Goal: Task Accomplishment & Management: Manage account settings

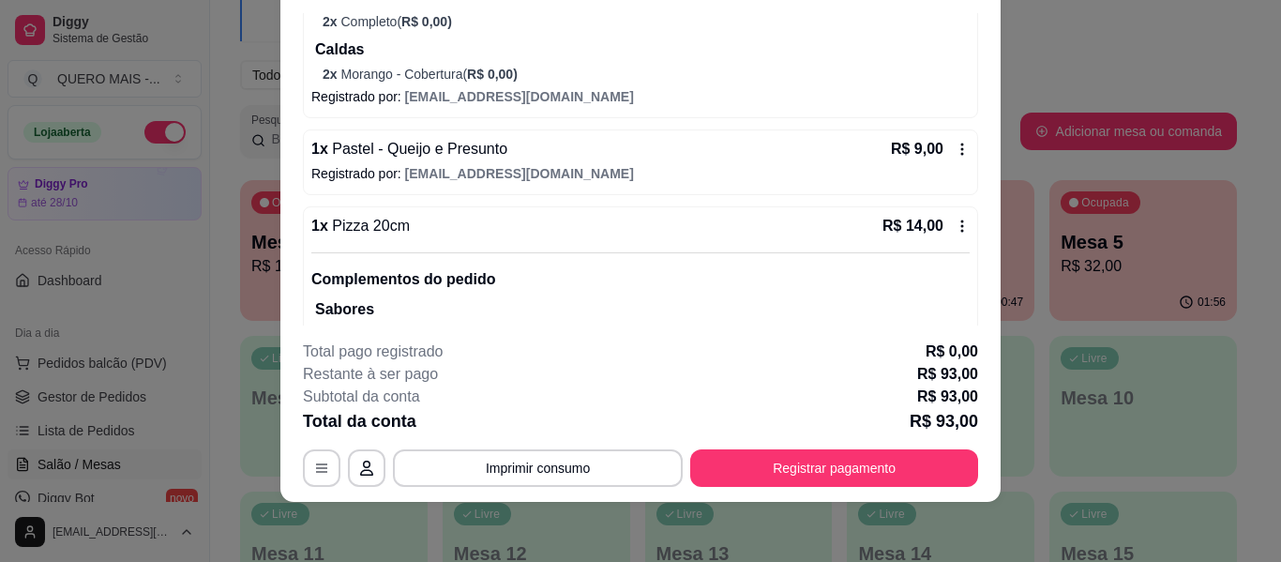
scroll to position [271, 0]
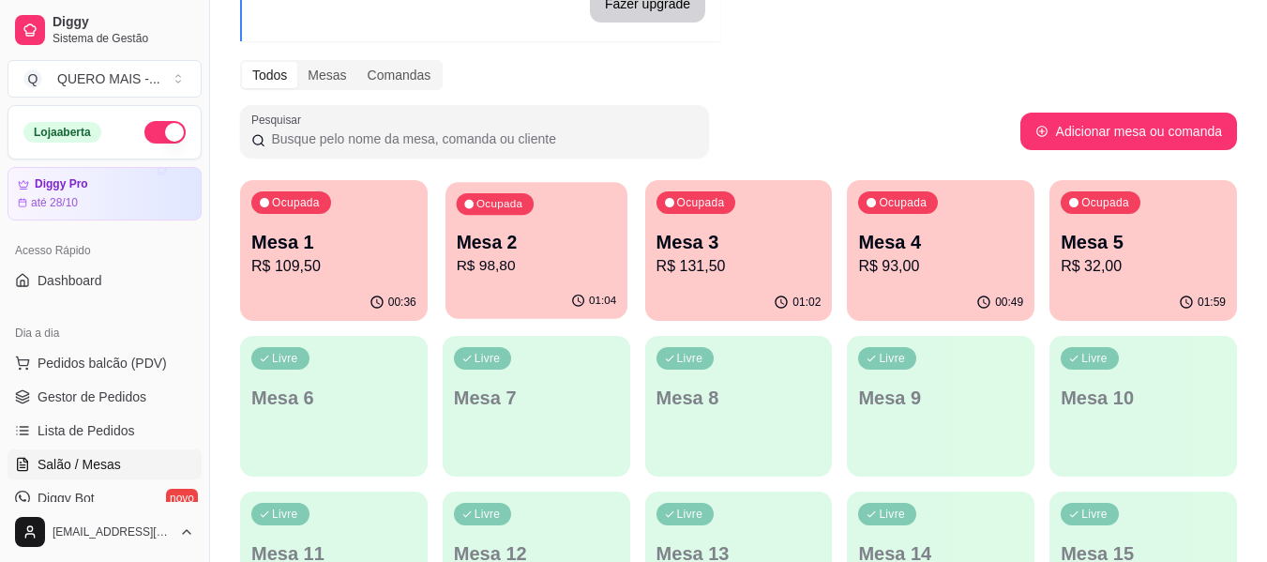
click at [551, 264] on p "R$ 98,80" at bounding box center [536, 266] width 160 height 22
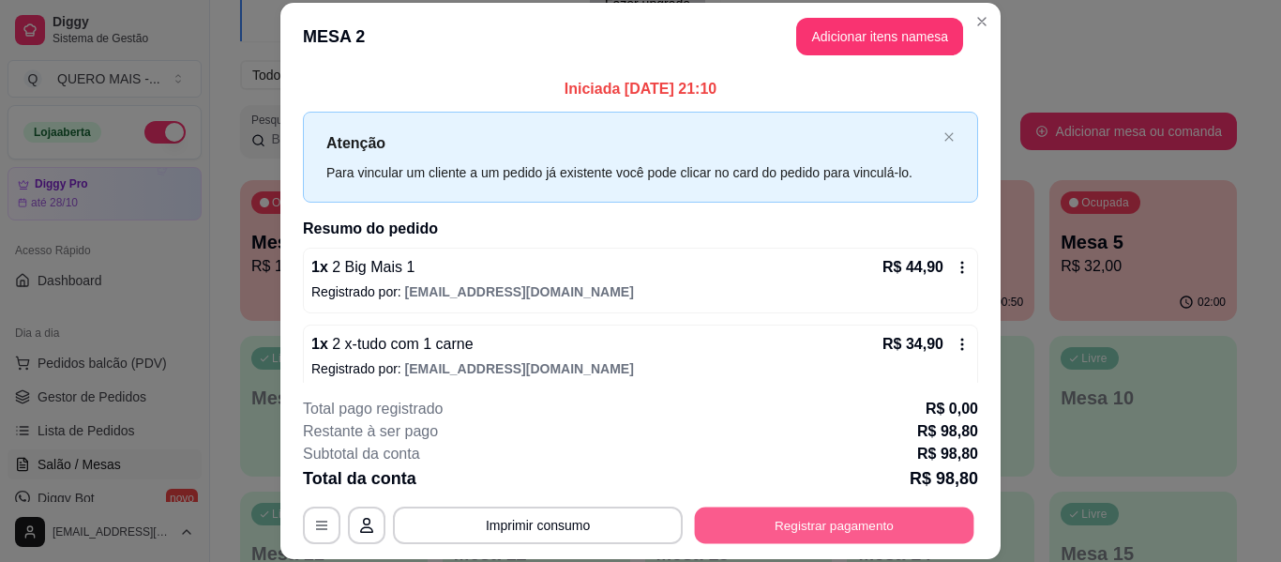
click at [815, 520] on button "Registrar pagamento" at bounding box center [835, 526] width 280 height 37
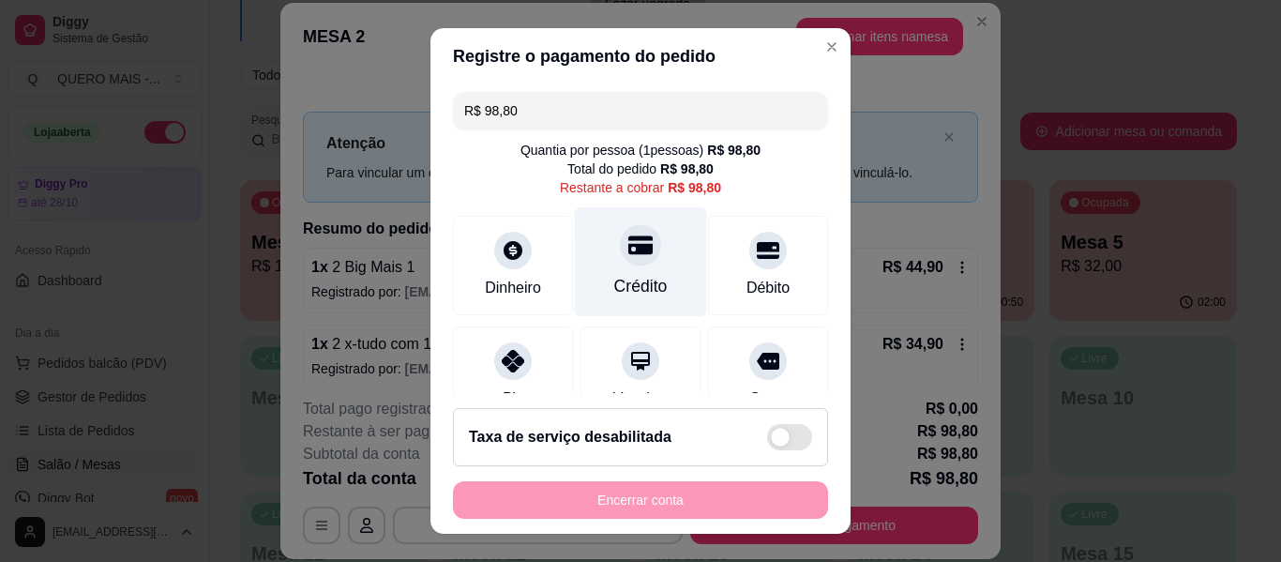
click at [620, 252] on div at bounding box center [640, 244] width 41 height 41
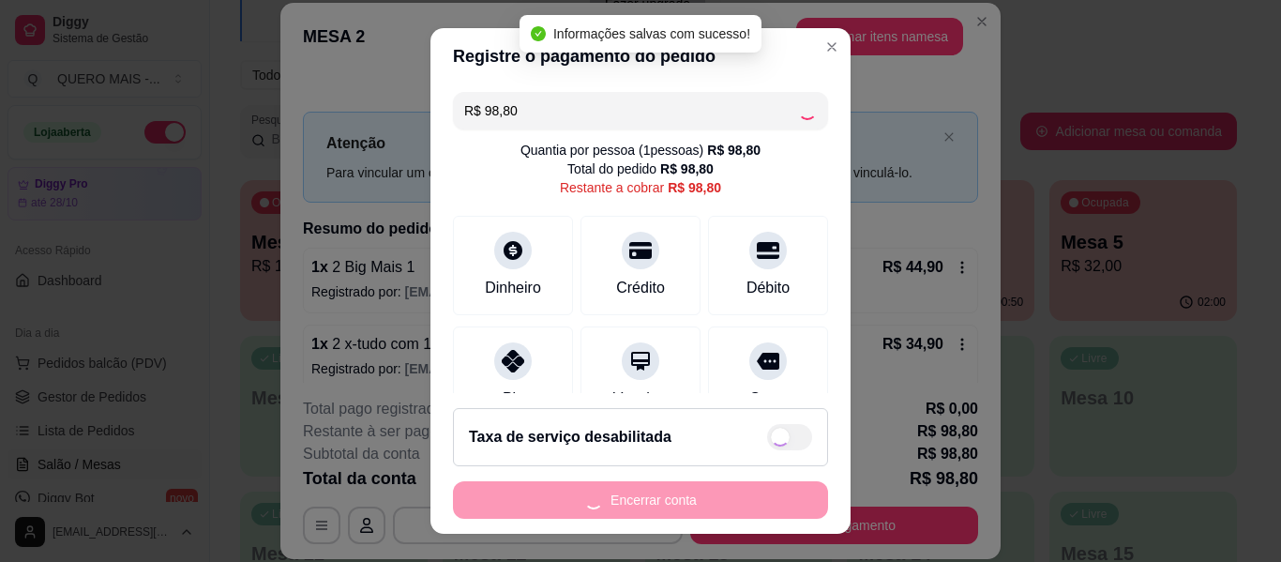
type input "R$ 0,00"
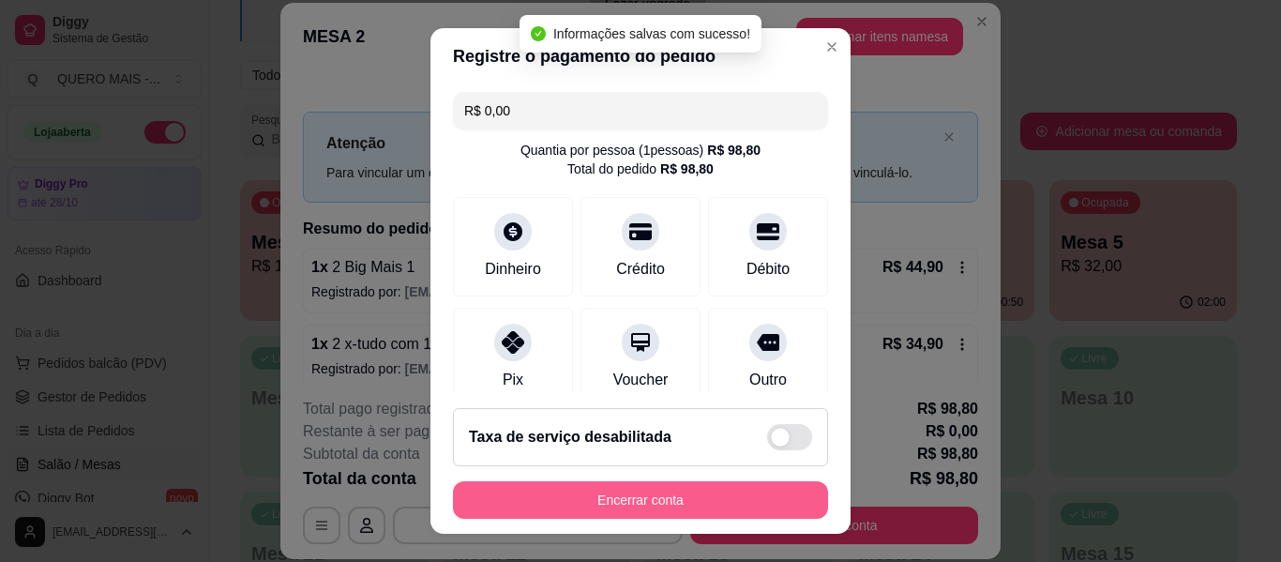
click at [604, 496] on button "Encerrar conta" at bounding box center [640, 500] width 375 height 38
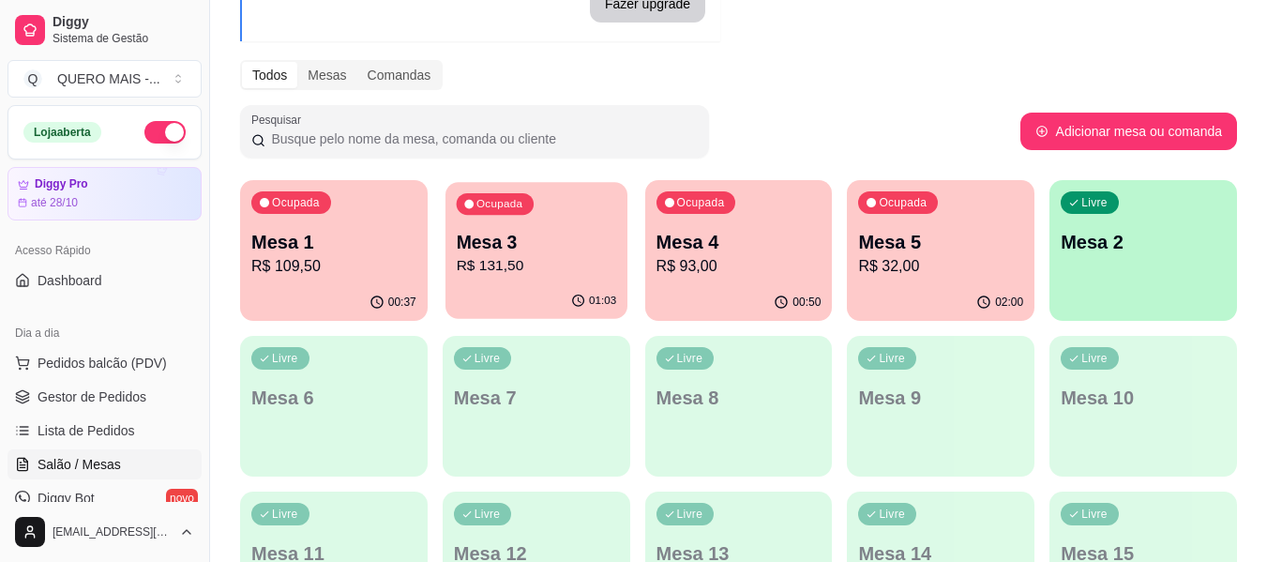
click at [578, 281] on div "Ocupada Mesa 3 R$ 131,50" at bounding box center [537, 232] width 182 height 101
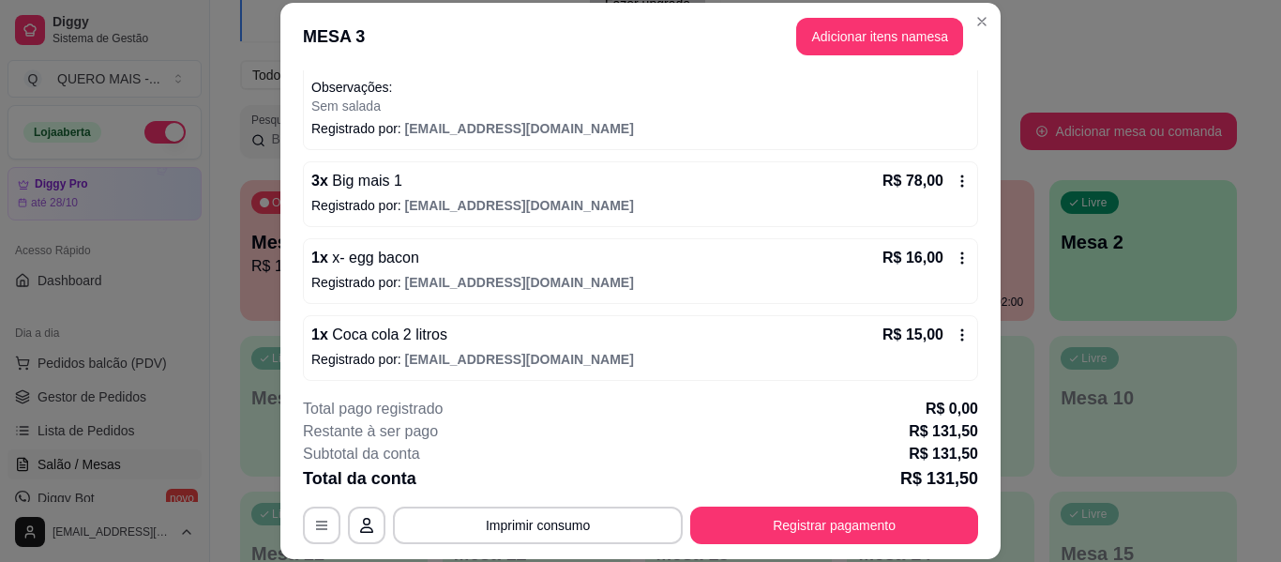
scroll to position [214, 0]
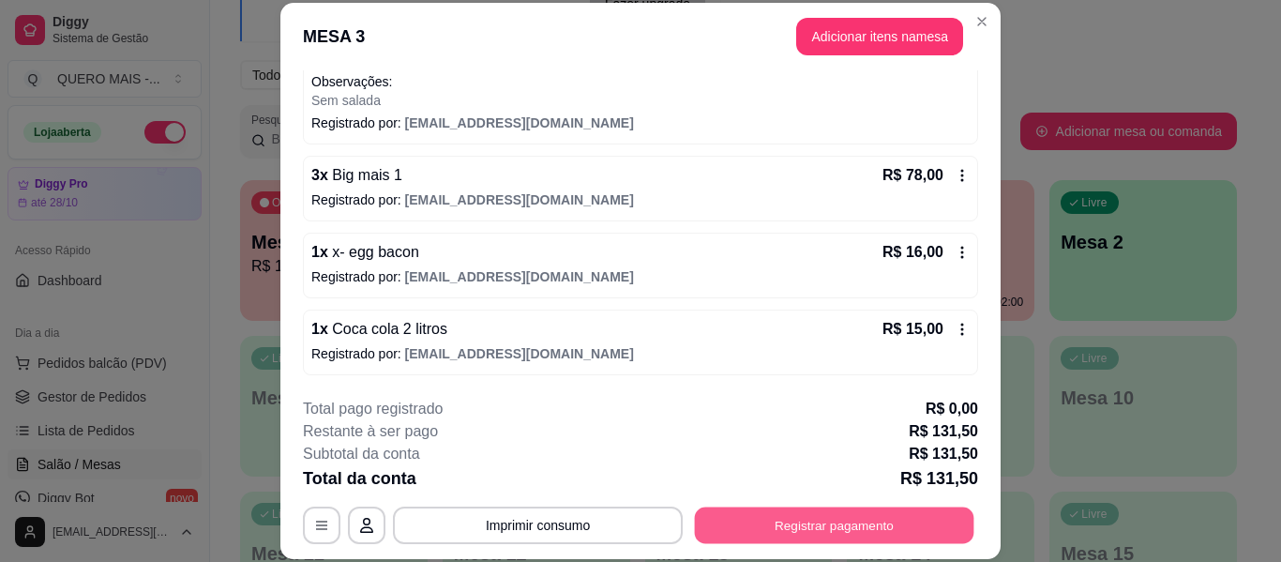
click at [780, 521] on button "Registrar pagamento" at bounding box center [835, 526] width 280 height 37
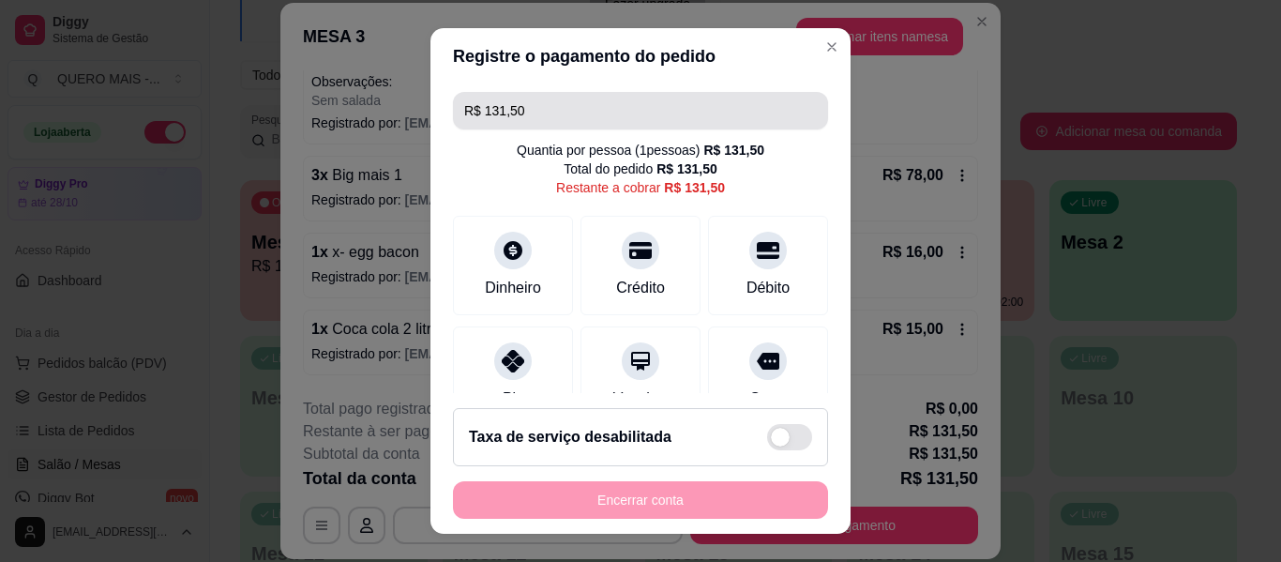
click at [594, 119] on input "R$ 131,50" at bounding box center [640, 111] width 353 height 38
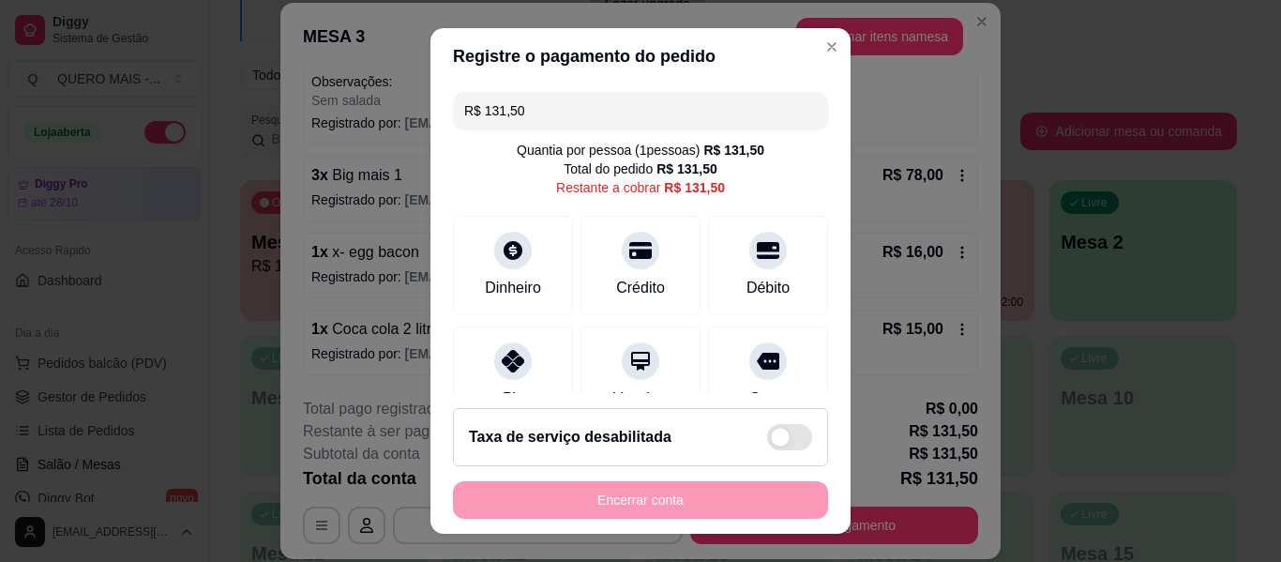
click at [594, 119] on input "R$ 131,50" at bounding box center [640, 111] width 353 height 38
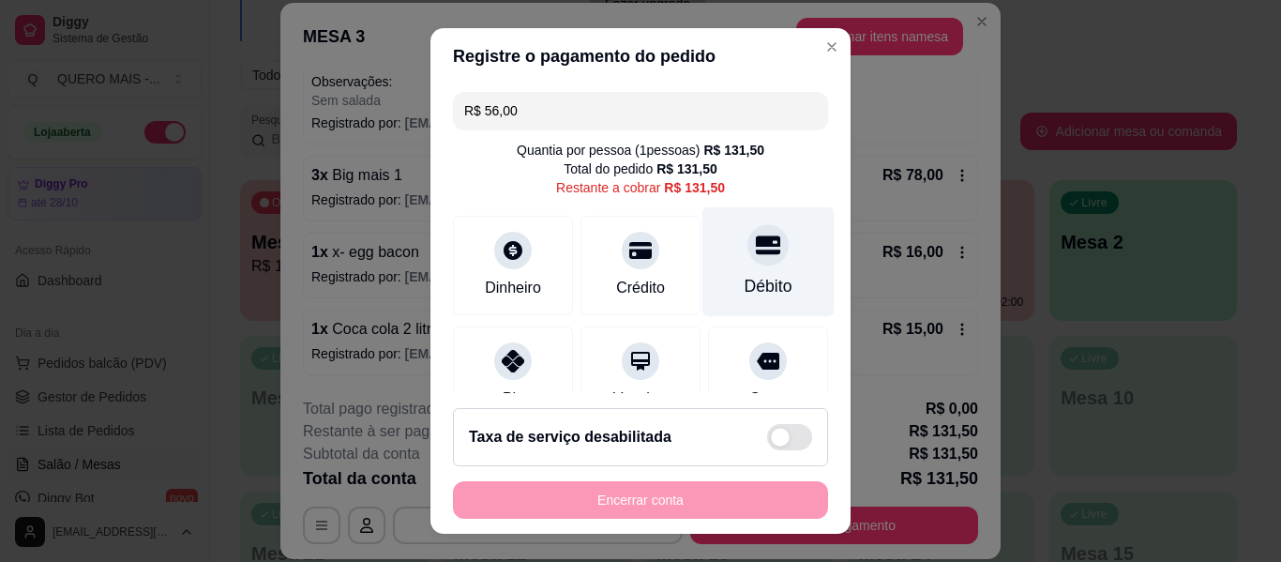
click at [755, 274] on div "Débito" at bounding box center [769, 286] width 48 height 24
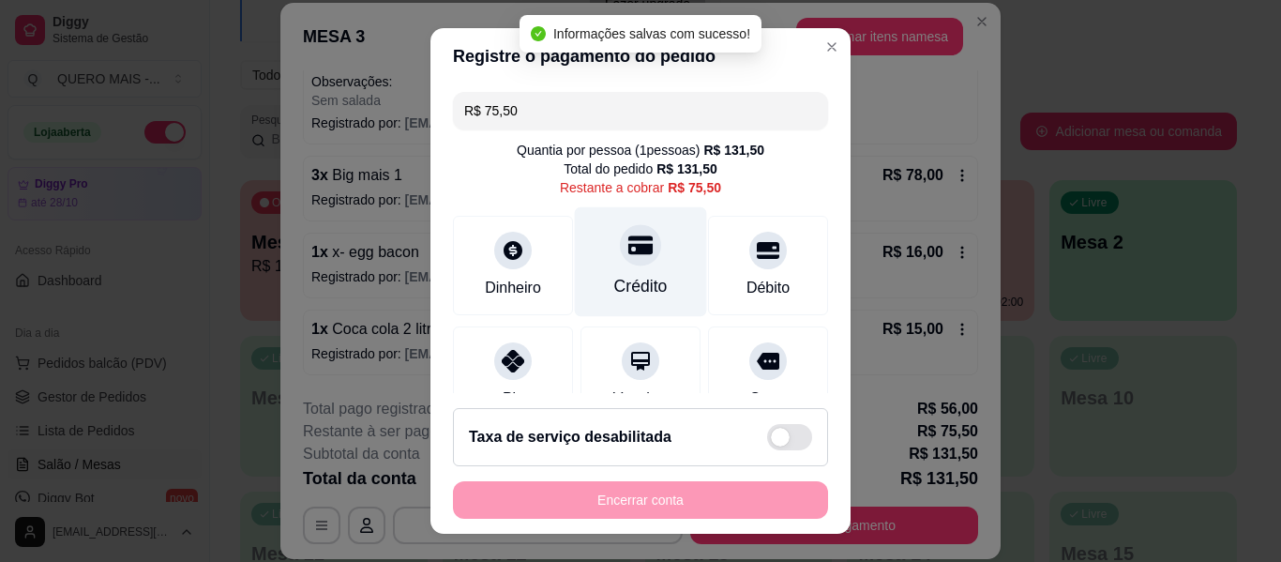
click at [629, 238] on icon at bounding box center [641, 244] width 24 height 19
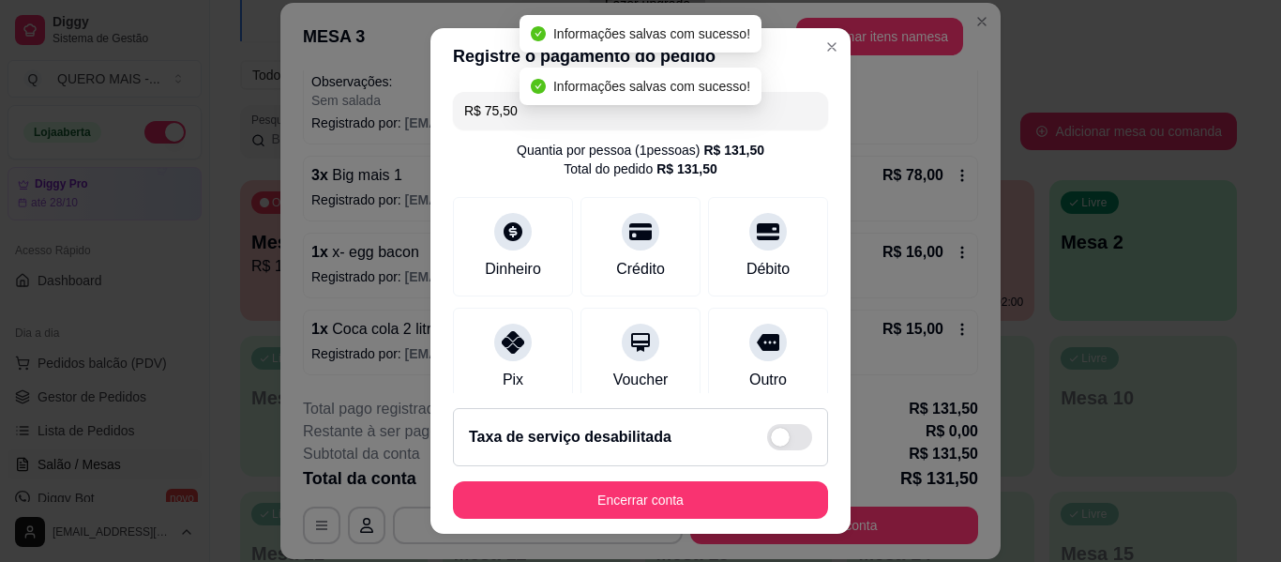
type input "R$ 0,00"
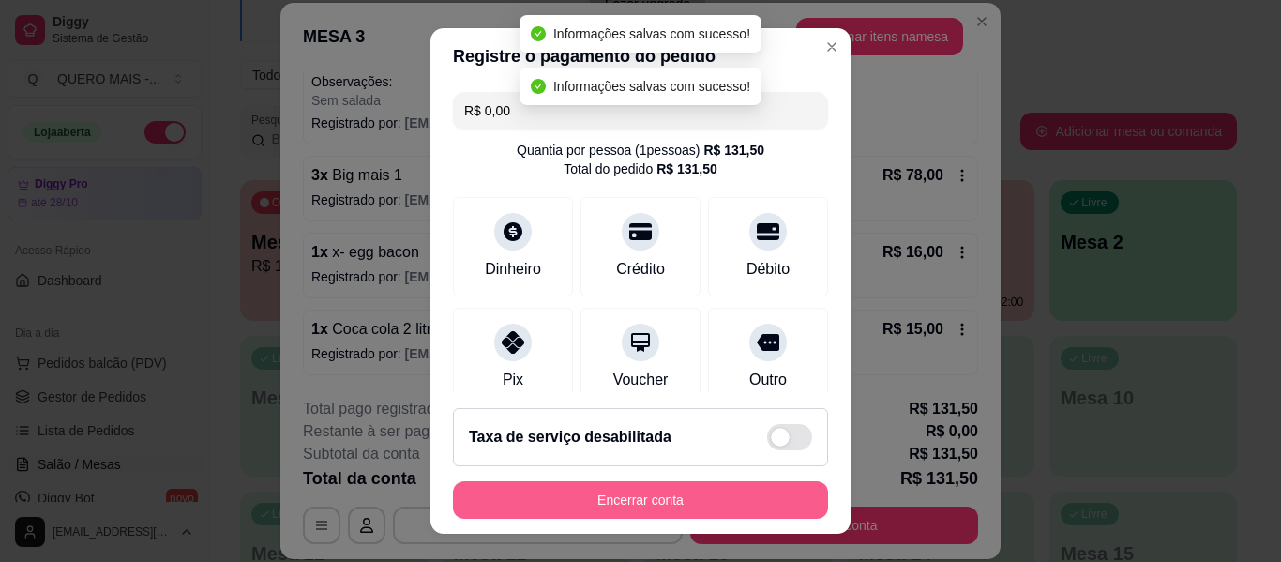
click at [568, 502] on button "Encerrar conta" at bounding box center [640, 500] width 375 height 38
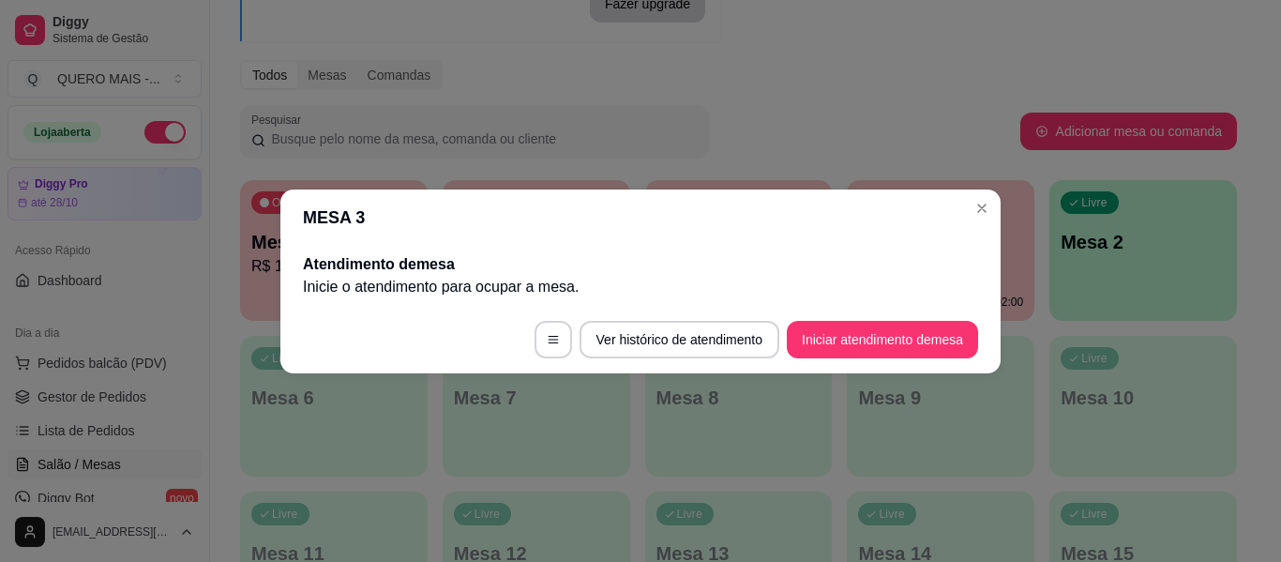
scroll to position [0, 0]
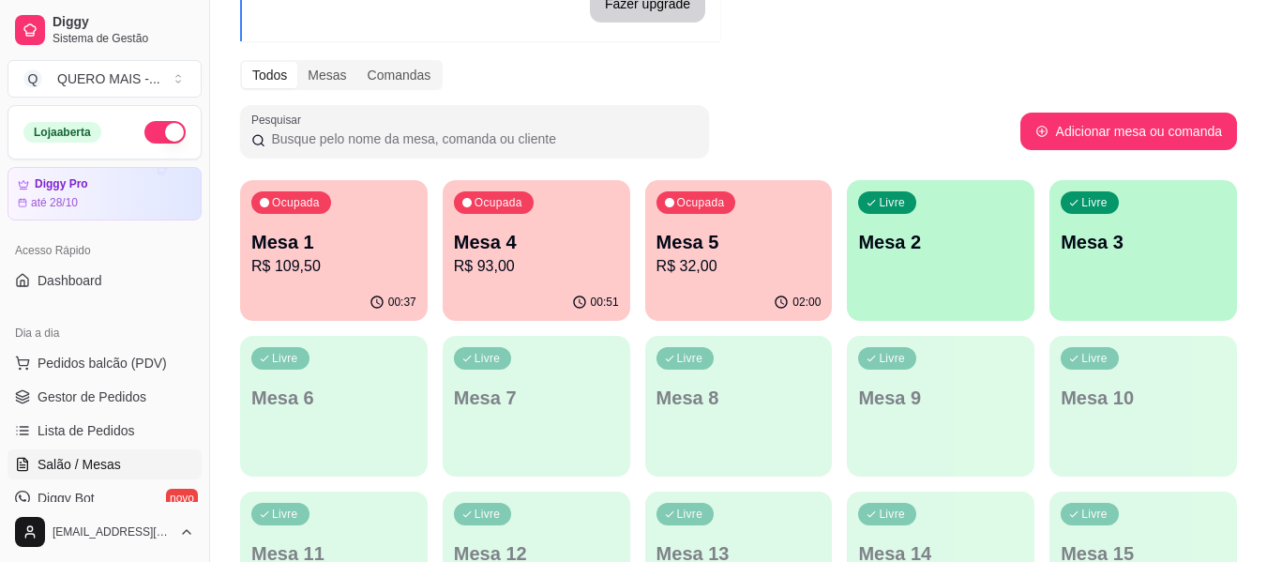
click at [753, 291] on div "02:00" at bounding box center [739, 302] width 188 height 37
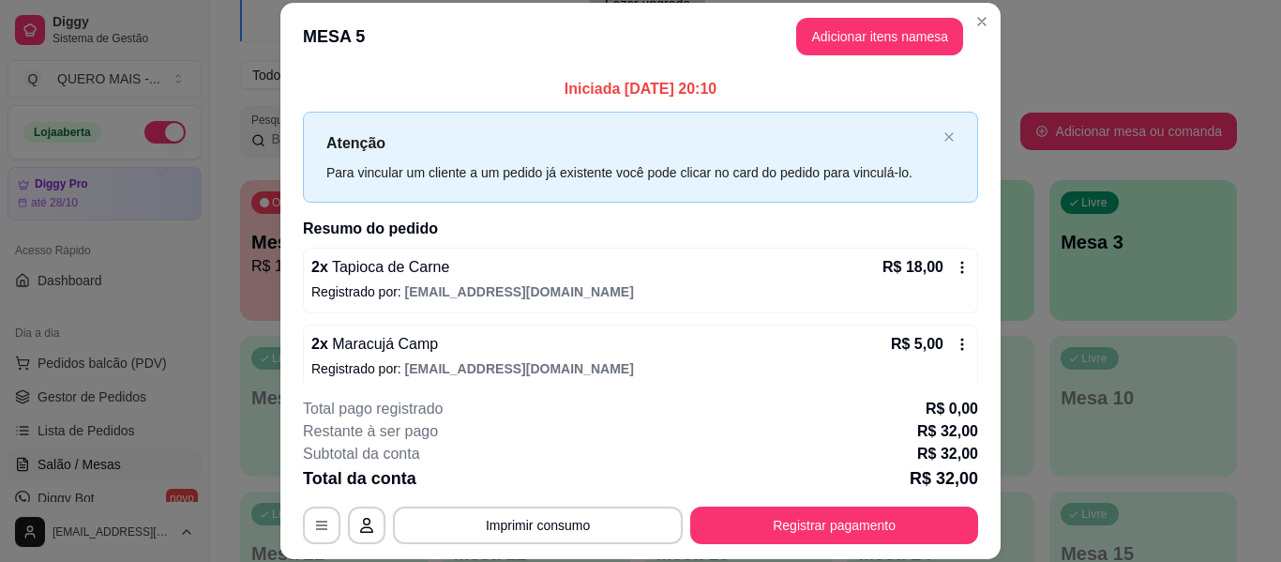
scroll to position [92, 0]
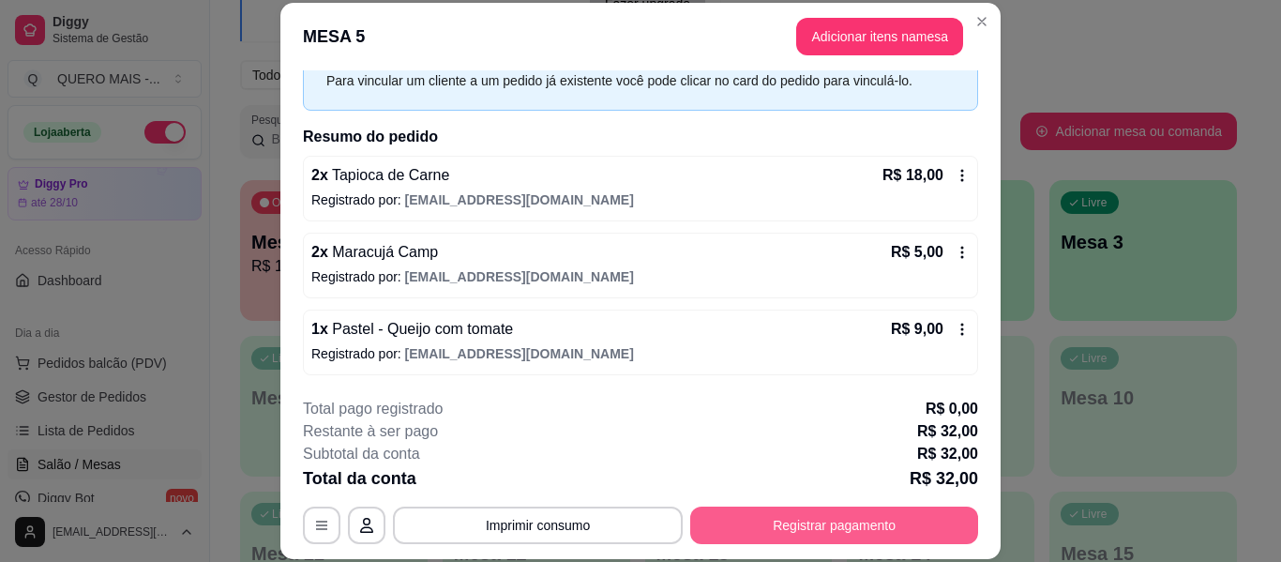
click at [772, 521] on button "Registrar pagamento" at bounding box center [834, 526] width 288 height 38
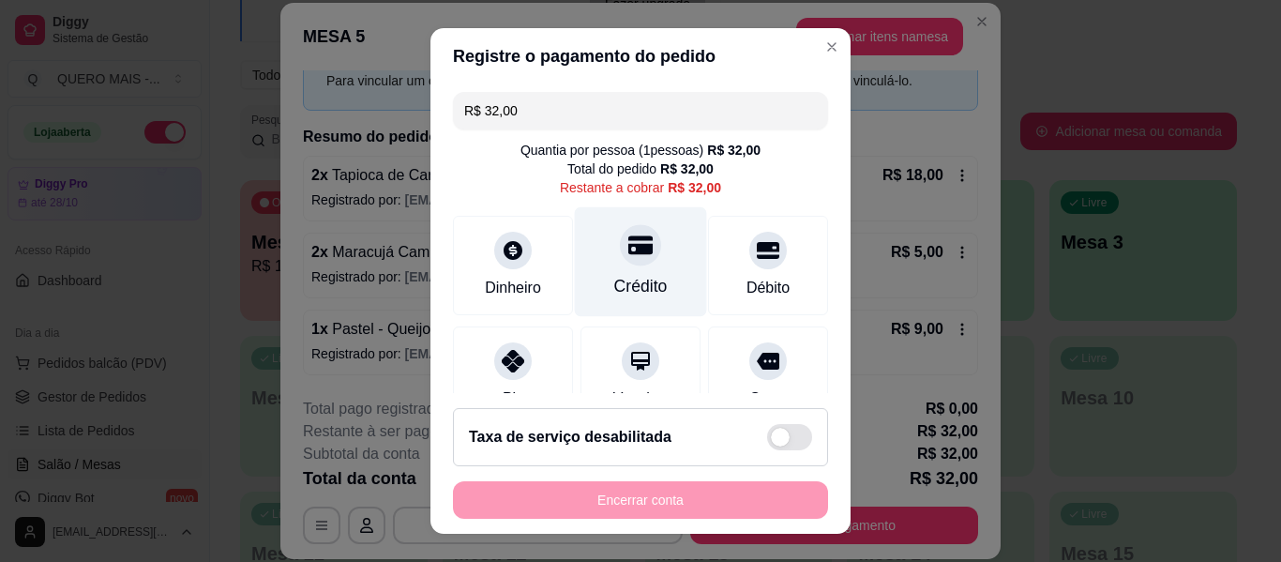
click at [629, 254] on icon at bounding box center [641, 244] width 24 height 19
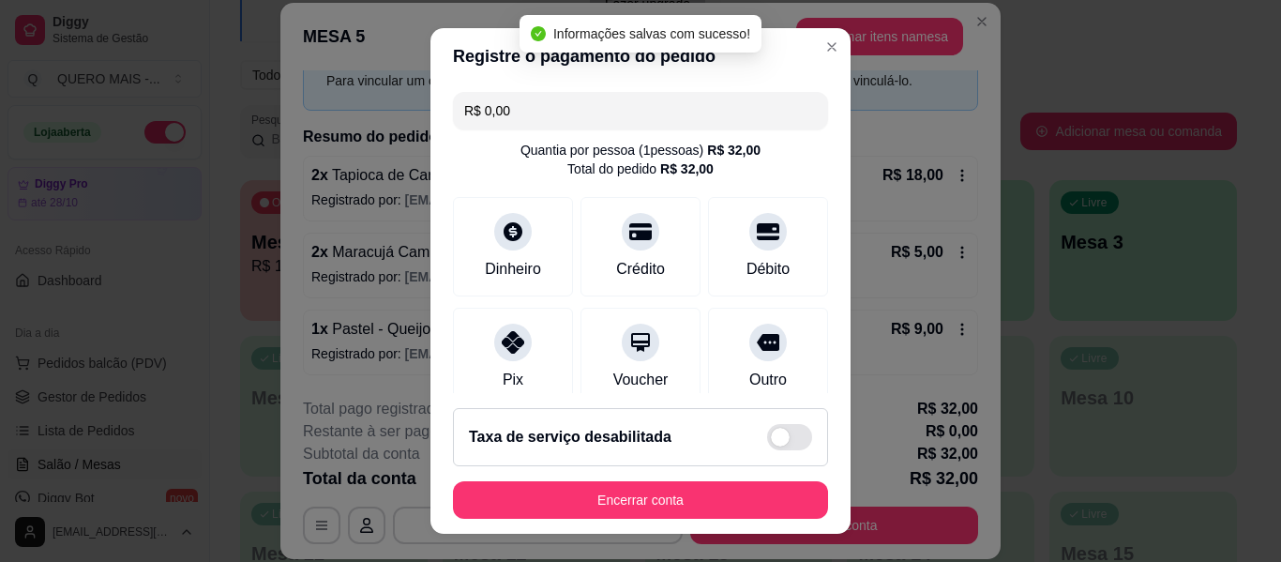
type input "R$ 0,00"
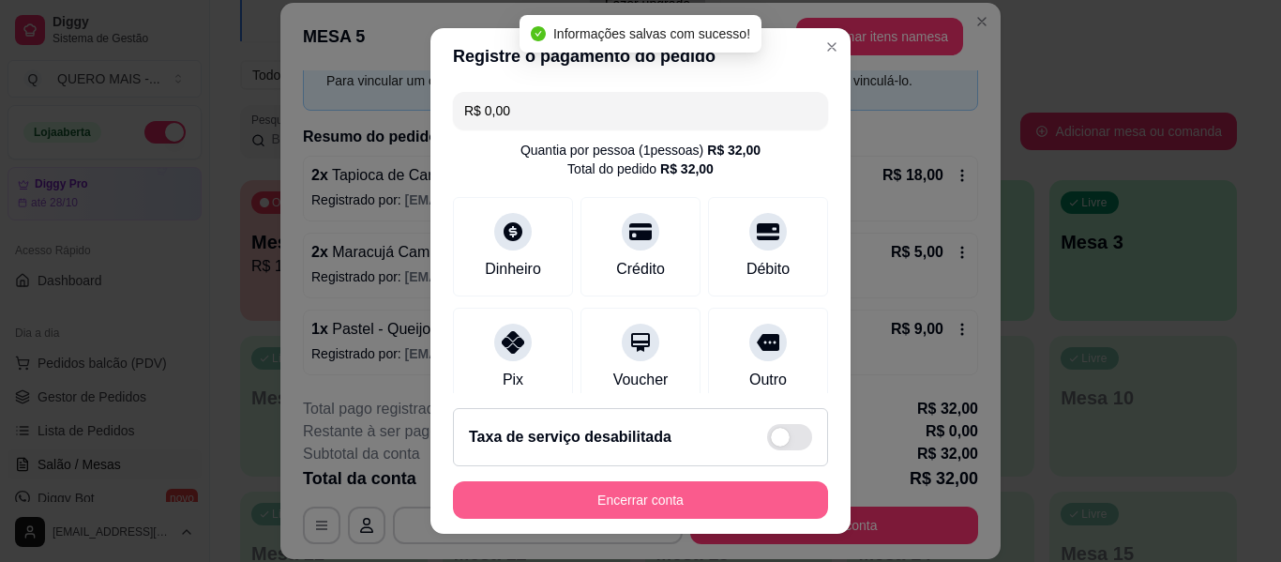
click at [614, 497] on button "Encerrar conta" at bounding box center [640, 500] width 375 height 38
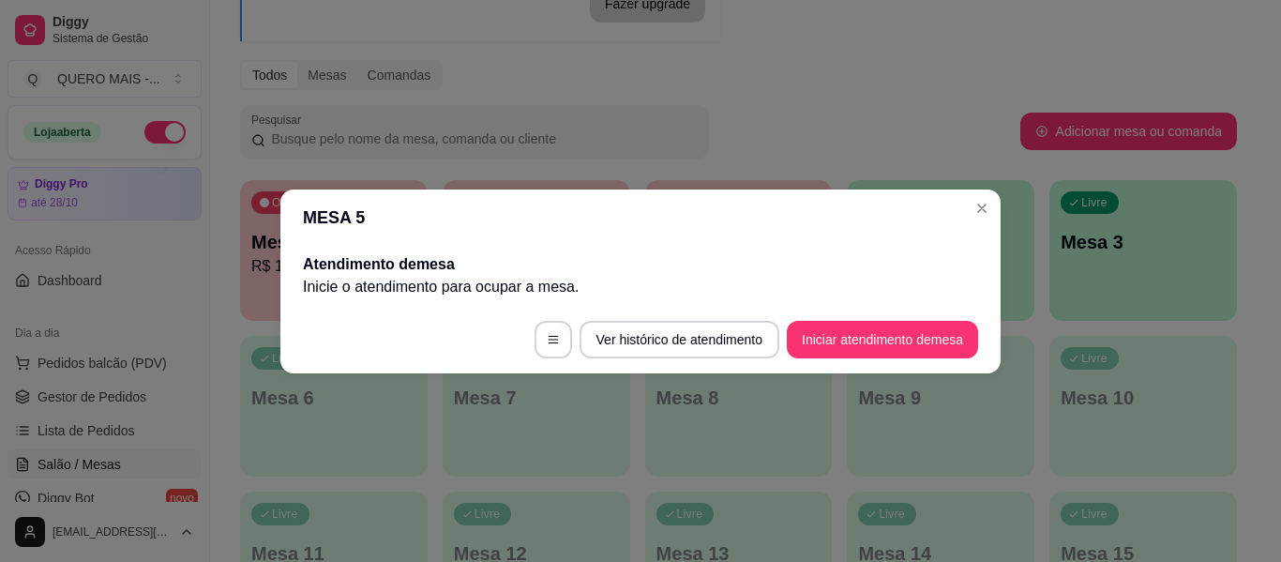
scroll to position [0, 0]
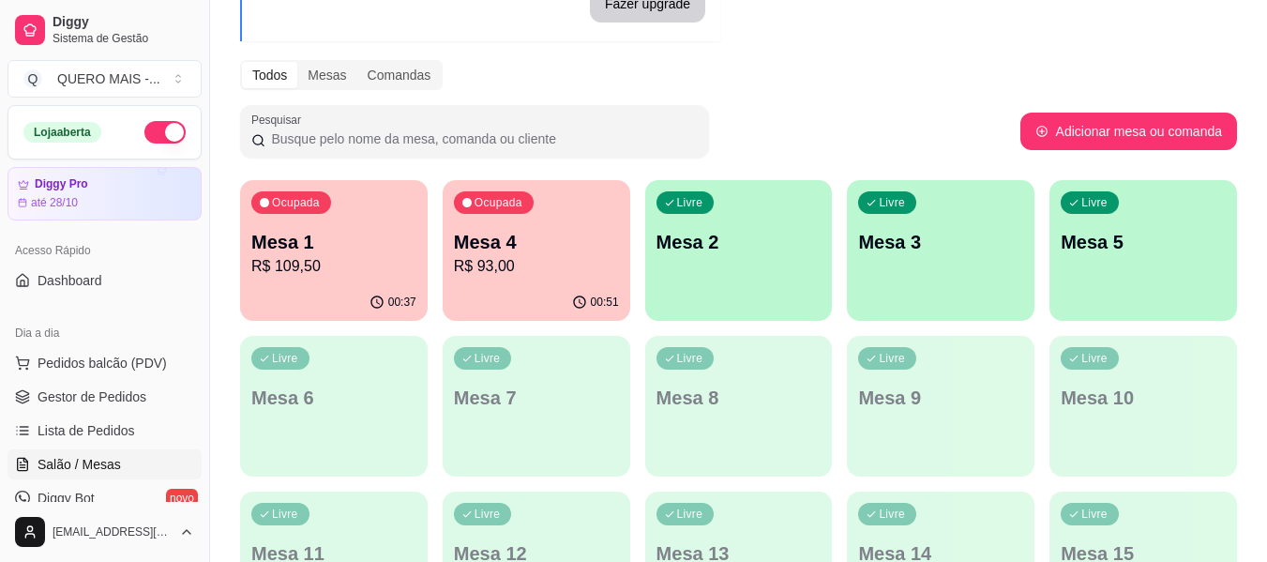
click at [513, 255] on p "R$ 93,00" at bounding box center [536, 266] width 165 height 23
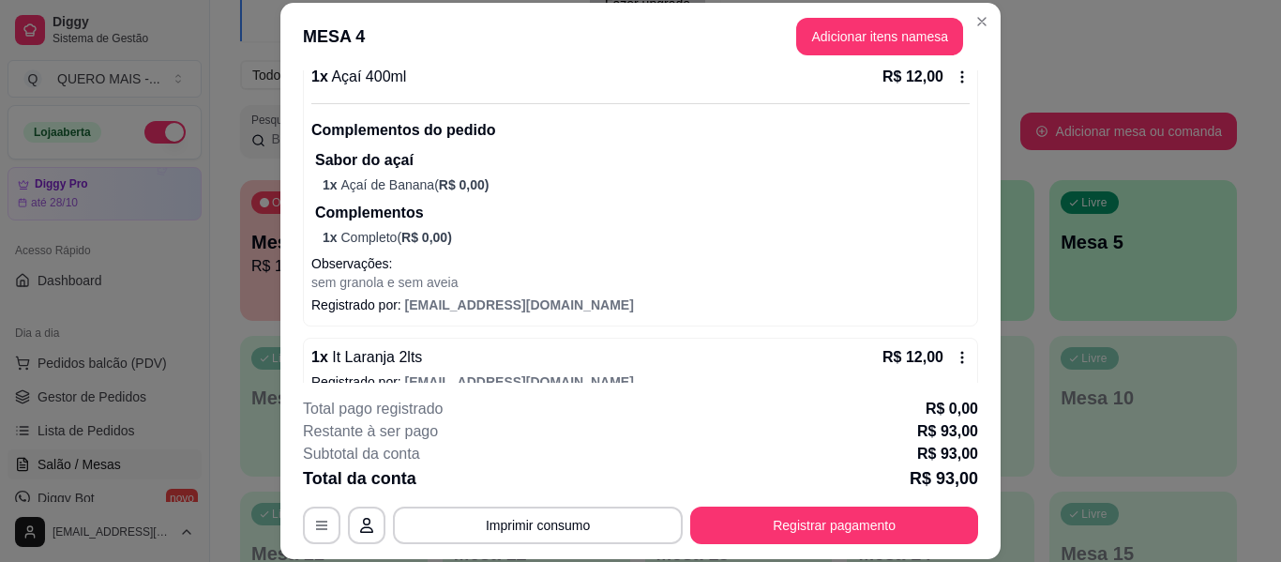
scroll to position [1209, 0]
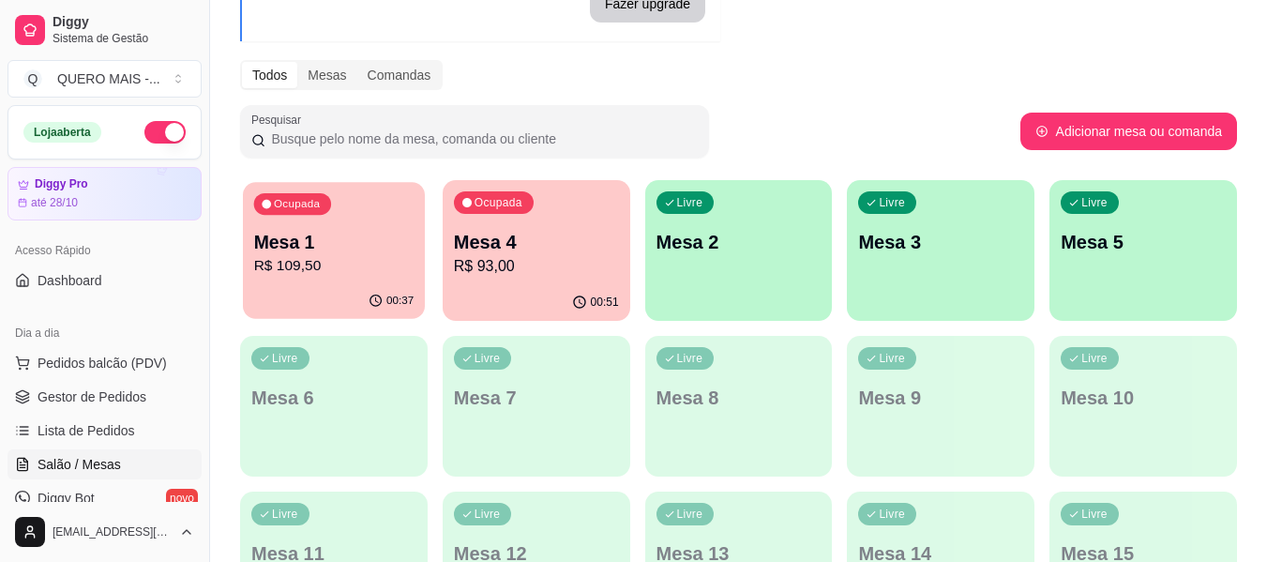
click at [295, 311] on div "00:37" at bounding box center [334, 301] width 182 height 36
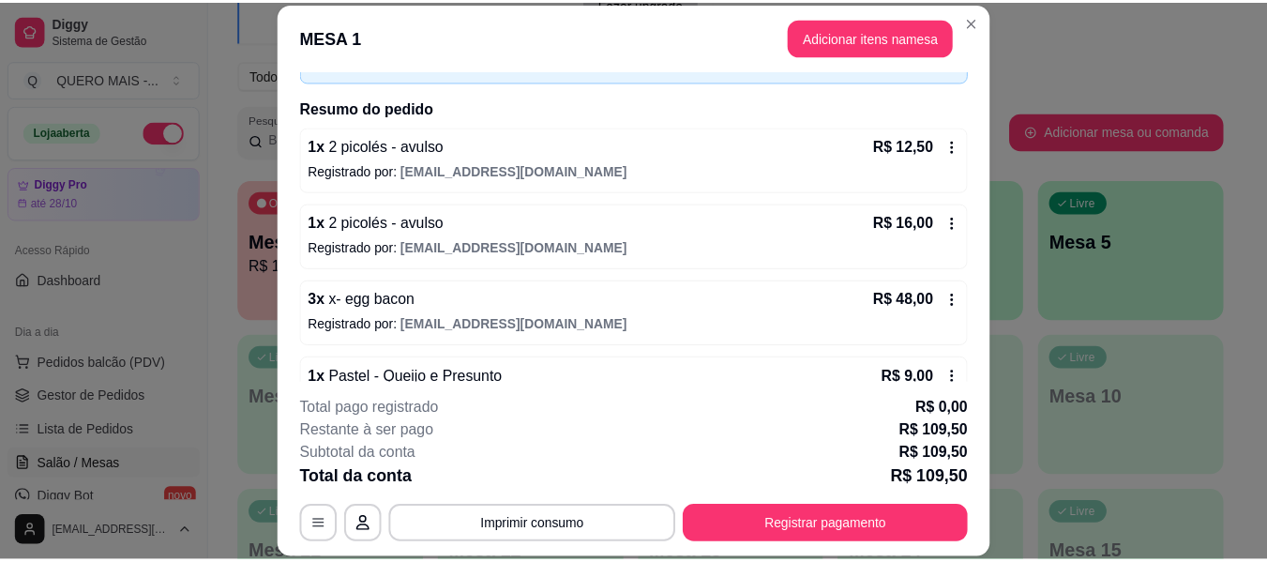
scroll to position [323, 0]
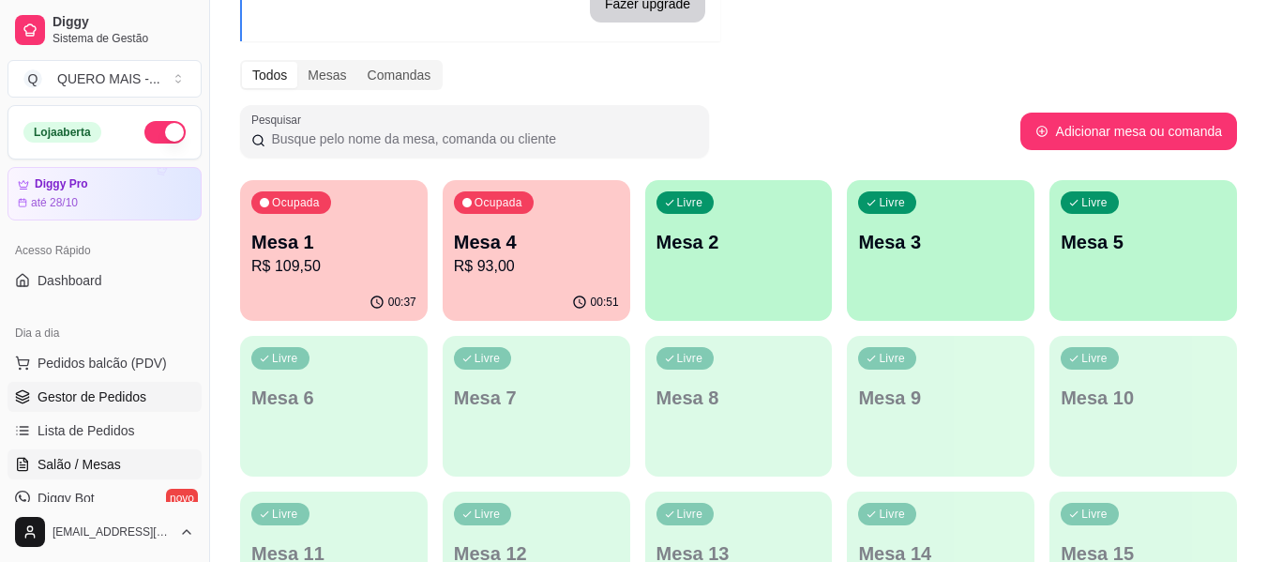
click at [80, 400] on span "Gestor de Pedidos" at bounding box center [92, 396] width 109 height 19
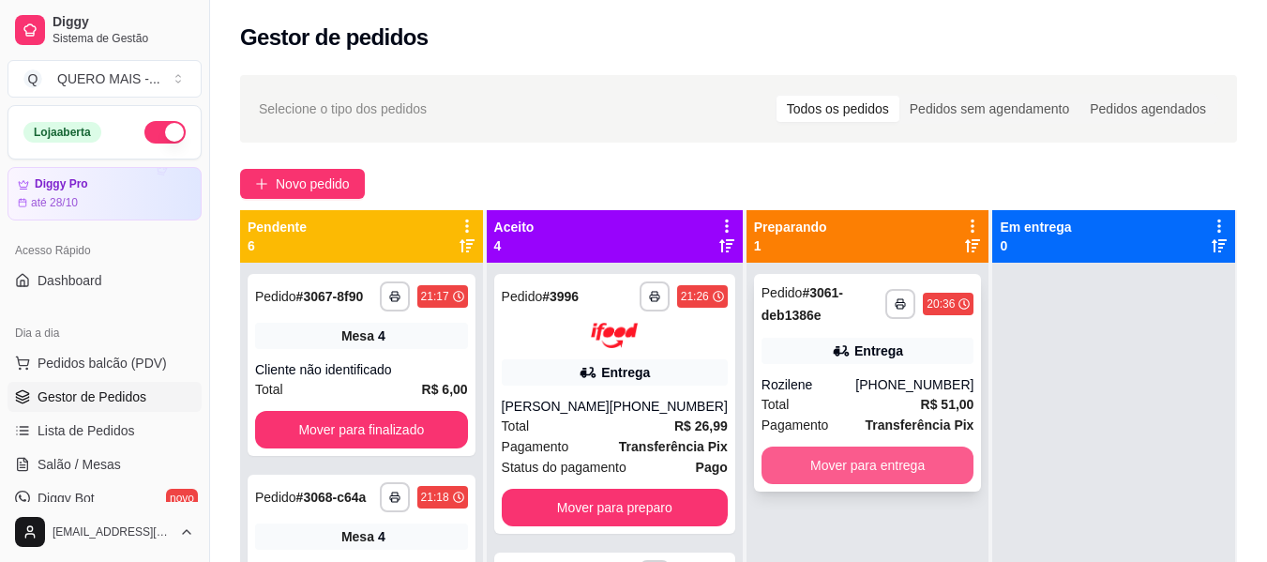
click at [925, 457] on button "Mover para entrega" at bounding box center [868, 466] width 213 height 38
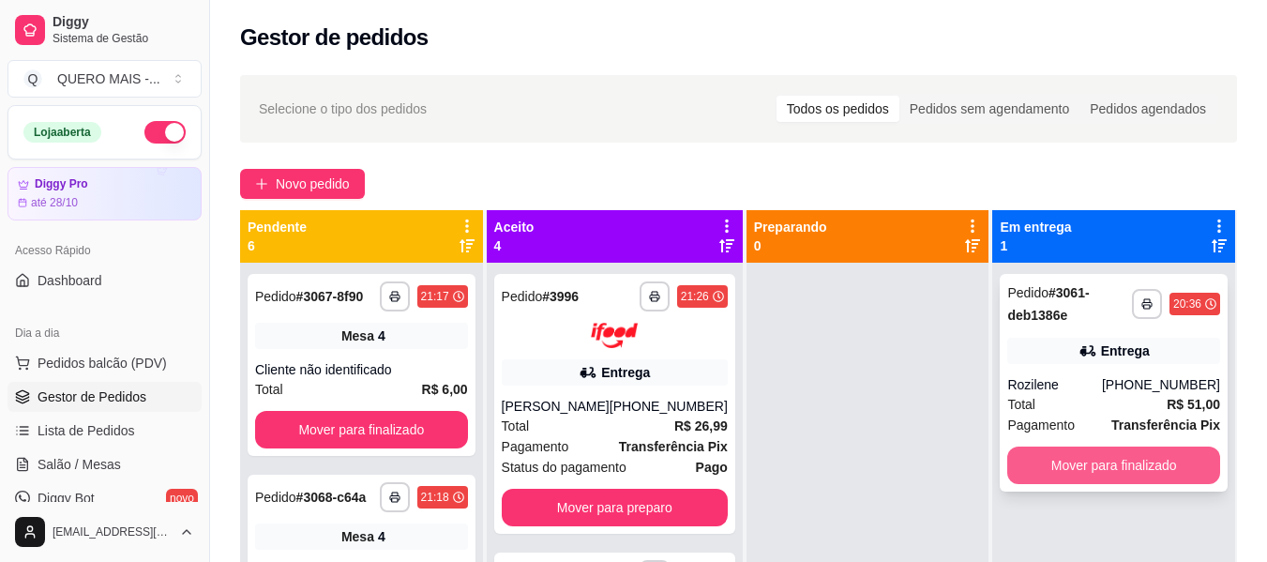
click at [1053, 462] on button "Mover para finalizado" at bounding box center [1113, 466] width 213 height 38
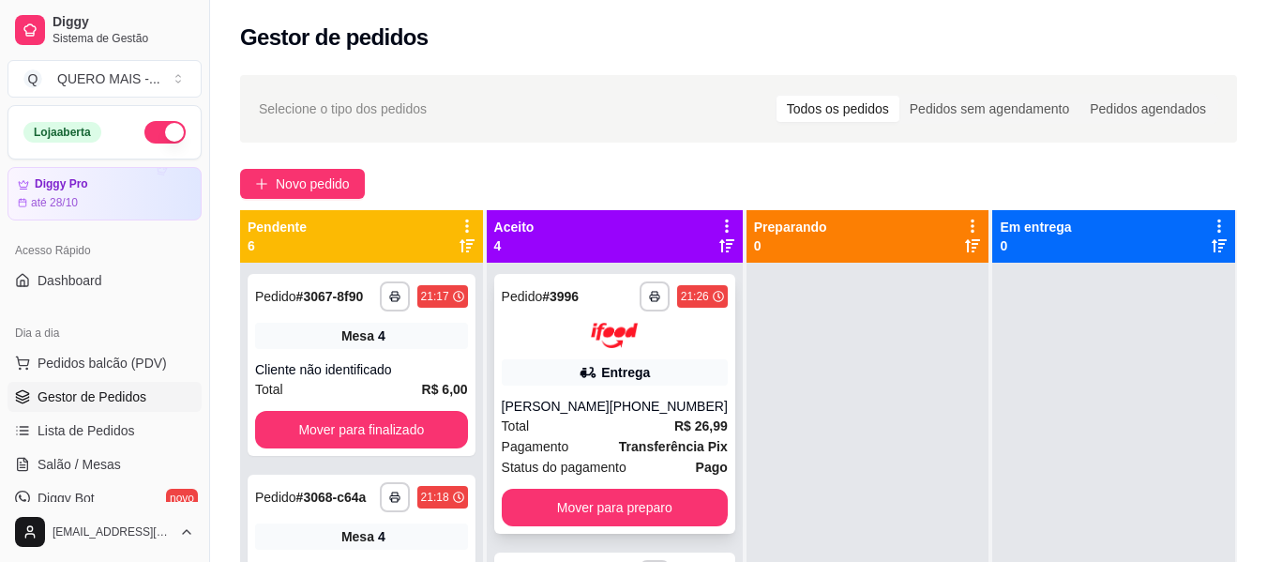
click at [553, 390] on div "**********" at bounding box center [614, 404] width 241 height 260
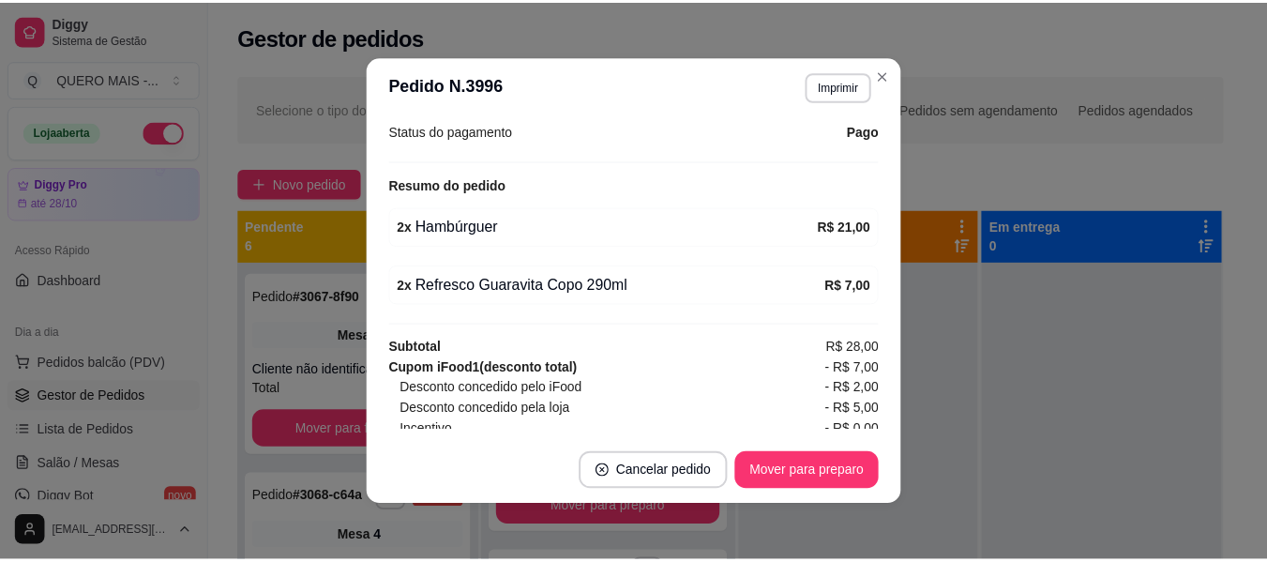
scroll to position [657, 0]
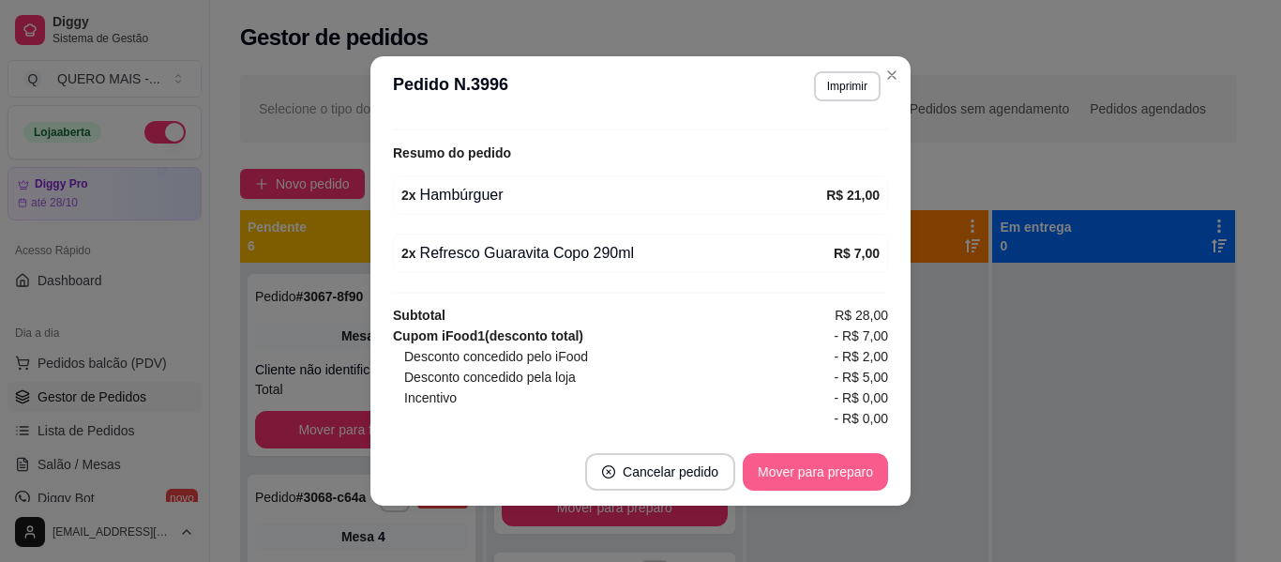
click at [843, 479] on button "Mover para preparo" at bounding box center [815, 472] width 145 height 38
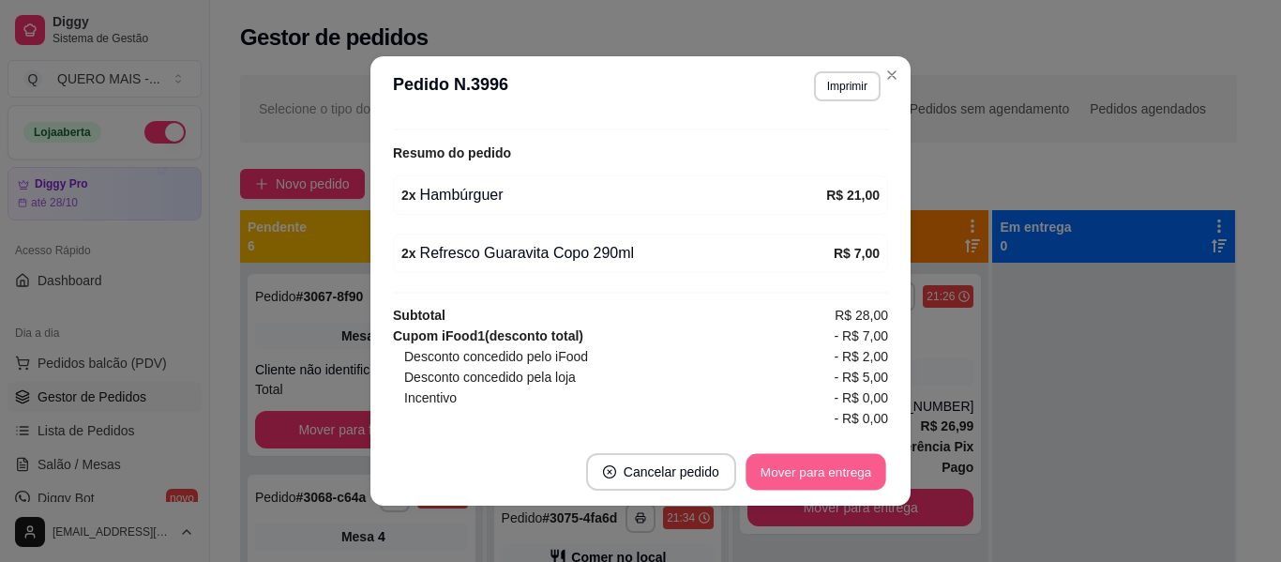
click at [838, 477] on button "Mover para entrega" at bounding box center [816, 472] width 141 height 37
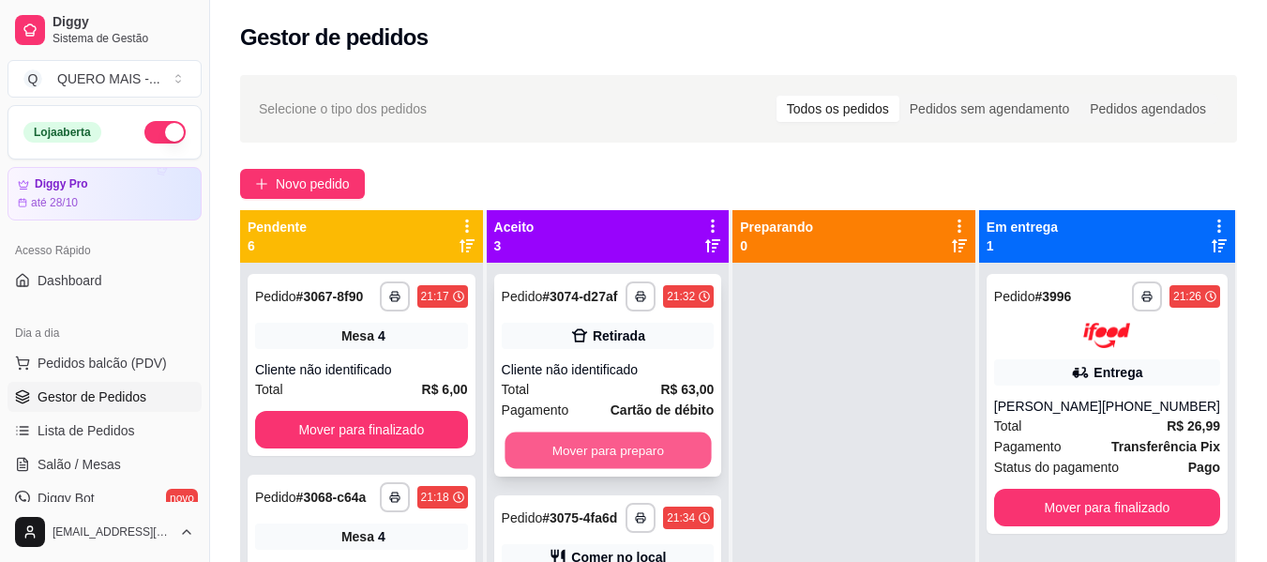
click at [615, 460] on button "Mover para preparo" at bounding box center [608, 450] width 206 height 37
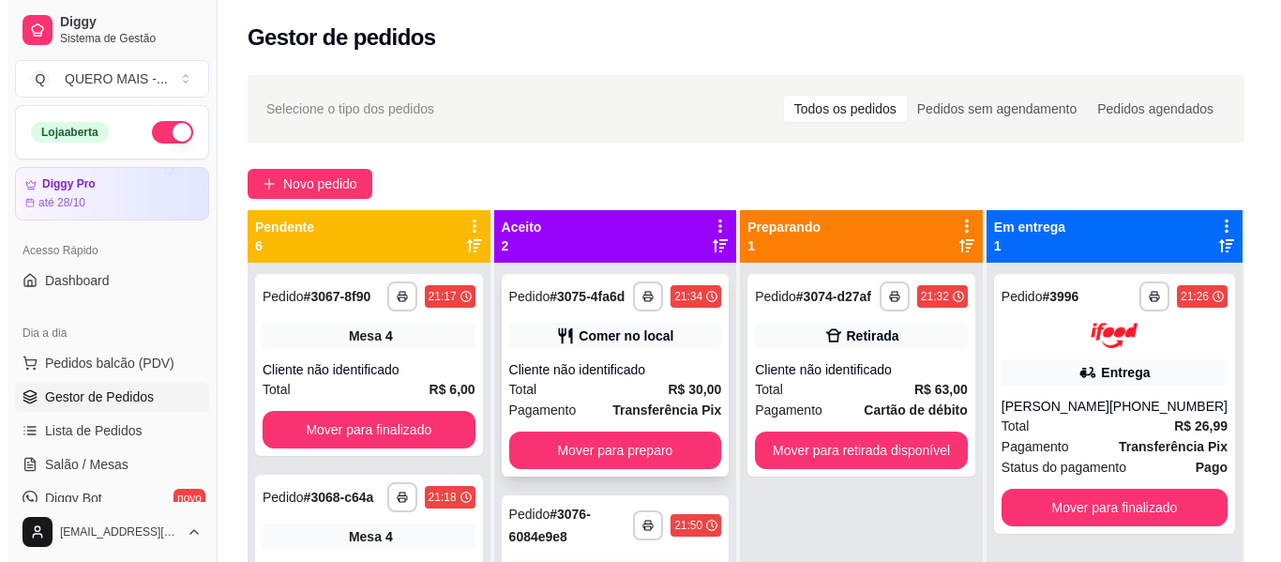
scroll to position [53, 0]
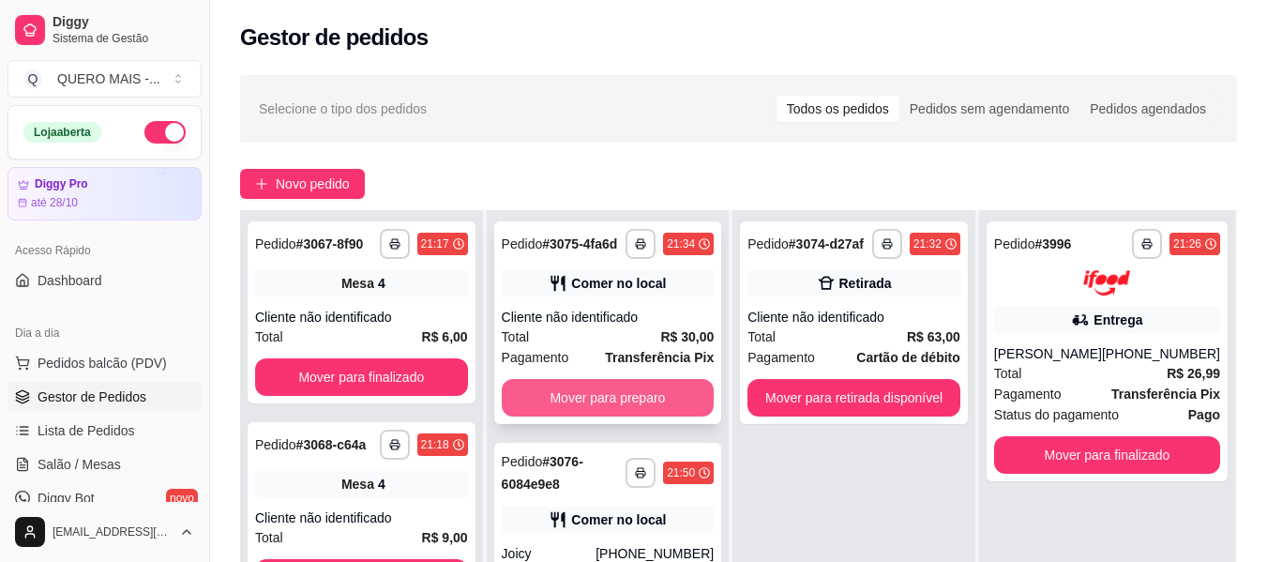
click at [614, 398] on button "Mover para preparo" at bounding box center [608, 398] width 213 height 38
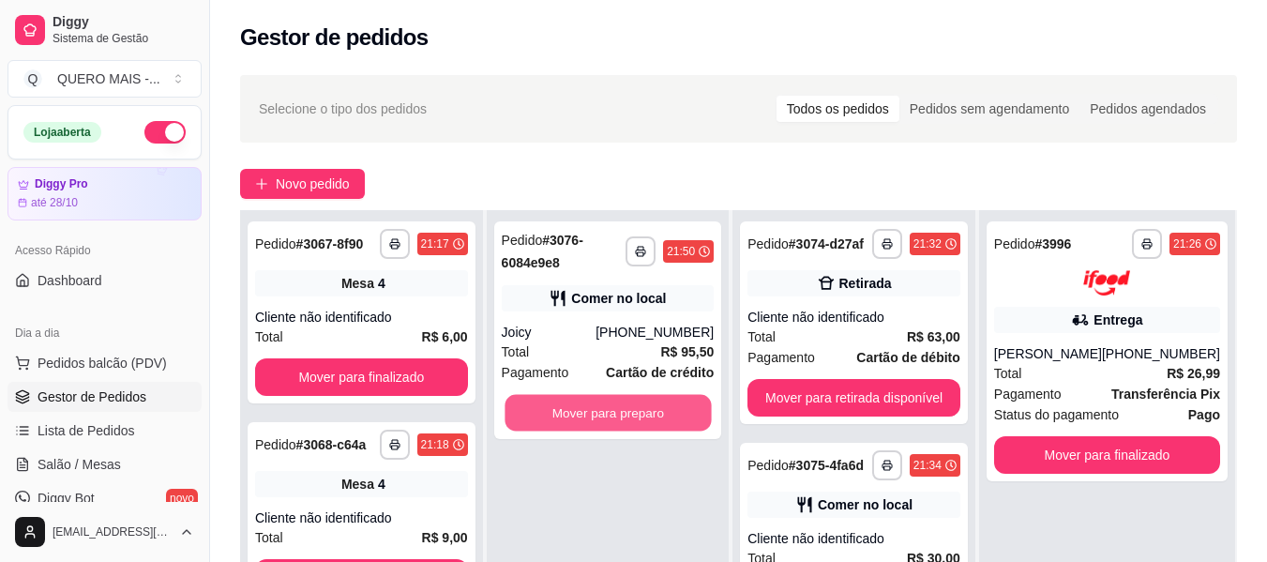
click at [614, 398] on button "Mover para preparo" at bounding box center [608, 413] width 206 height 37
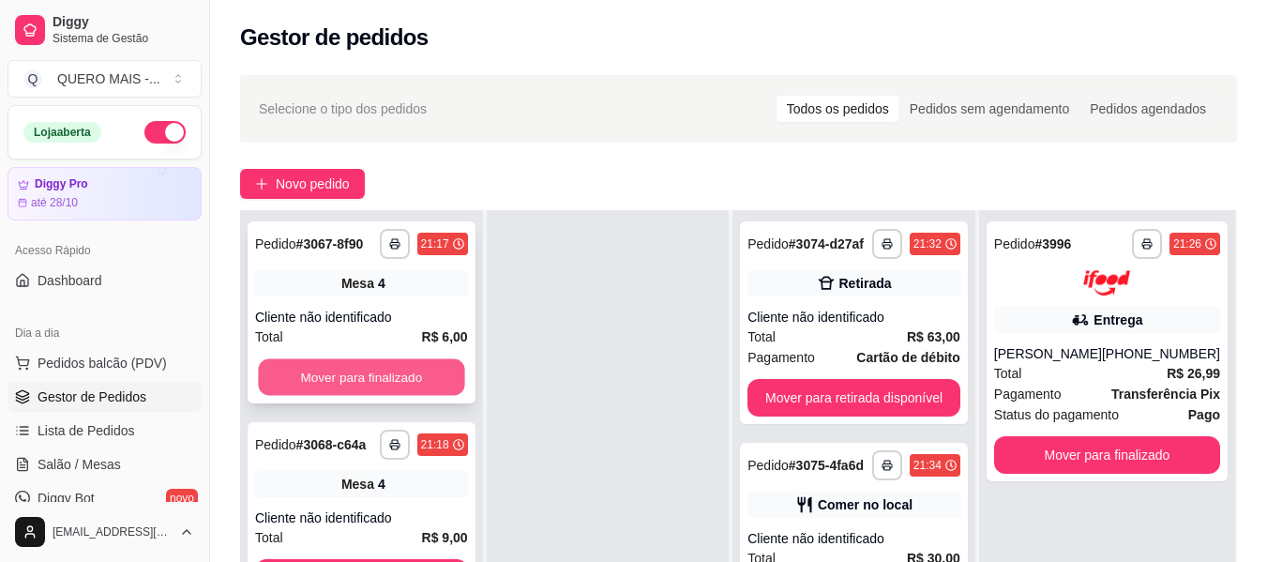
click at [371, 386] on button "Mover para finalizado" at bounding box center [361, 377] width 206 height 37
click at [395, 381] on button "Mover para finalizado" at bounding box center [361, 377] width 213 height 38
click at [416, 396] on button "Mover para finalizado" at bounding box center [361, 377] width 213 height 38
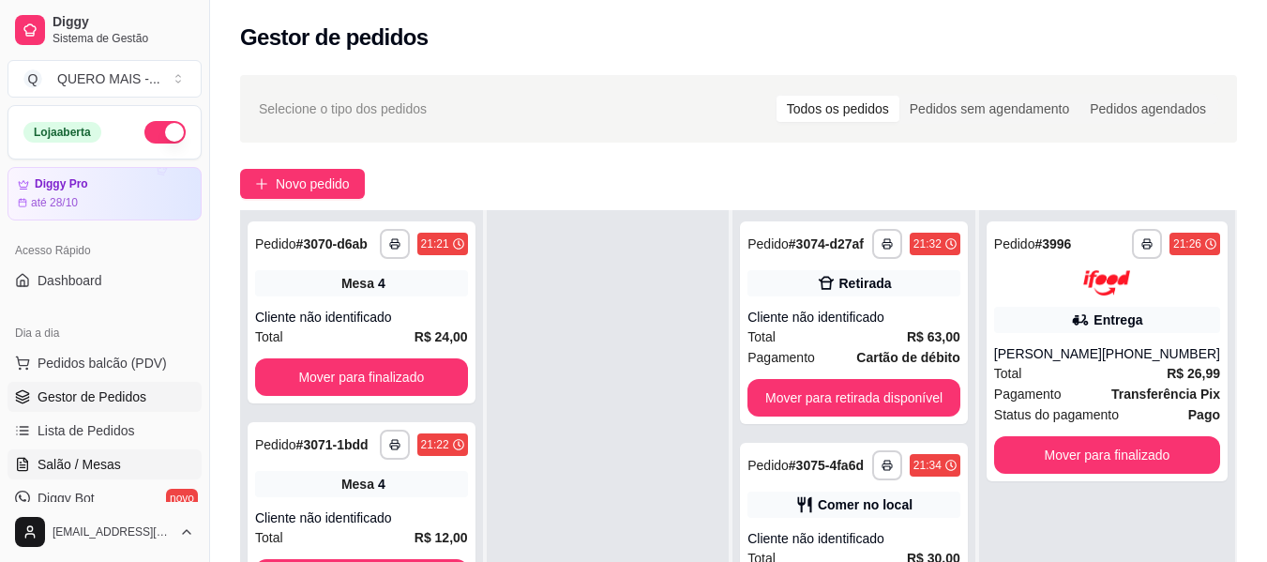
click at [49, 462] on span "Salão / Mesas" at bounding box center [79, 464] width 83 height 19
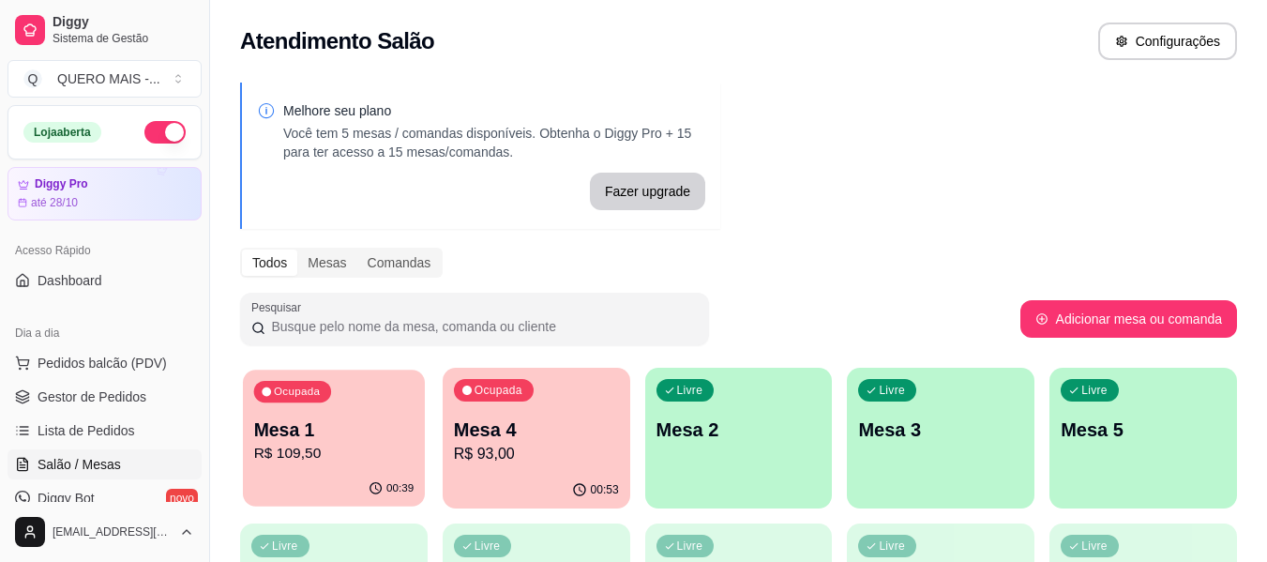
click at [346, 440] on p "Mesa 1" at bounding box center [334, 429] width 160 height 25
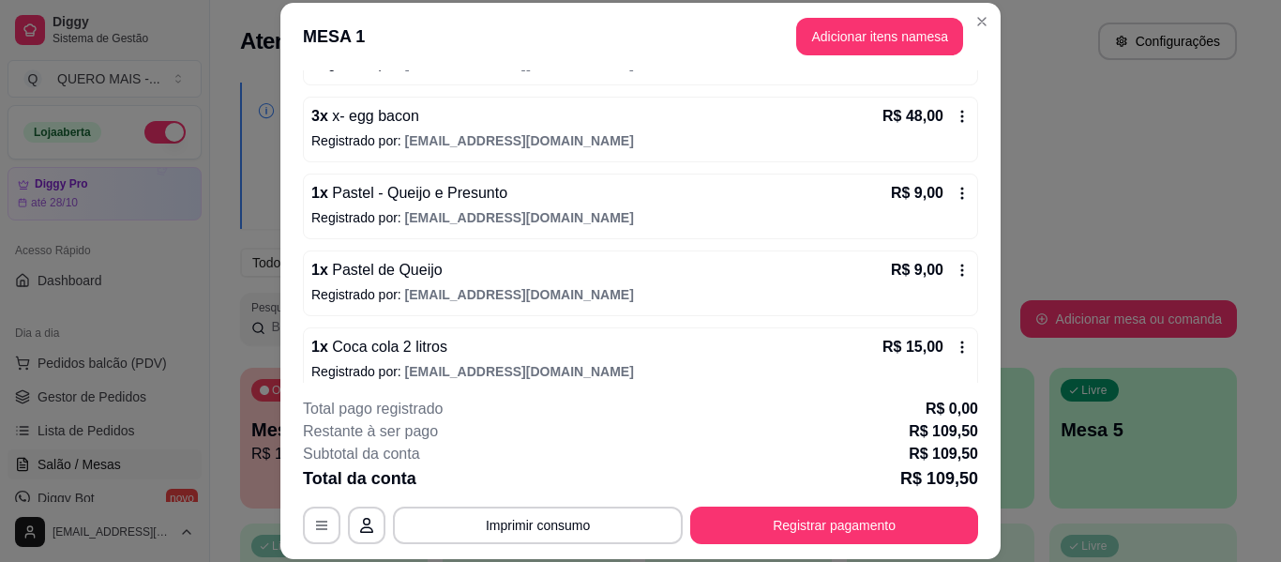
scroll to position [323, 0]
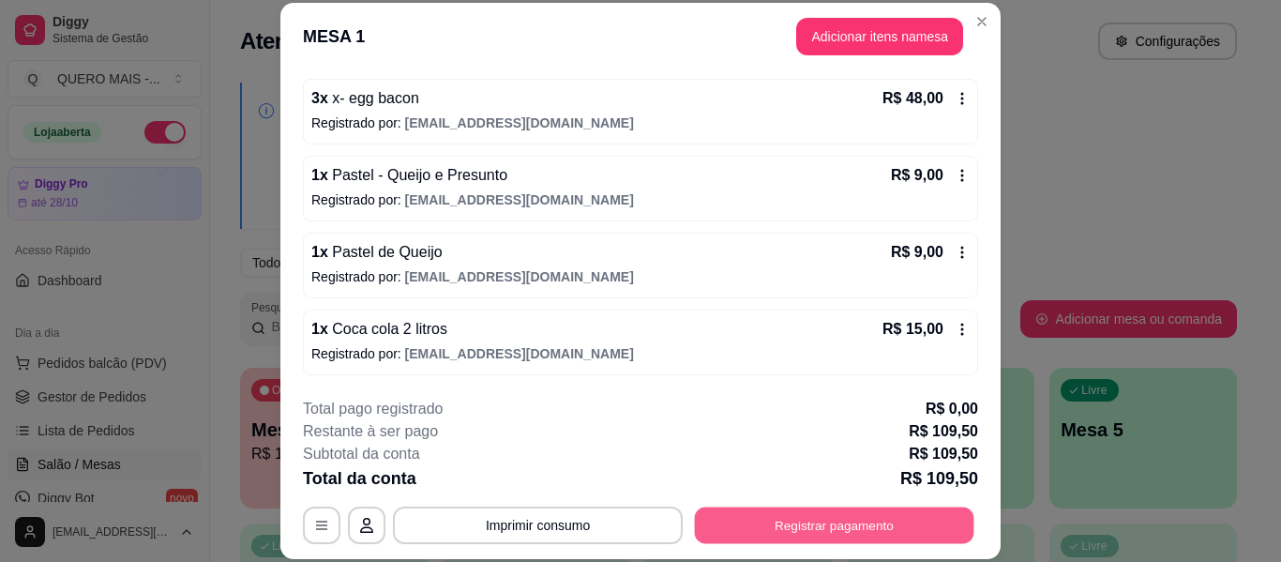
click at [791, 528] on button "Registrar pagamento" at bounding box center [835, 526] width 280 height 37
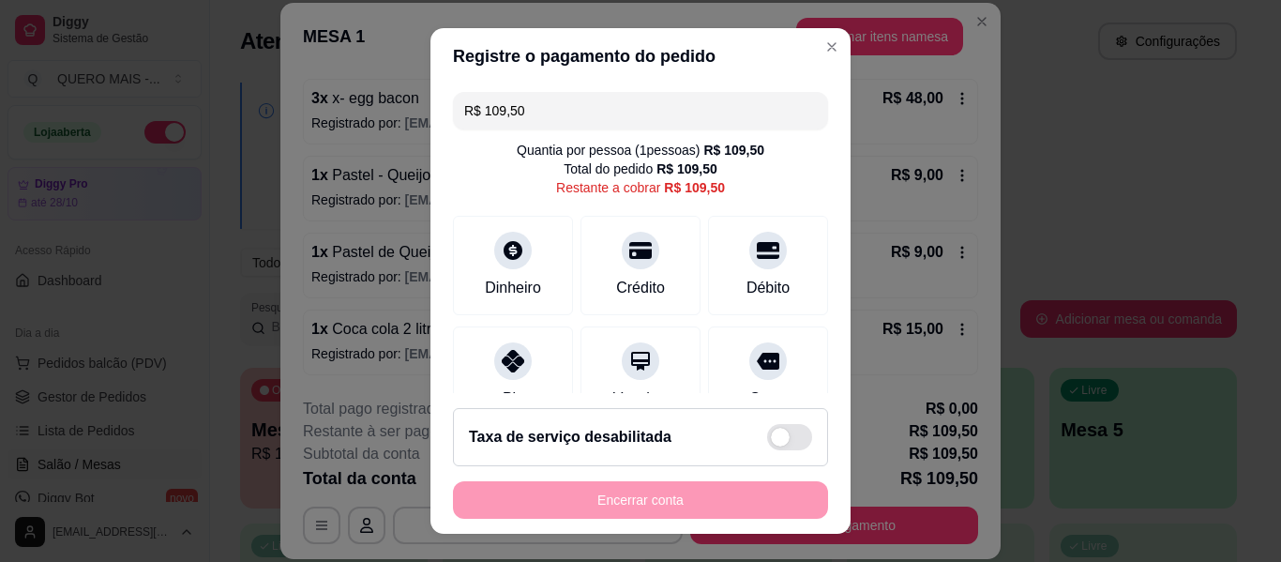
click at [544, 94] on input "R$ 109,50" at bounding box center [640, 111] width 353 height 38
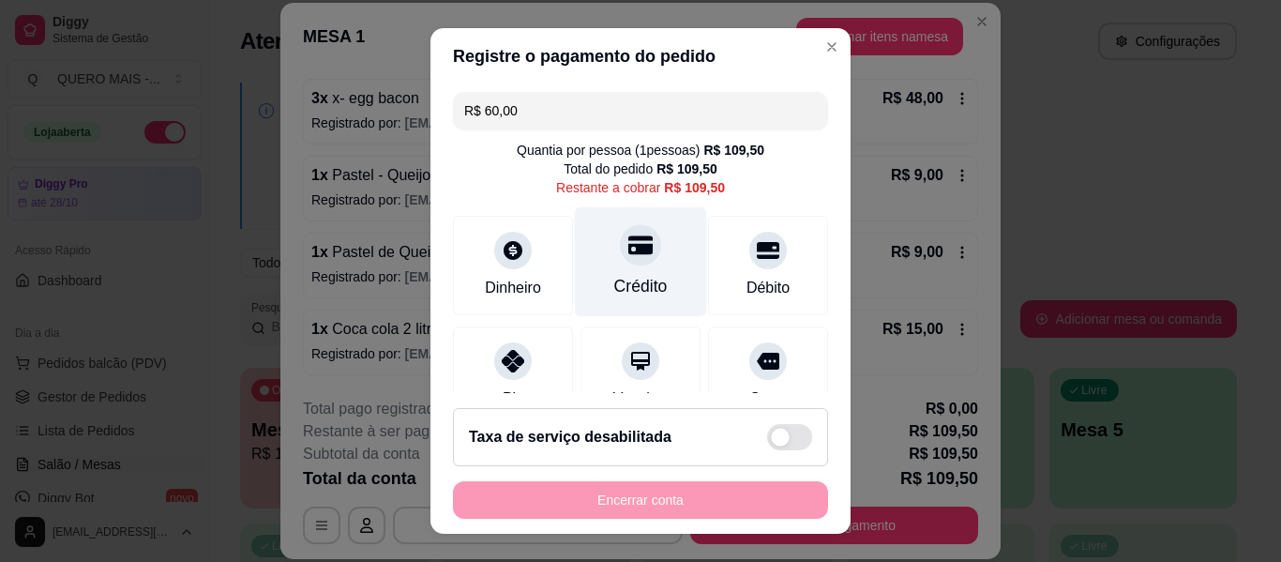
click at [629, 257] on icon at bounding box center [641, 245] width 24 height 24
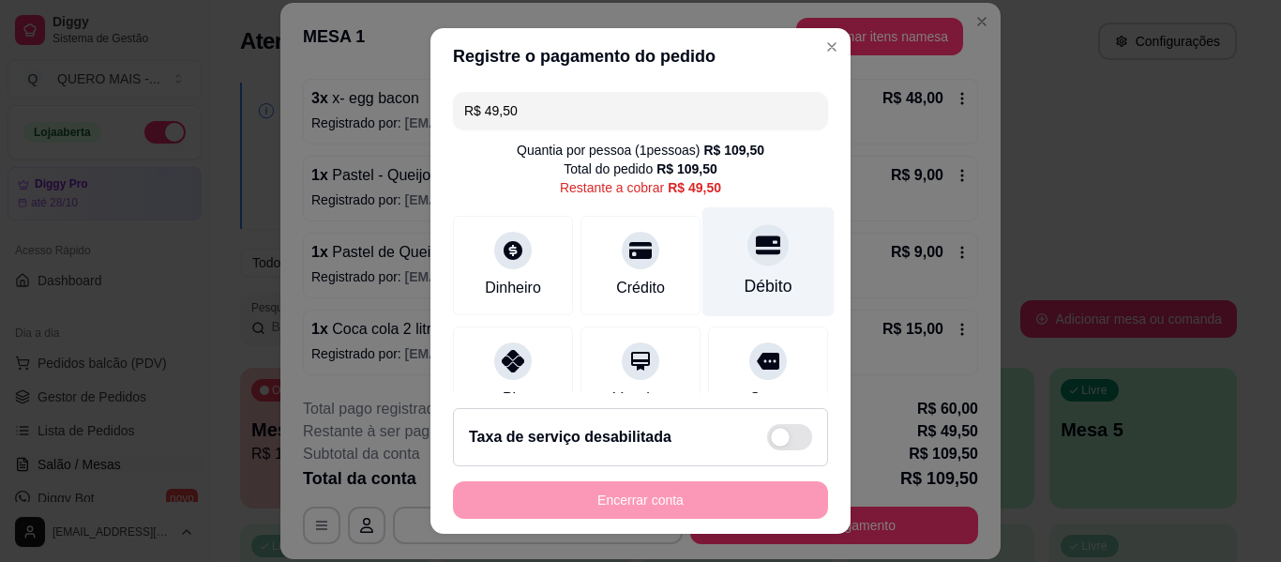
click at [756, 235] on icon at bounding box center [768, 245] width 24 height 24
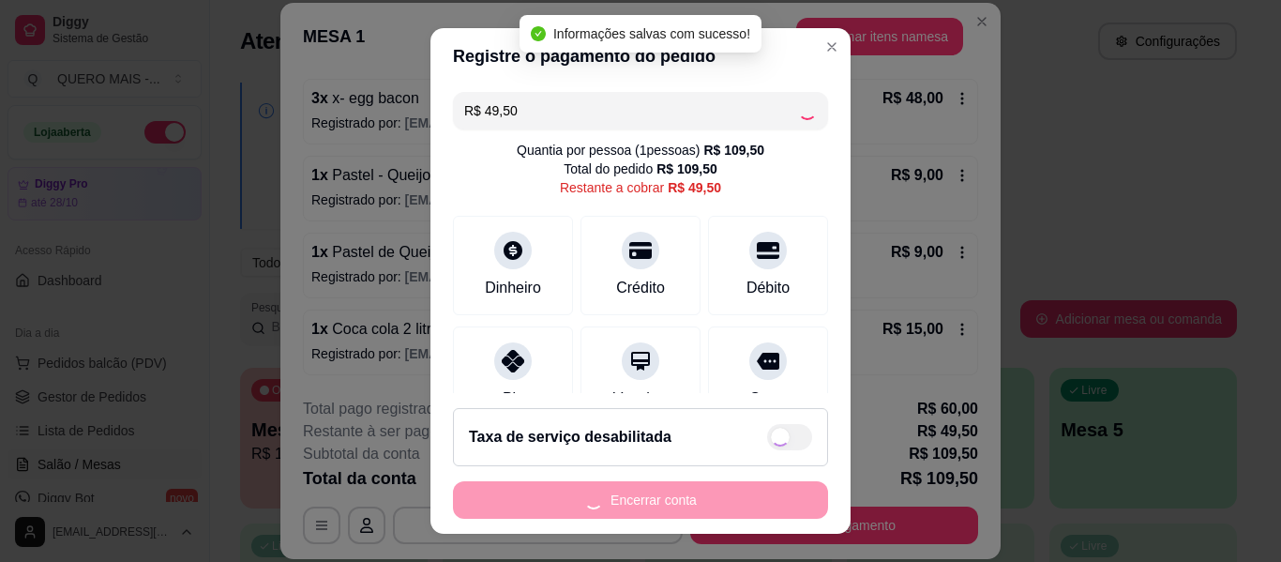
type input "R$ 0,00"
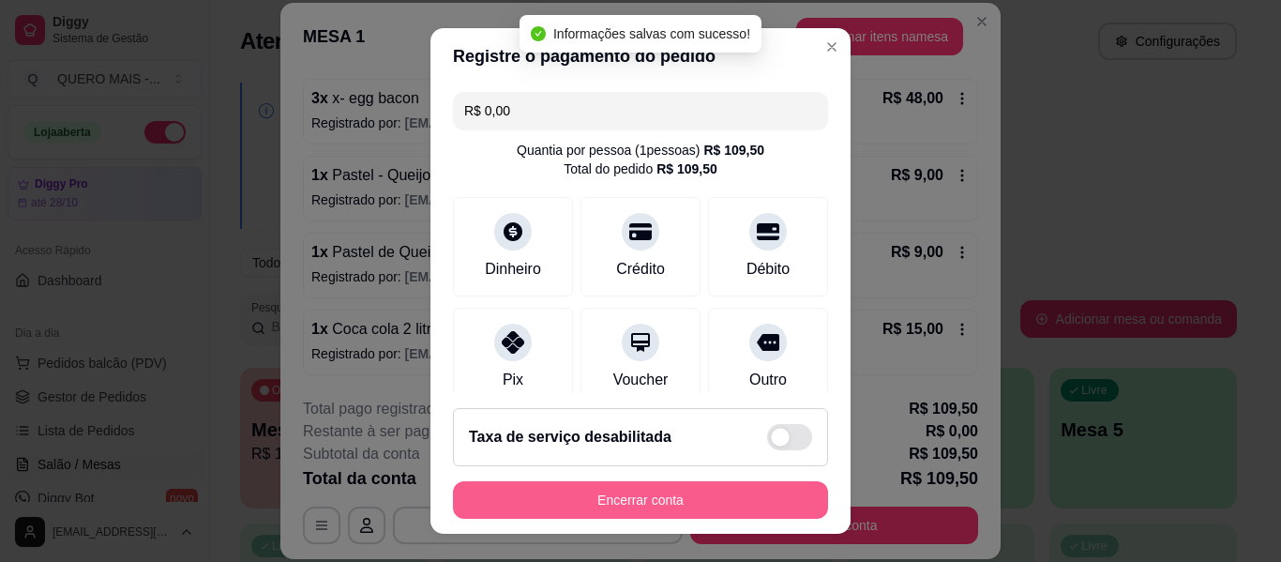
click at [619, 499] on button "Encerrar conta" at bounding box center [640, 500] width 375 height 38
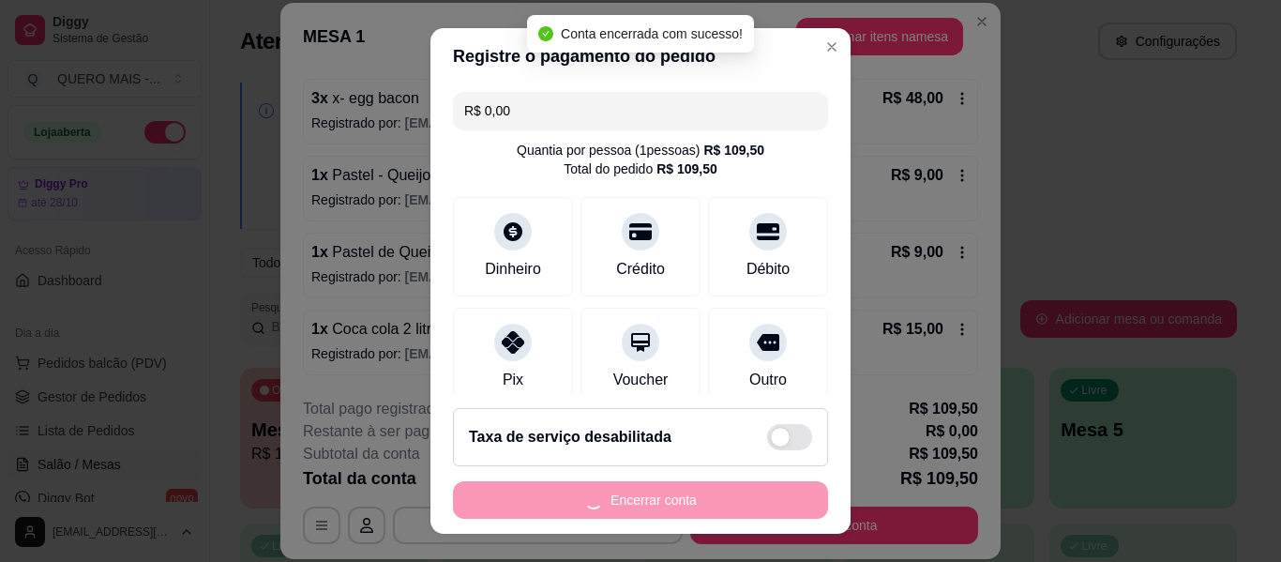
scroll to position [0, 0]
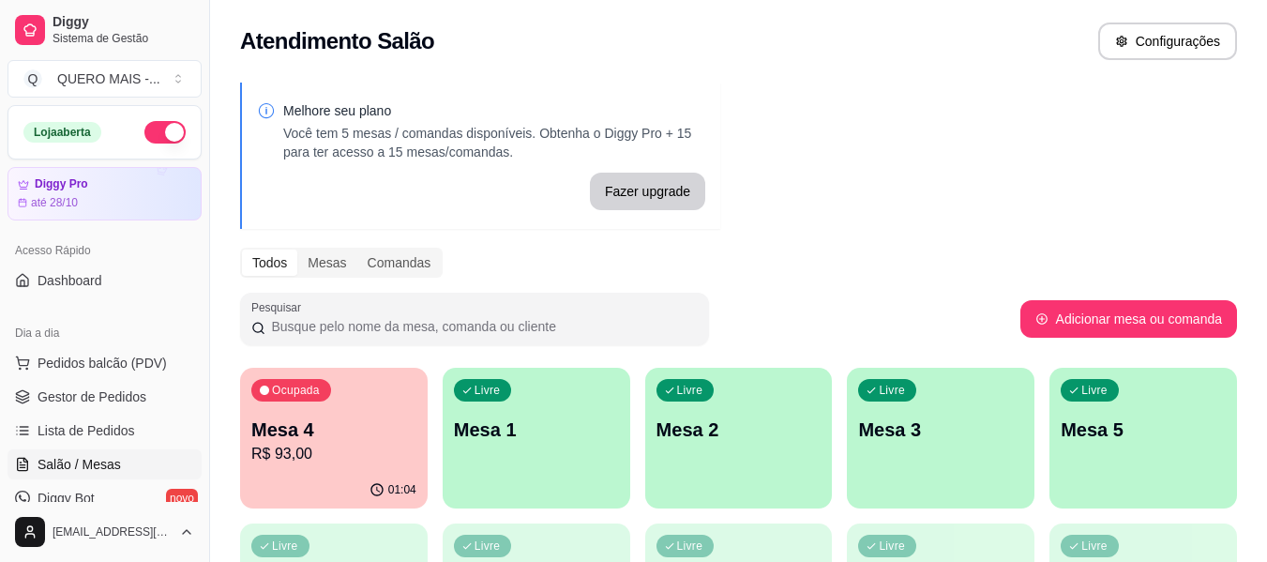
click at [568, 496] on div "button" at bounding box center [537, 497] width 188 height 23
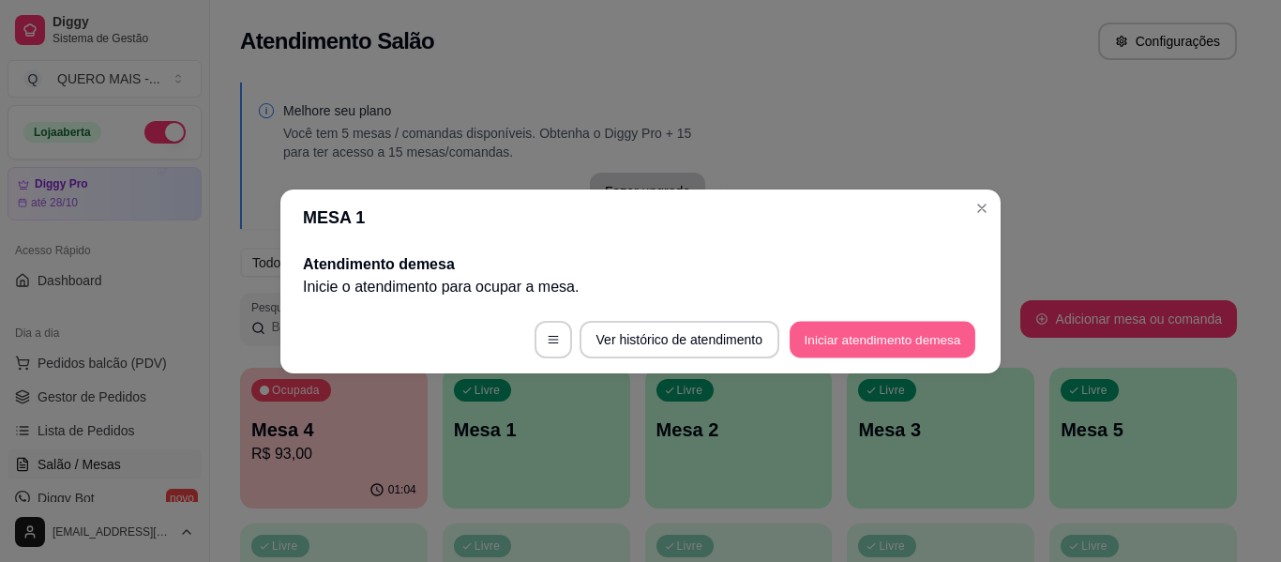
click at [801, 344] on button "Iniciar atendimento de mesa" at bounding box center [883, 339] width 186 height 37
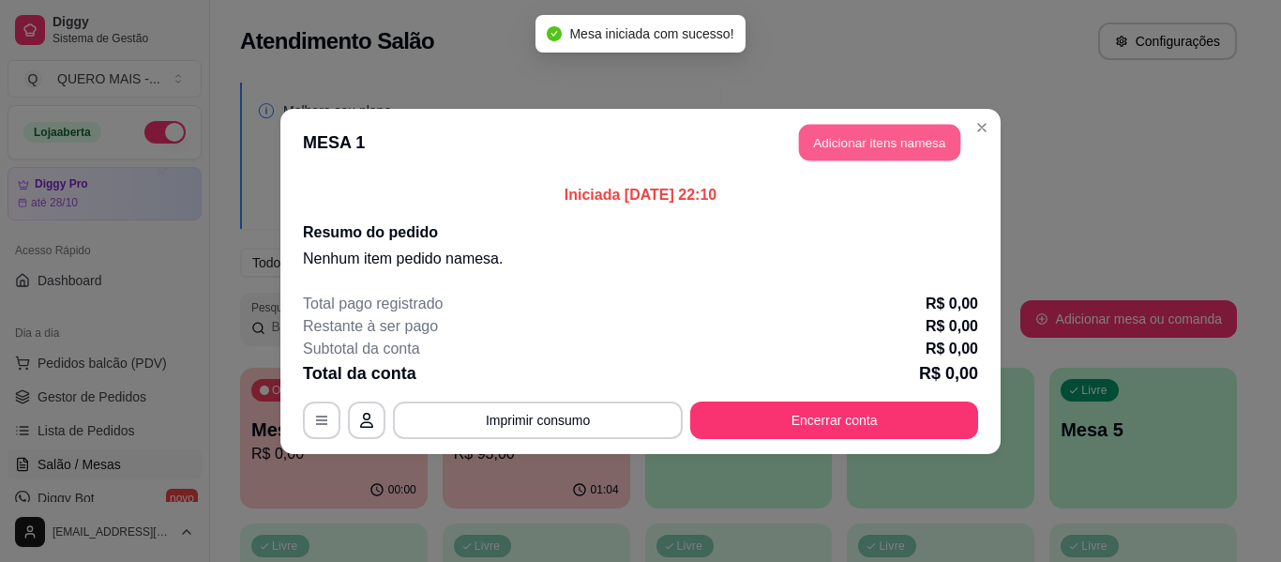
click at [922, 145] on button "Adicionar itens na mesa" at bounding box center [879, 142] width 161 height 37
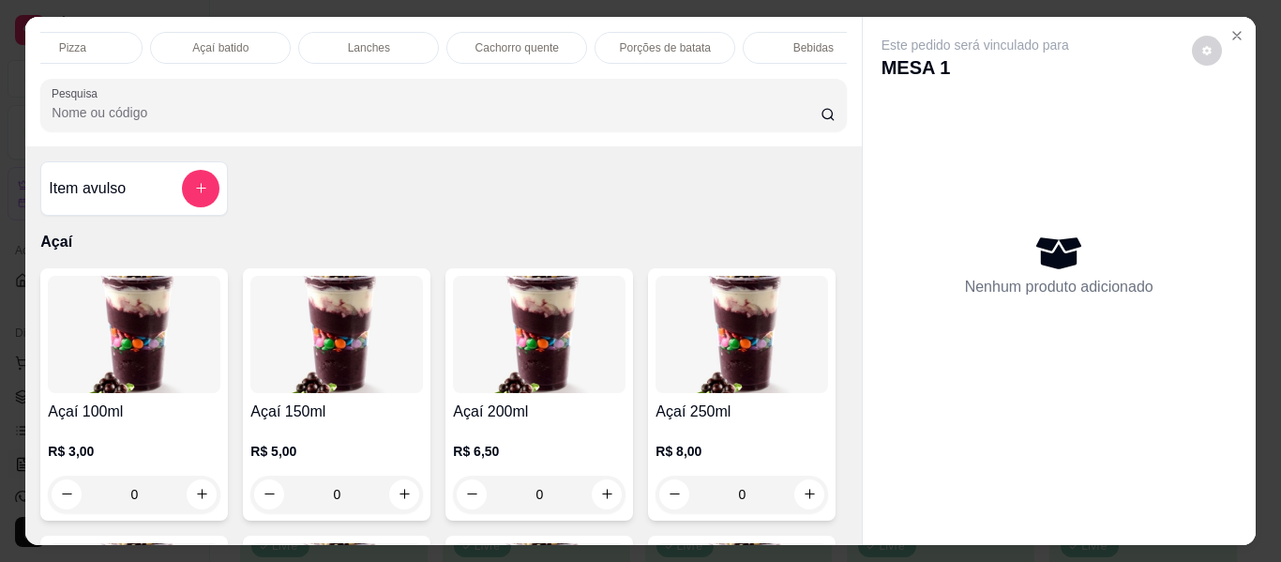
scroll to position [0, 528]
click at [335, 40] on p "Lanches" at bounding box center [324, 47] width 42 height 15
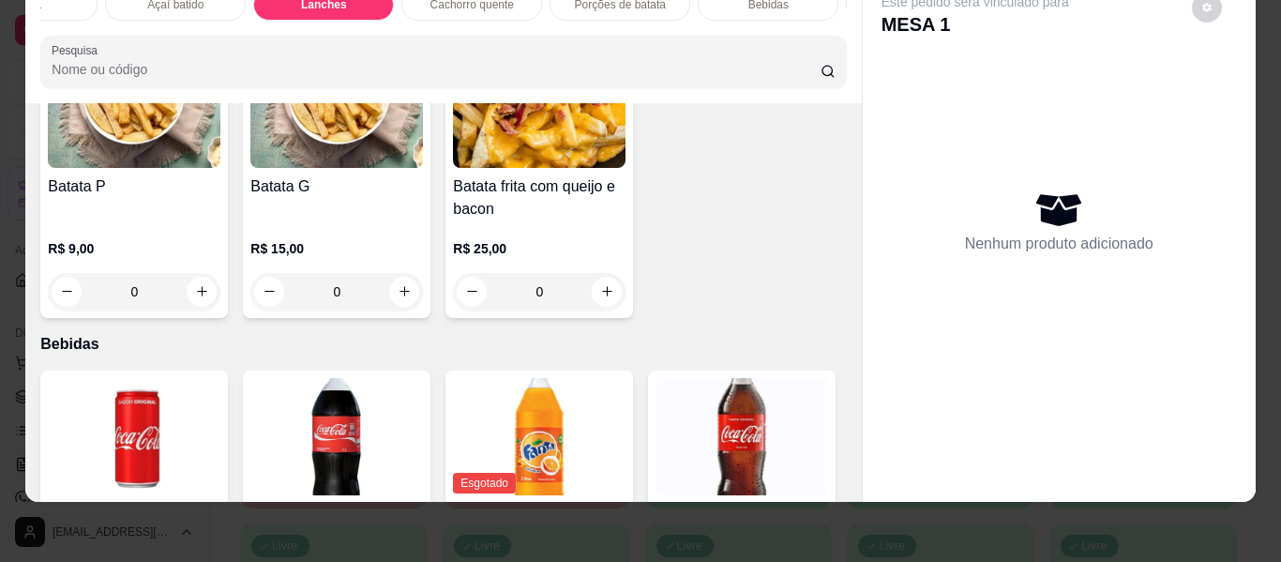
scroll to position [3764, 0]
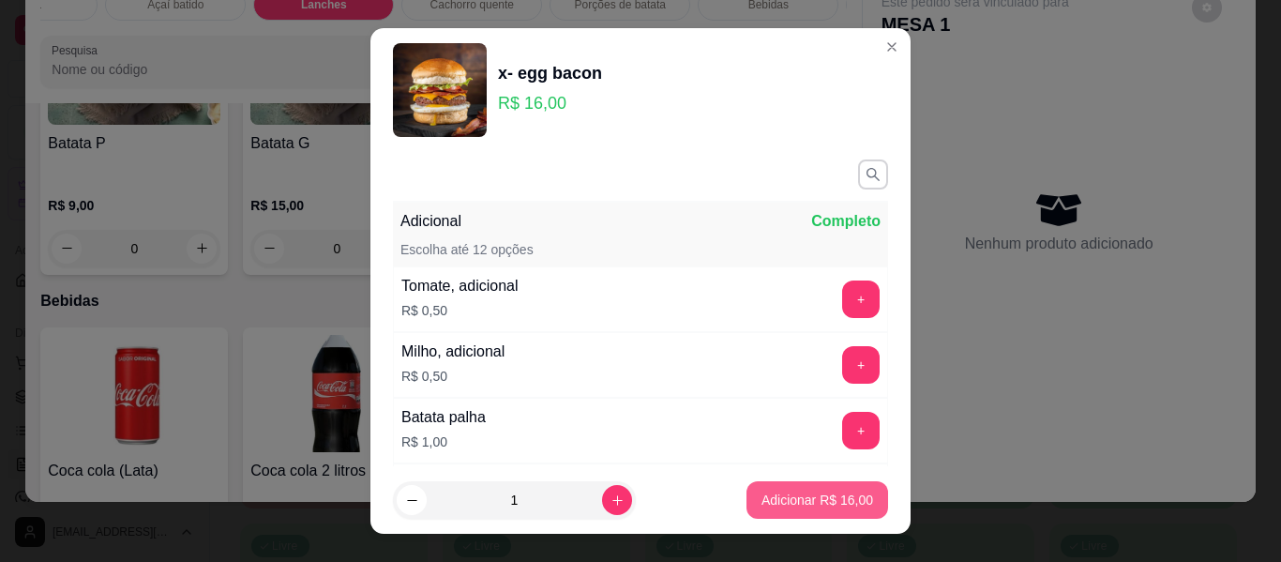
click at [762, 504] on p "Adicionar R$ 16,00" at bounding box center [818, 500] width 112 height 19
type input "1"
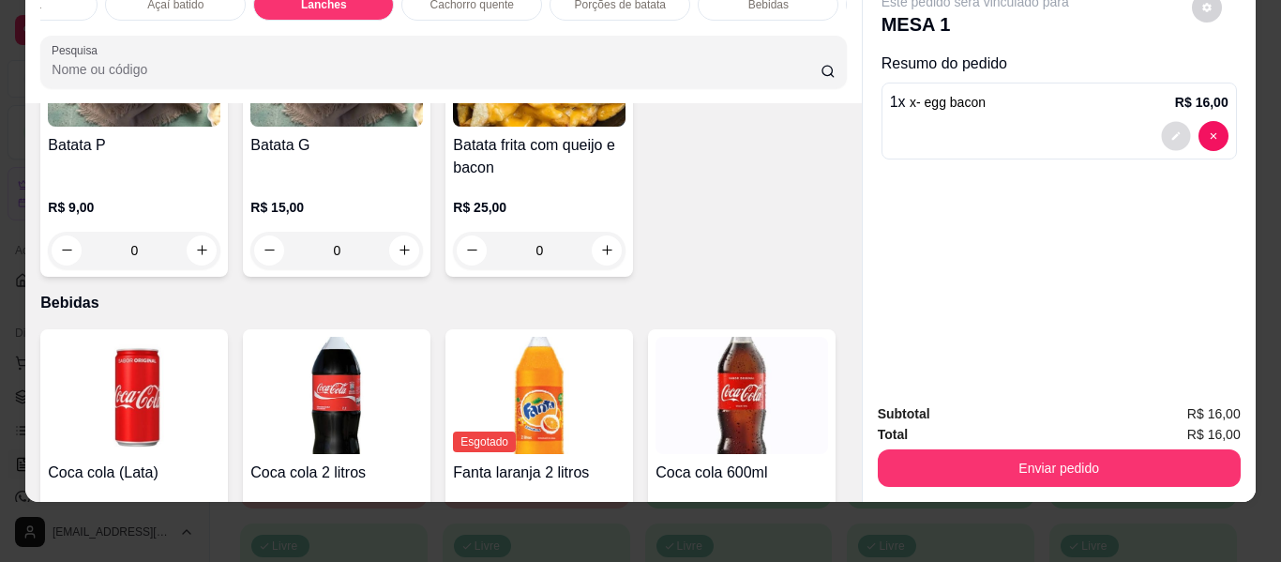
click at [1171, 130] on icon "decrease-product-quantity" at bounding box center [1176, 135] width 11 height 11
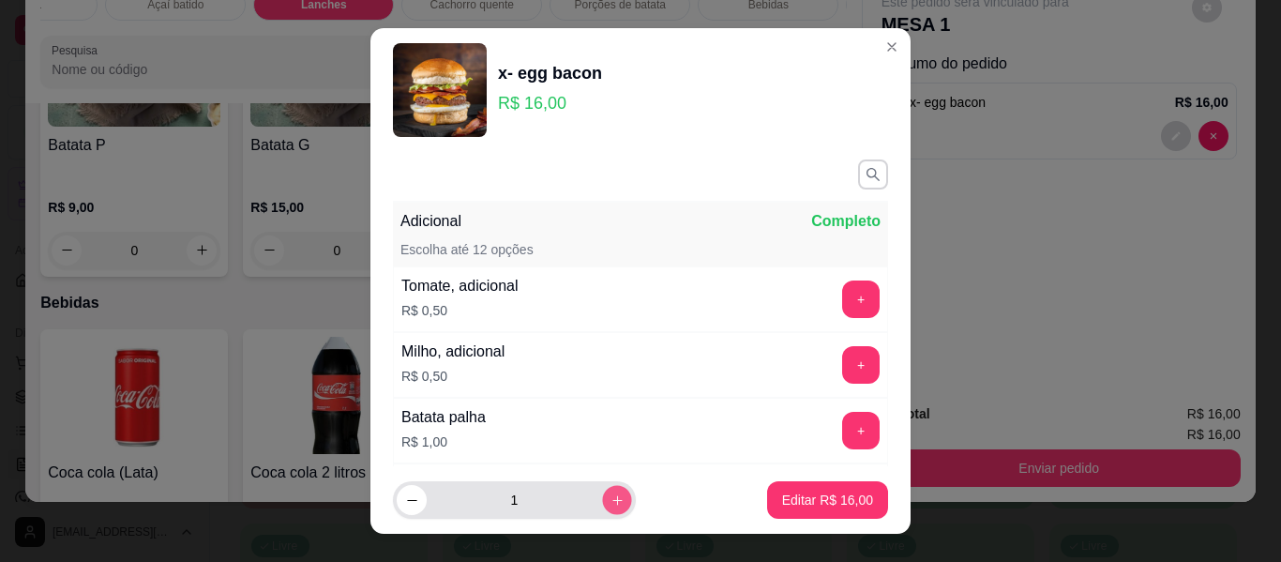
click at [605, 500] on button "increase-product-quantity" at bounding box center [616, 500] width 29 height 29
type input "3"
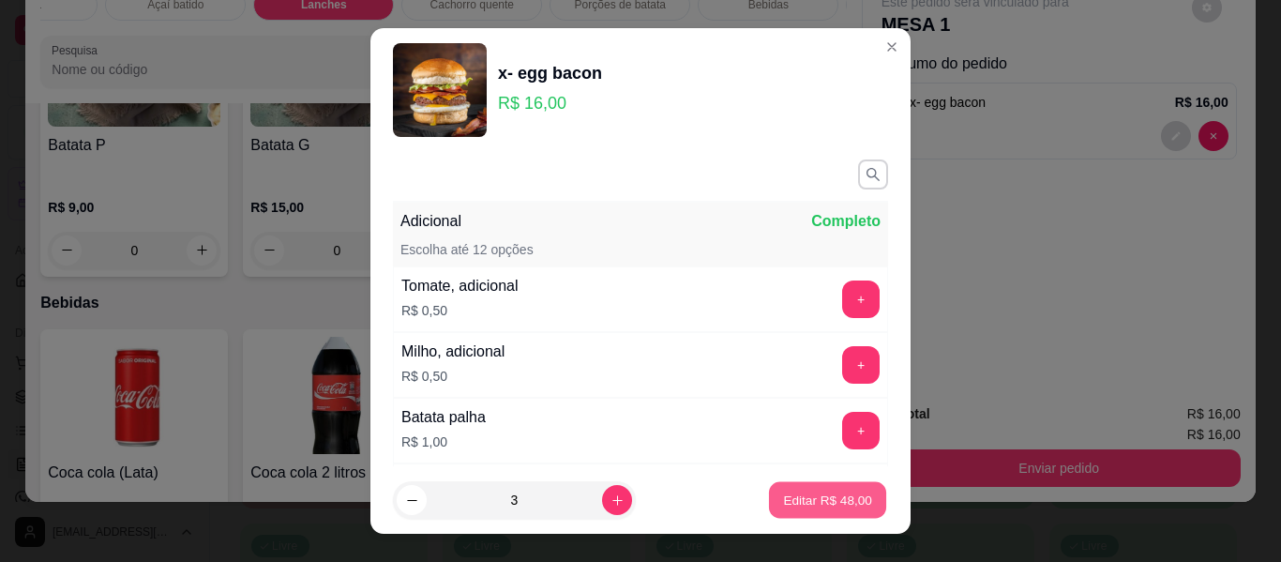
click at [833, 506] on p "Editar R$ 48,00" at bounding box center [827, 500] width 88 height 18
type input "3"
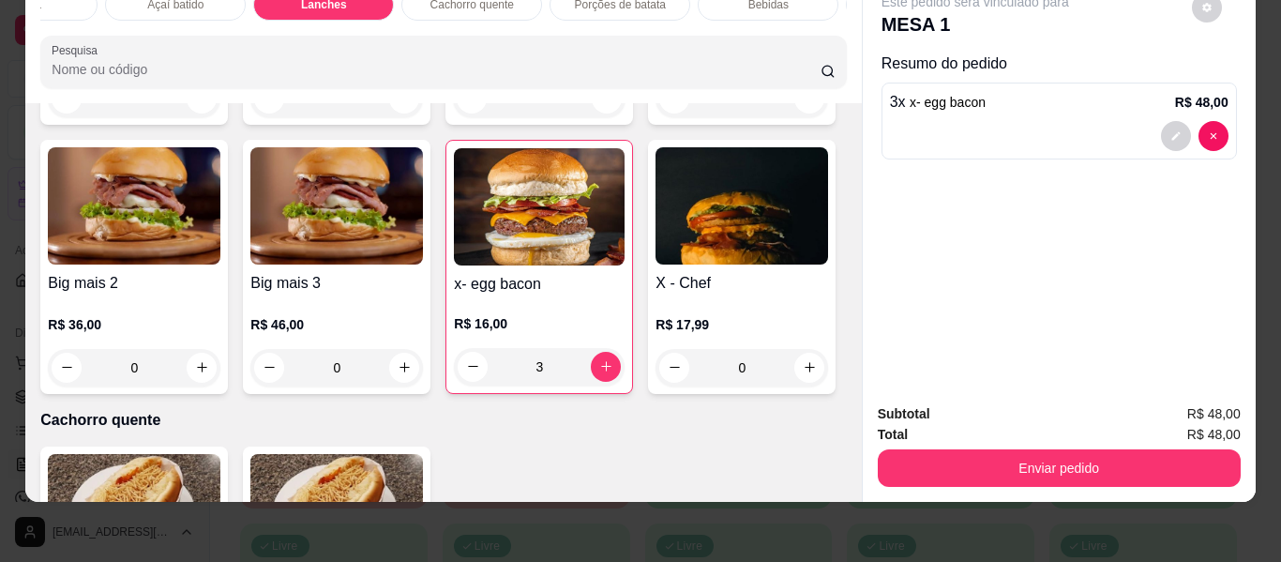
scroll to position [3013, 0]
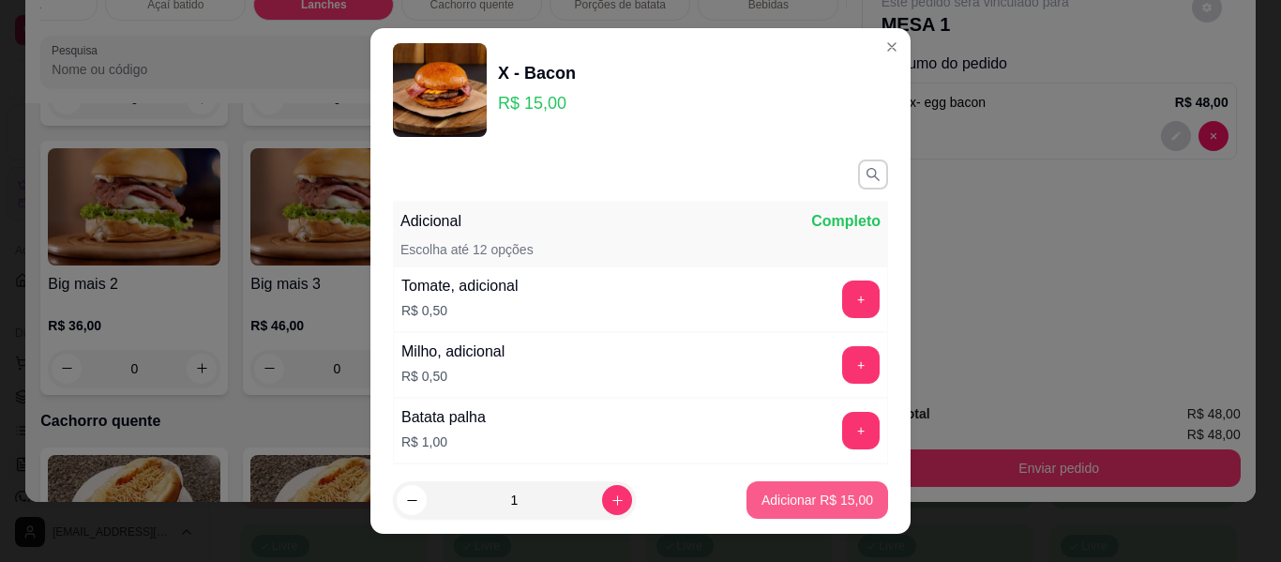
click at [792, 501] on p "Adicionar R$ 15,00" at bounding box center [818, 500] width 112 height 19
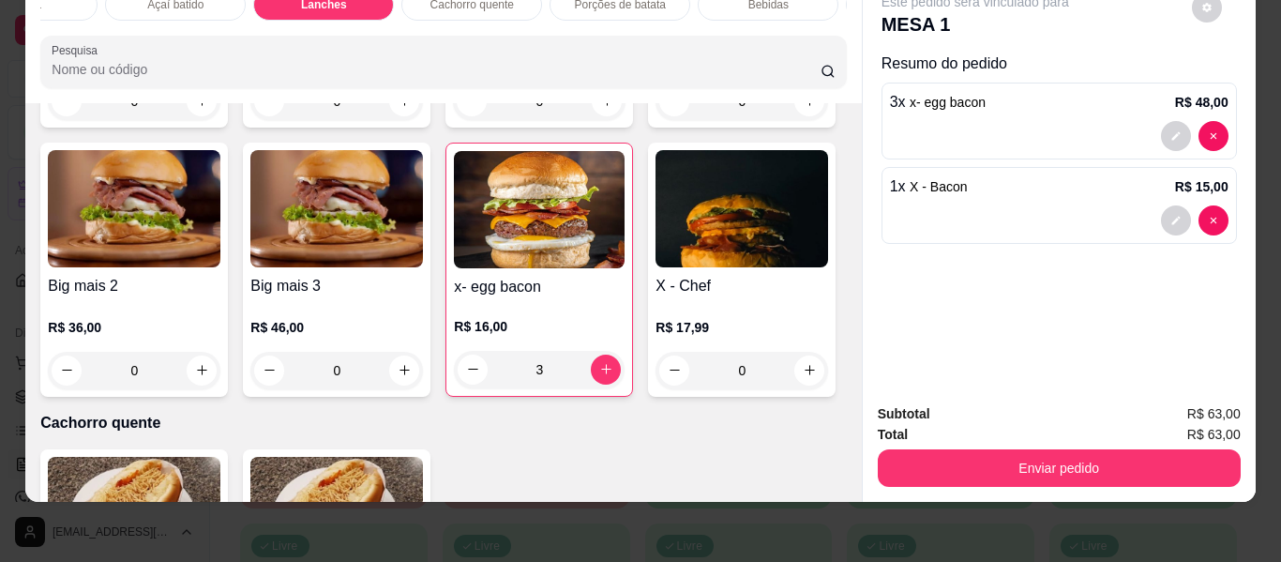
type input "1"
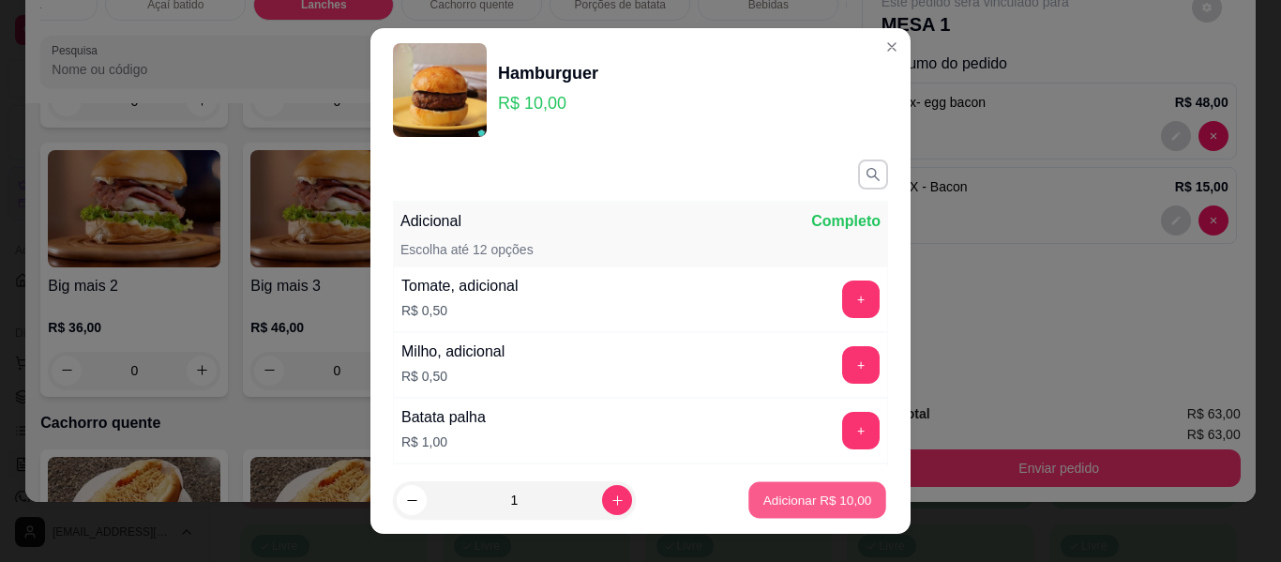
click at [837, 502] on p "Adicionar R$ 10,00" at bounding box center [818, 500] width 109 height 18
type input "1"
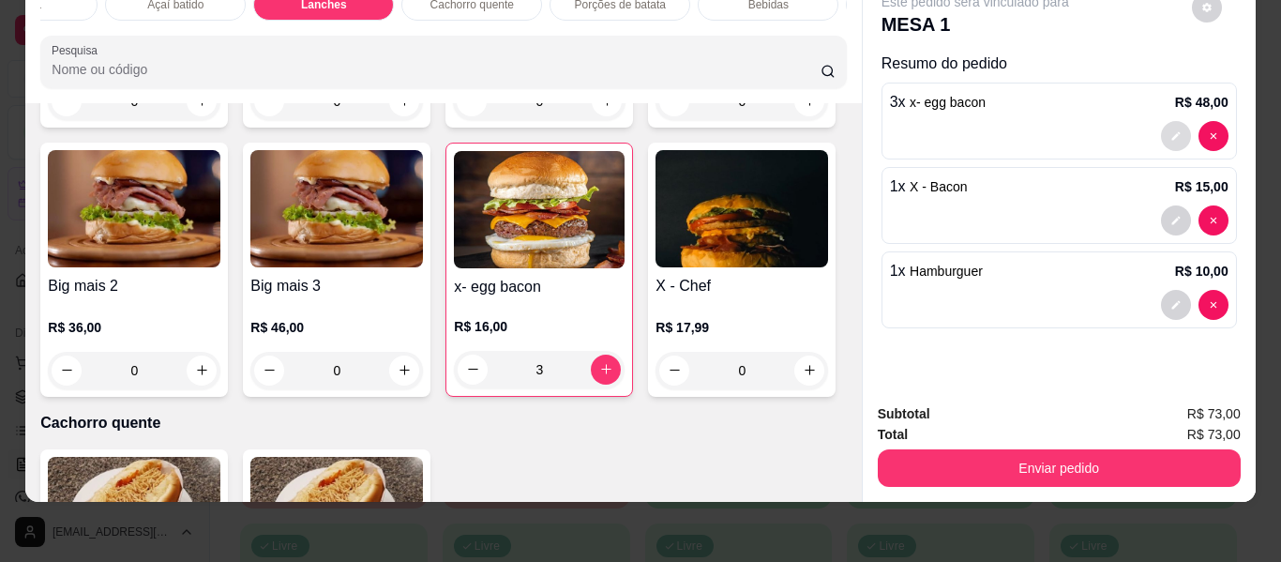
click at [1171, 121] on button "decrease-product-quantity" at bounding box center [1176, 136] width 30 height 30
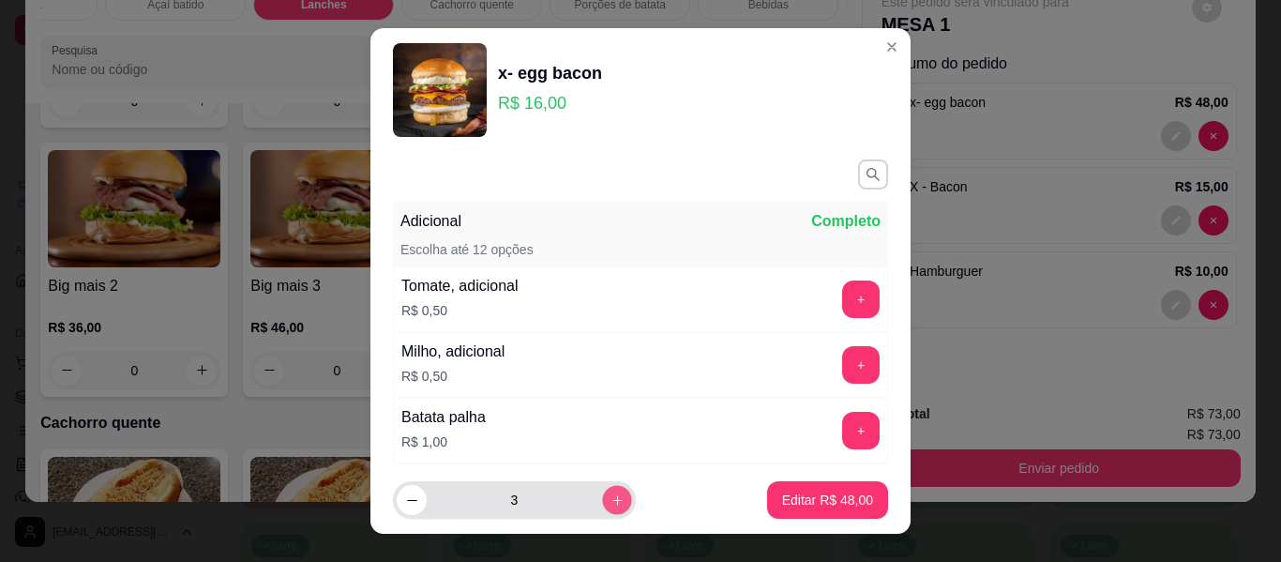
click at [611, 504] on icon "increase-product-quantity" at bounding box center [618, 500] width 14 height 14
type input "4"
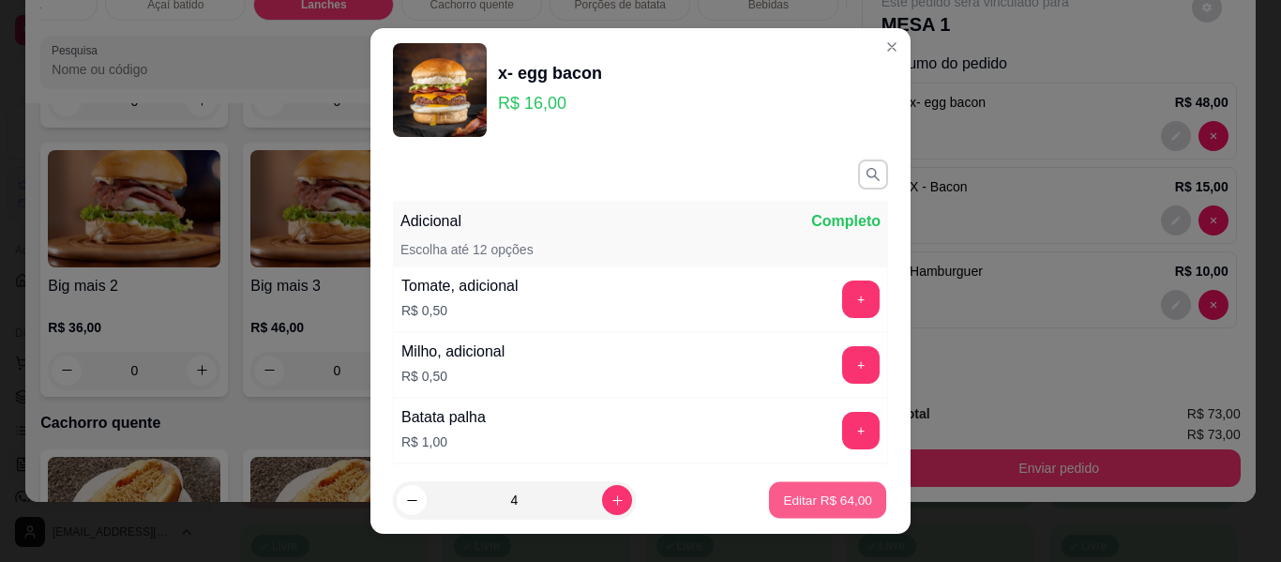
click at [783, 499] on p "Editar R$ 64,00" at bounding box center [827, 500] width 88 height 18
type input "4"
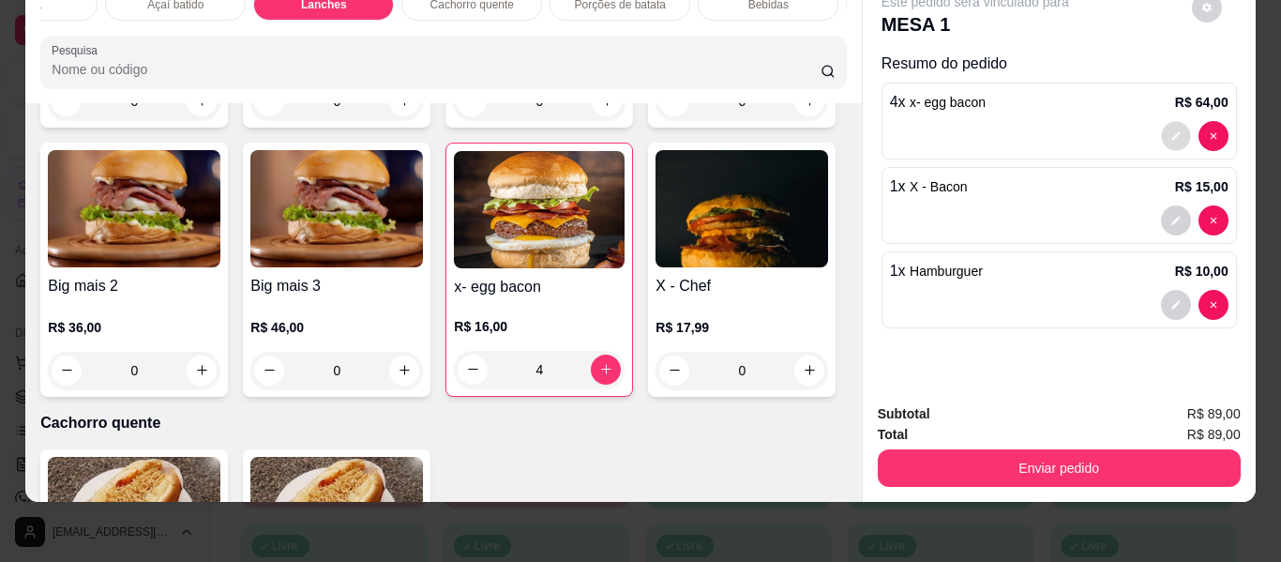
click at [1162, 123] on button "decrease-product-quantity" at bounding box center [1175, 135] width 29 height 29
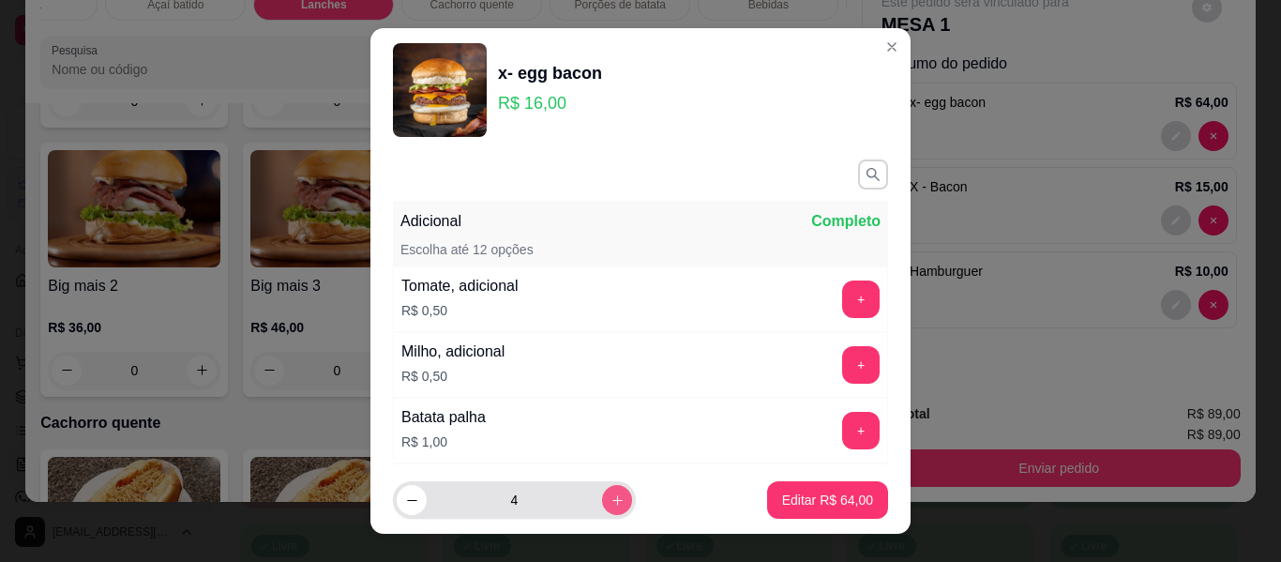
click at [602, 509] on button "increase-product-quantity" at bounding box center [617, 500] width 30 height 30
type input "5"
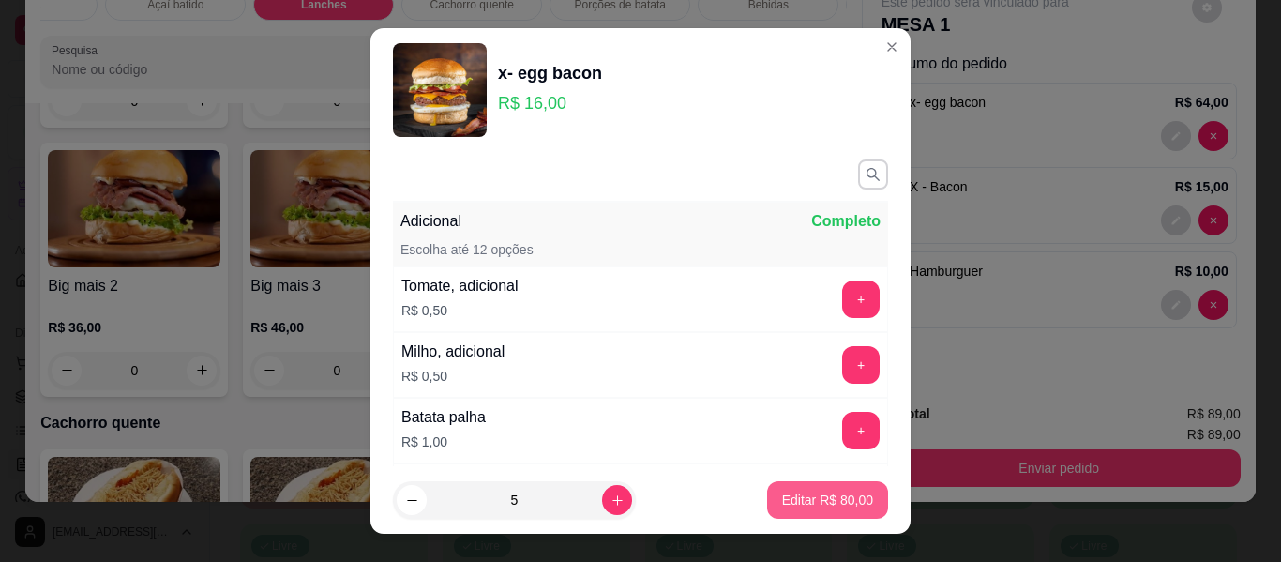
click at [782, 500] on p "Editar R$ 80,00" at bounding box center [827, 500] width 91 height 19
type input "5"
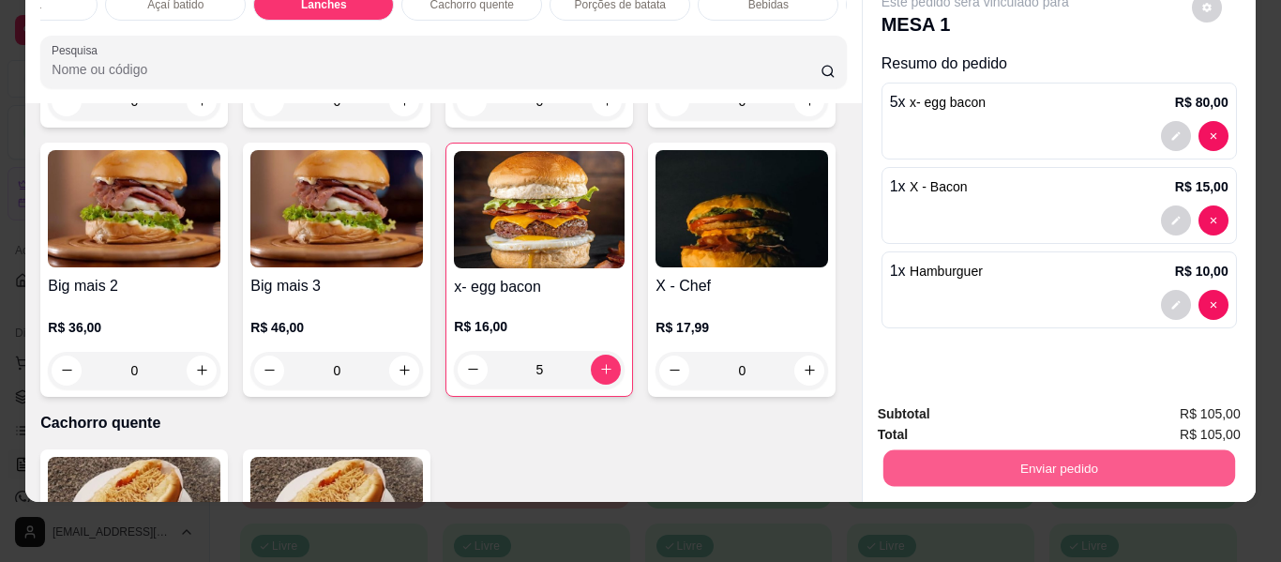
click at [1057, 450] on button "Enviar pedido" at bounding box center [1059, 468] width 352 height 37
click at [1168, 404] on button "Enviar pedido" at bounding box center [1192, 408] width 106 height 36
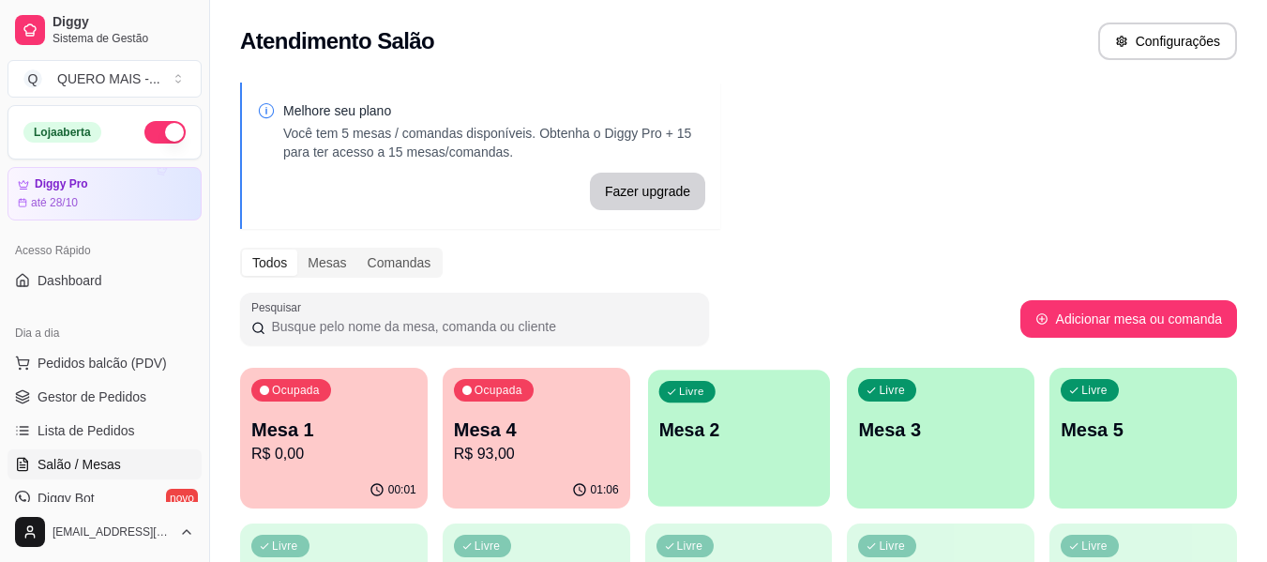
click at [763, 462] on div "Livre Mesa 2" at bounding box center [739, 427] width 182 height 114
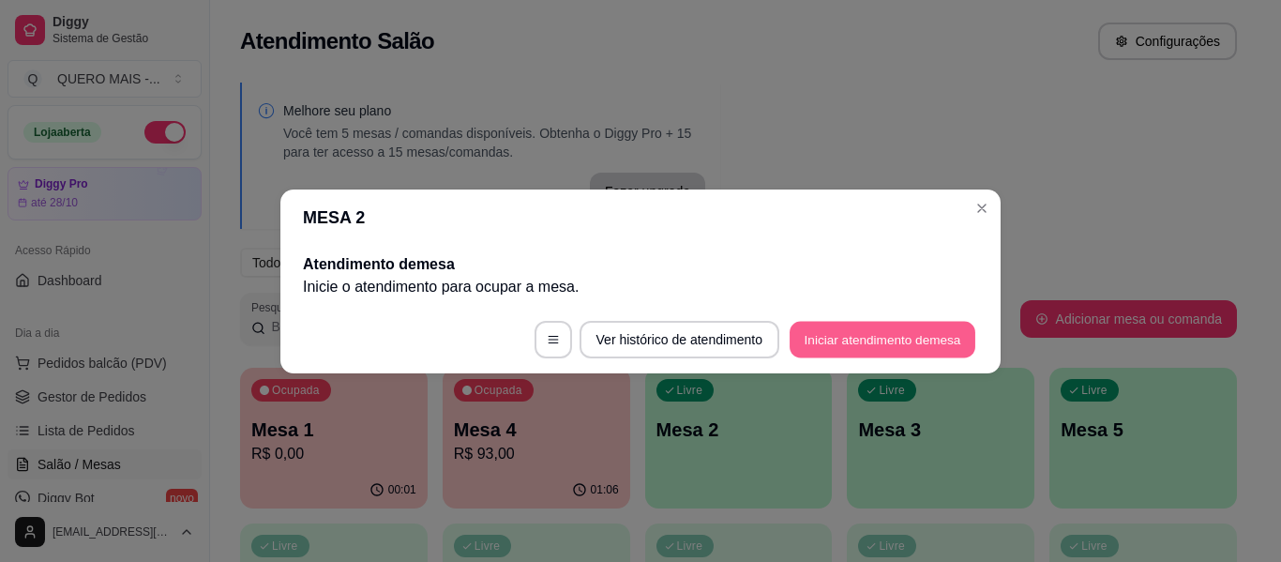
click at [889, 337] on button "Iniciar atendimento de mesa" at bounding box center [883, 339] width 186 height 37
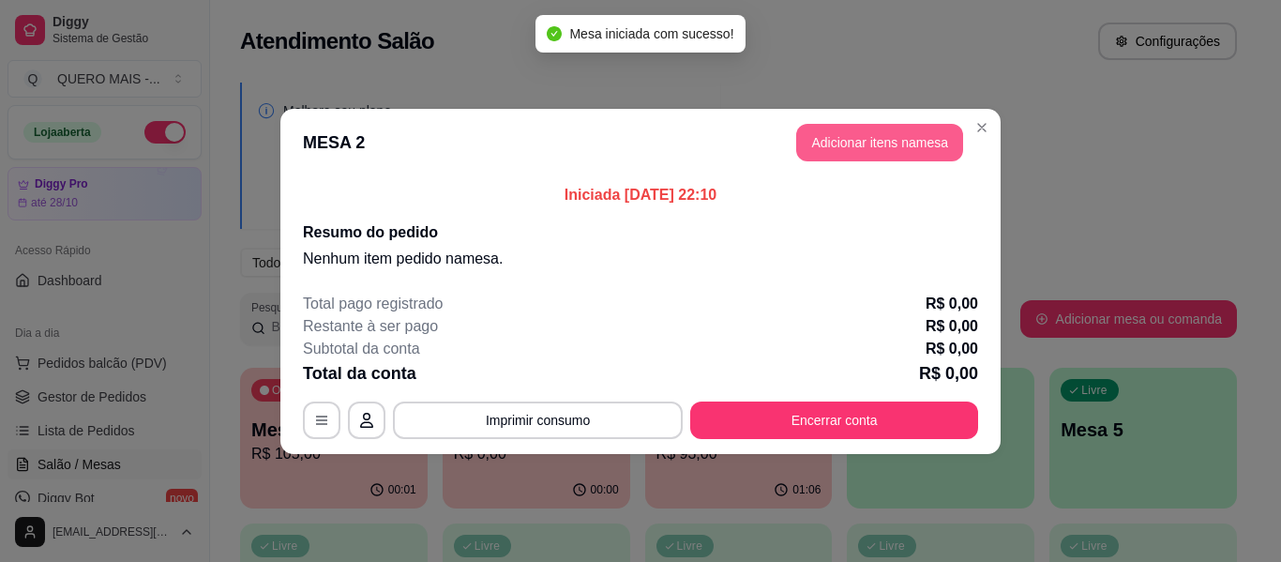
click at [860, 144] on button "Adicionar itens na mesa" at bounding box center [879, 143] width 167 height 38
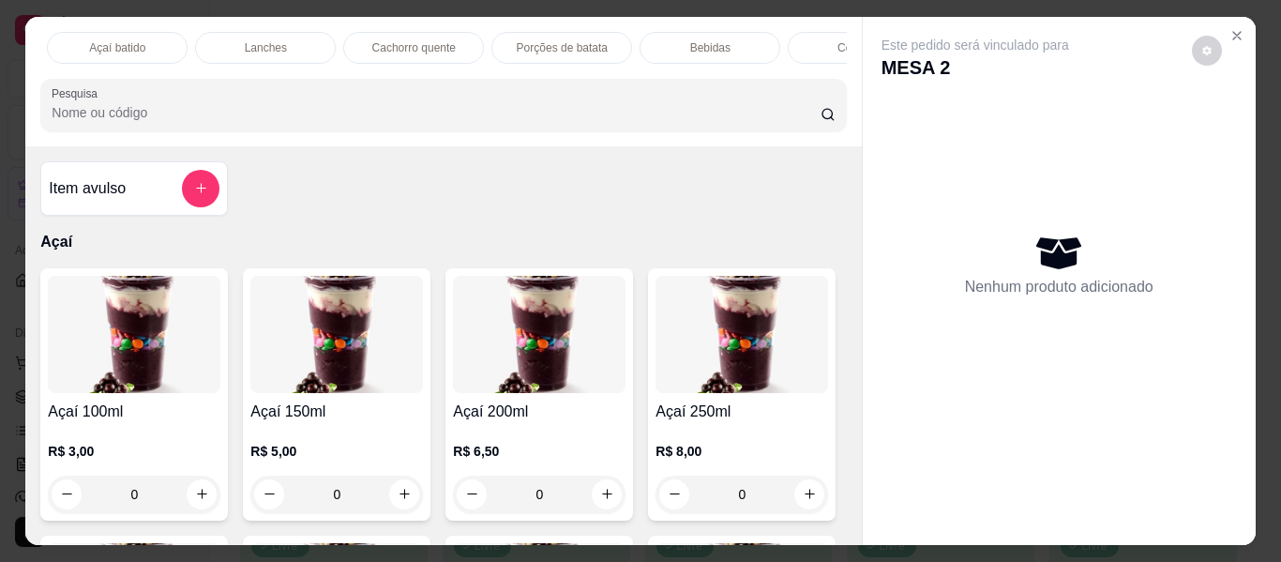
scroll to position [0, 537]
click at [295, 40] on p "Lanches" at bounding box center [316, 47] width 42 height 15
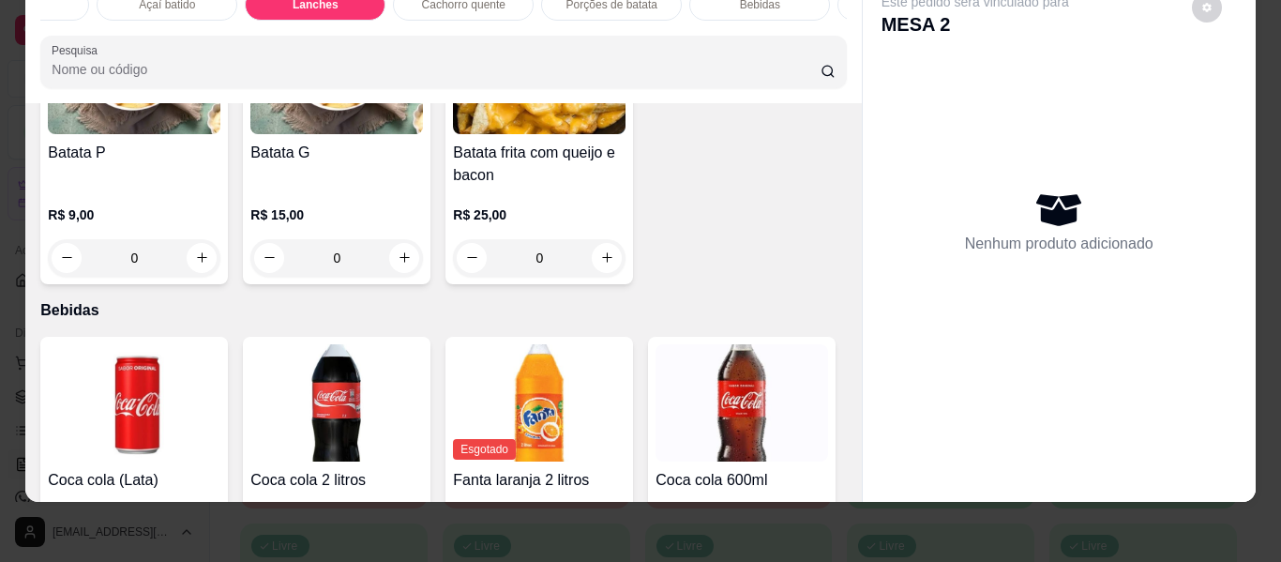
scroll to position [3764, 0]
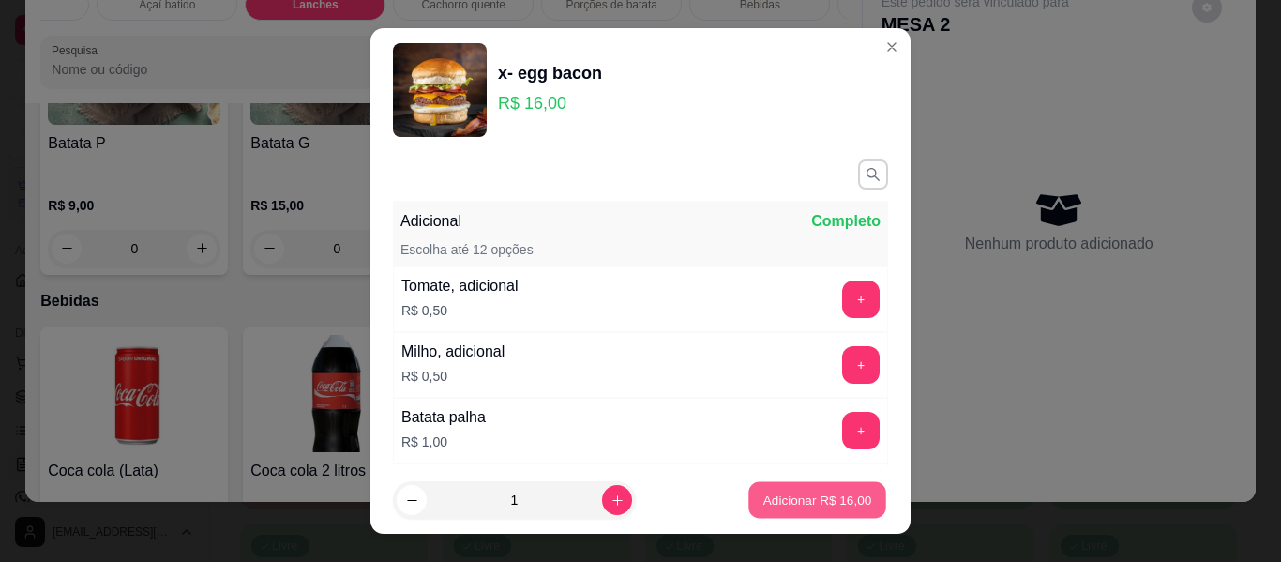
click at [785, 502] on p "Adicionar R$ 16,00" at bounding box center [818, 500] width 109 height 18
type input "1"
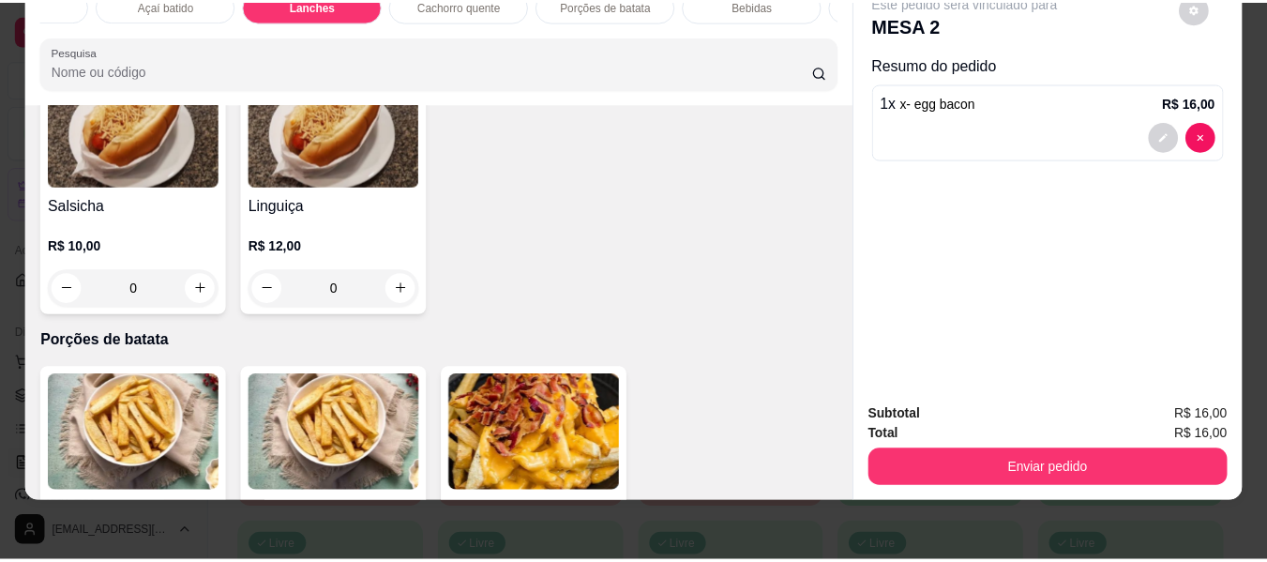
scroll to position [3388, 0]
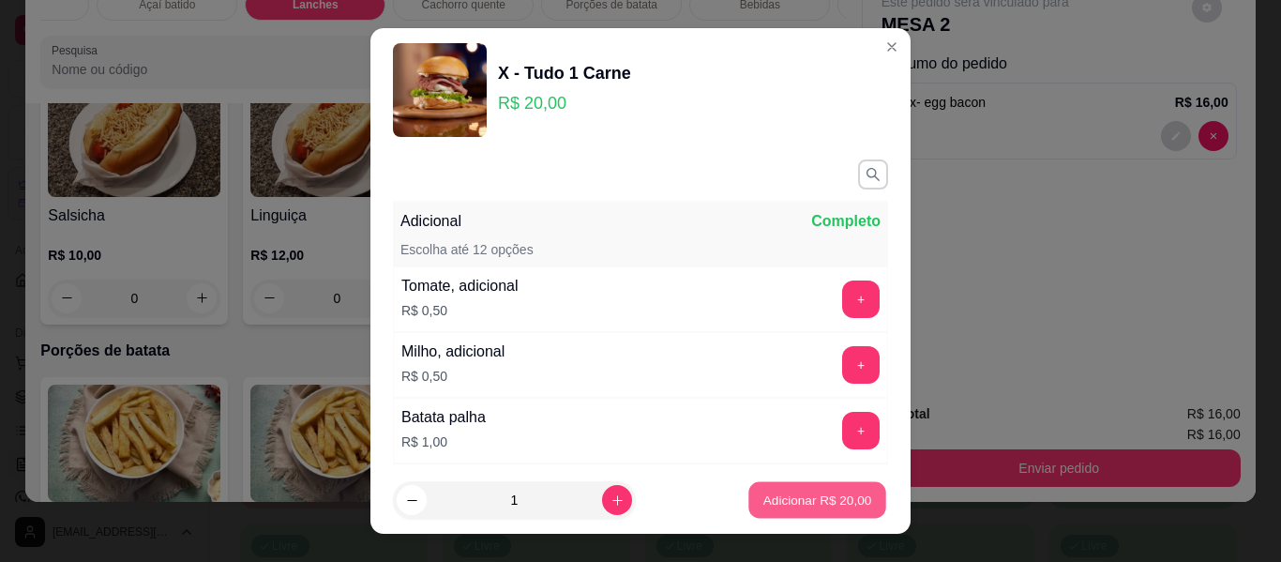
click at [784, 494] on p "Adicionar R$ 20,00" at bounding box center [818, 500] width 109 height 18
type input "1"
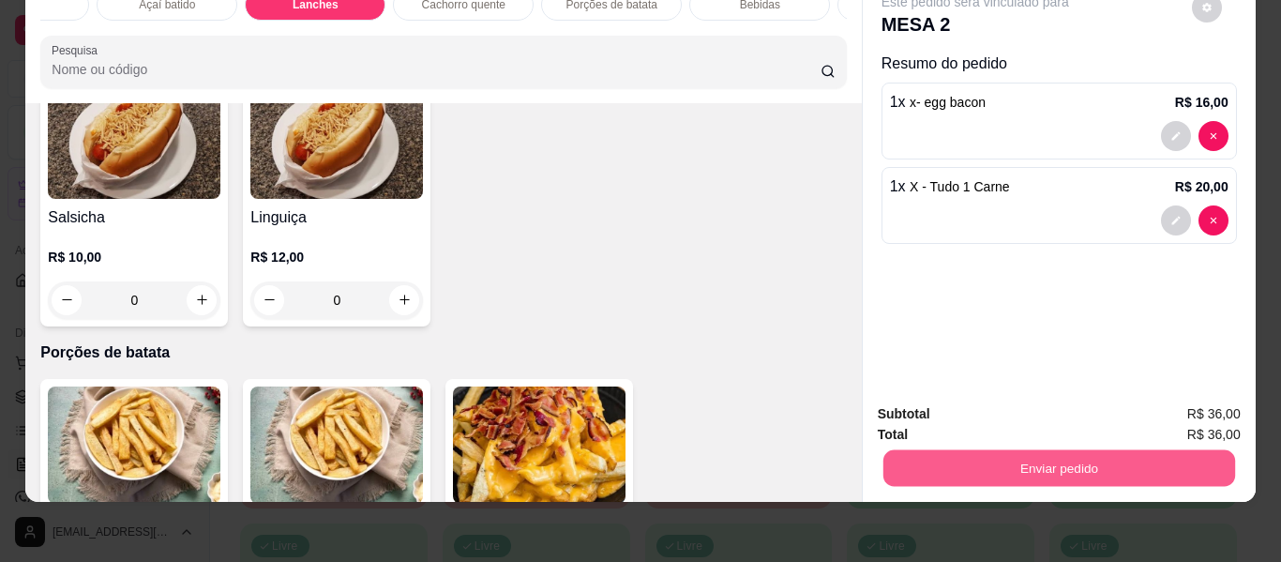
click at [1061, 454] on button "Enviar pedido" at bounding box center [1059, 468] width 352 height 37
click at [1164, 401] on button "Enviar pedido" at bounding box center [1192, 407] width 106 height 36
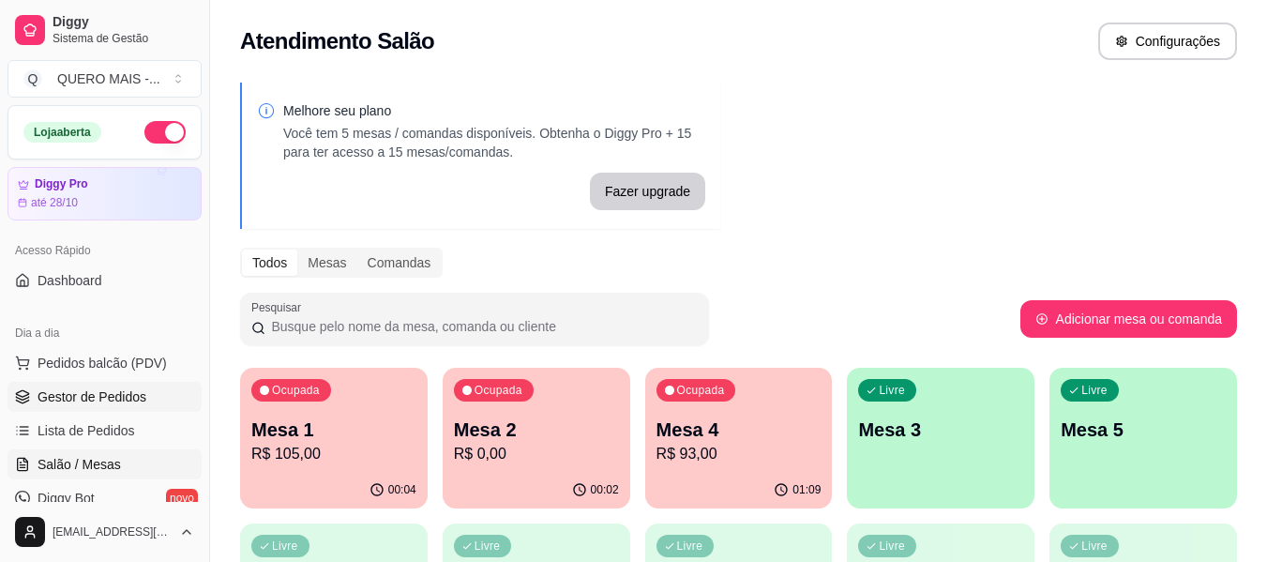
click at [94, 401] on span "Gestor de Pedidos" at bounding box center [92, 396] width 109 height 19
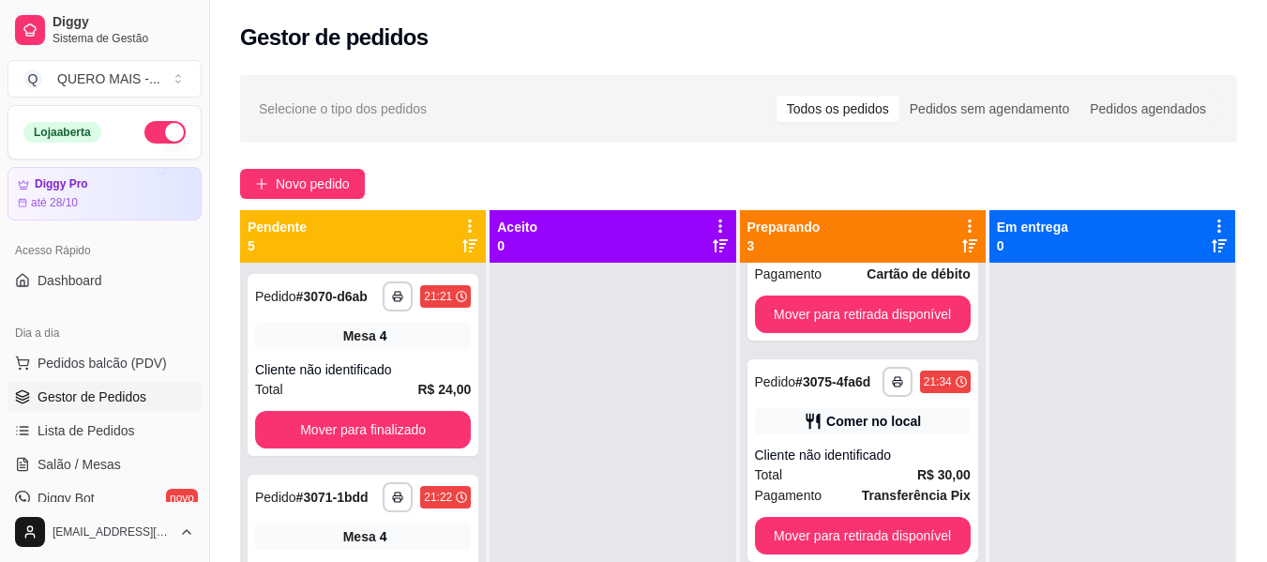
click at [85, 462] on span "Salão / Mesas" at bounding box center [79, 464] width 83 height 19
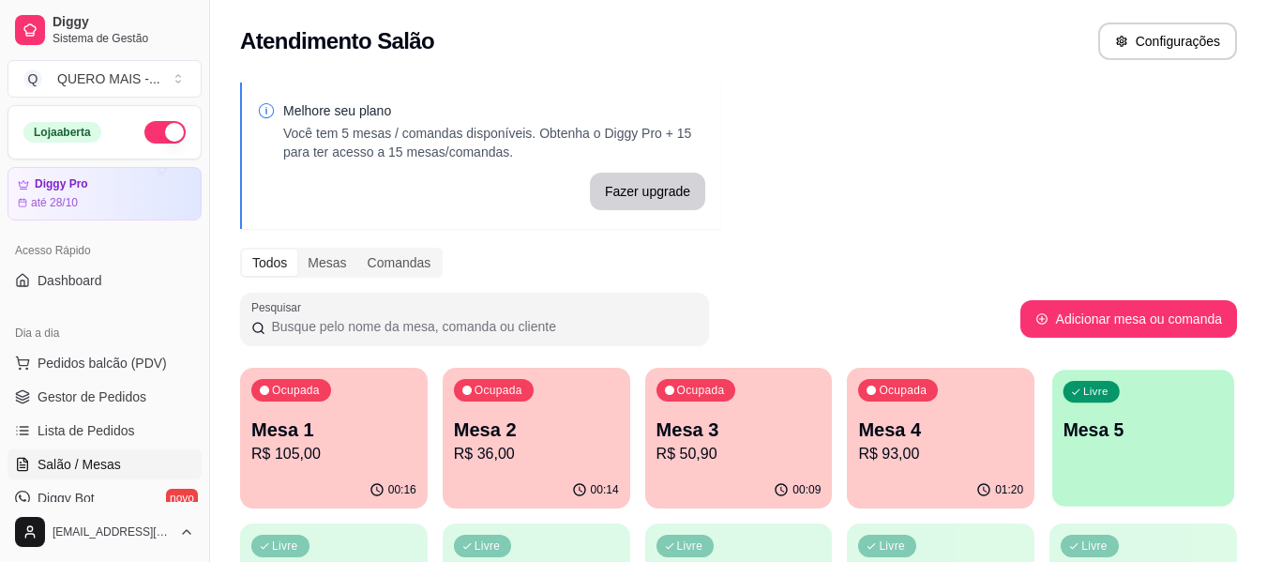
click at [1161, 433] on p "Mesa 5" at bounding box center [1144, 429] width 160 height 25
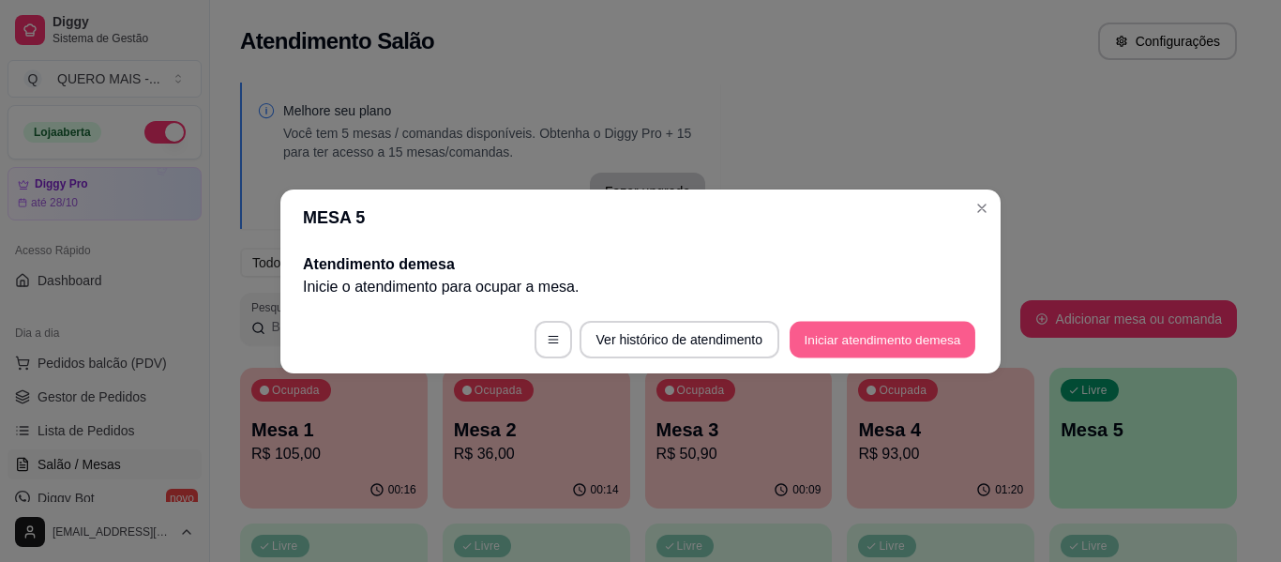
click at [874, 330] on button "Iniciar atendimento de mesa" at bounding box center [883, 339] width 186 height 37
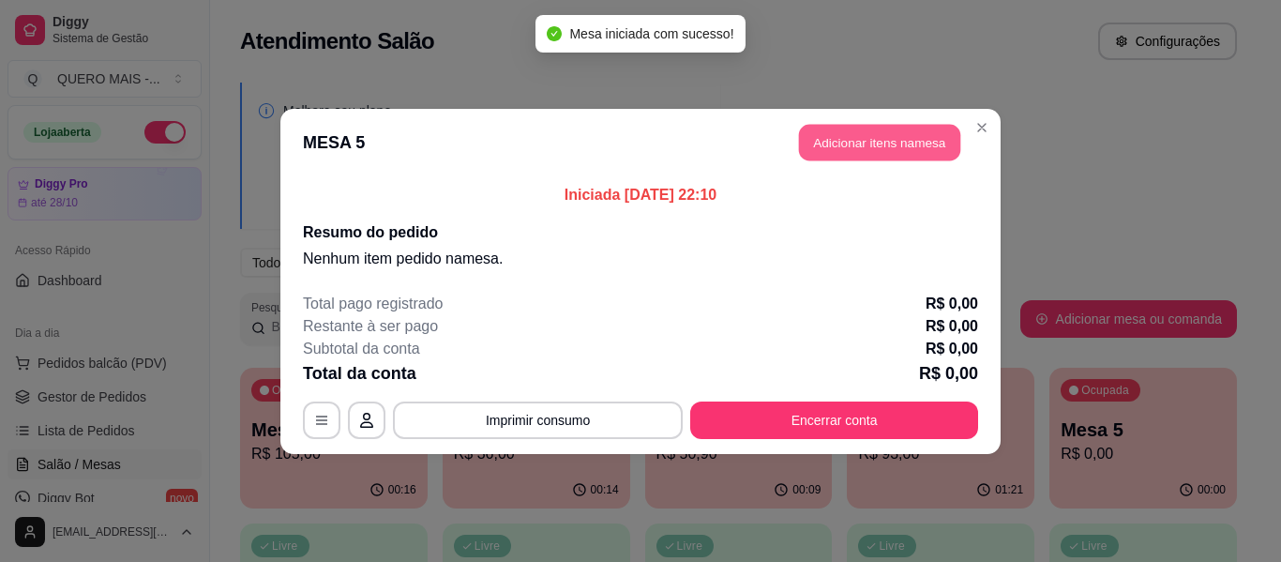
click at [874, 144] on button "Adicionar itens na mesa" at bounding box center [879, 142] width 161 height 37
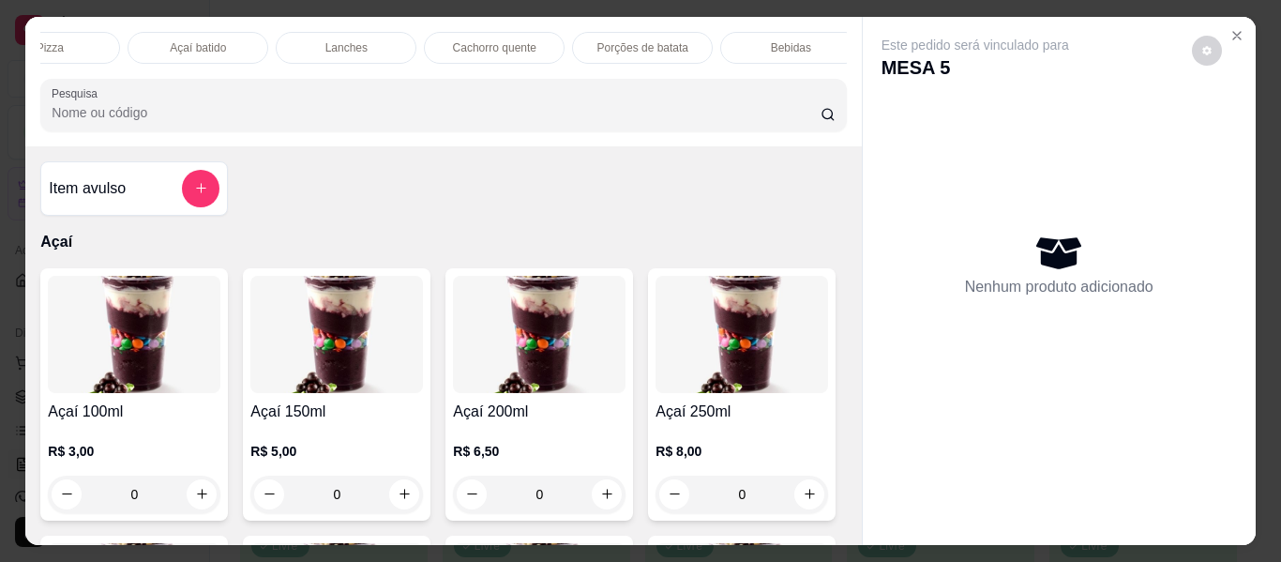
scroll to position [0, 543]
click at [262, 38] on div "Lanches" at bounding box center [308, 48] width 141 height 32
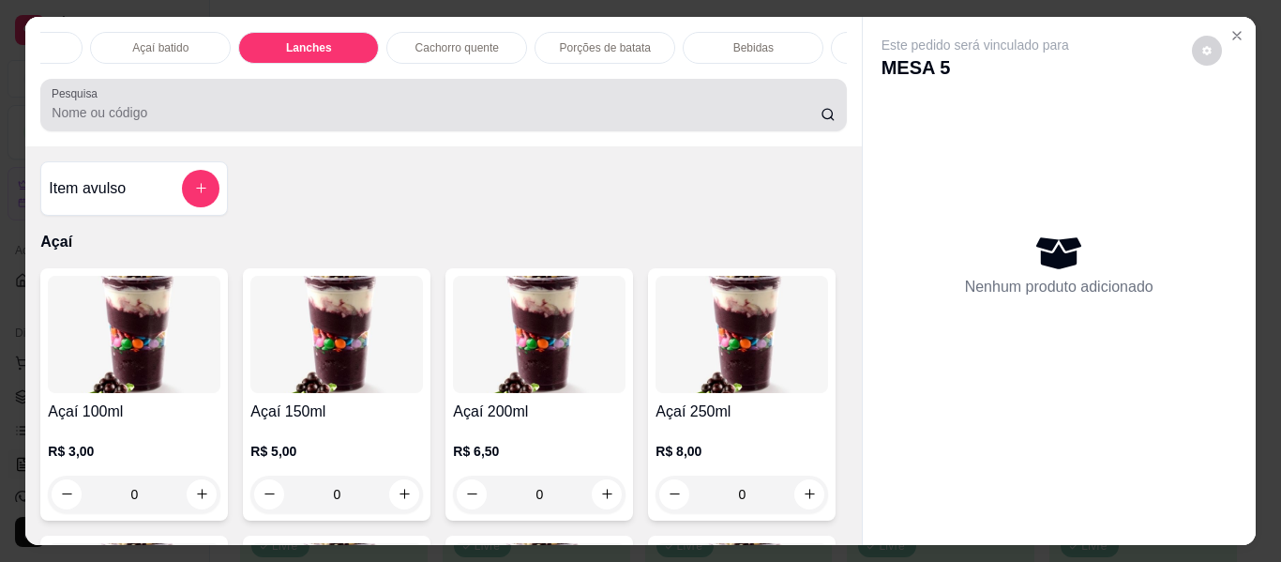
scroll to position [51, 0]
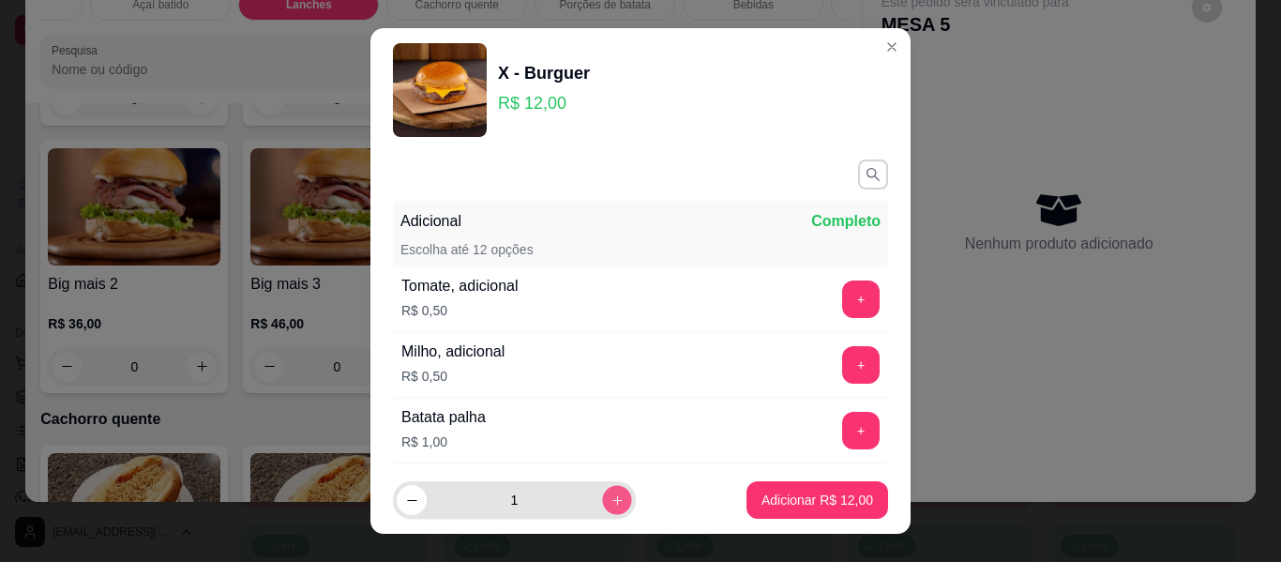
click at [611, 498] on icon "increase-product-quantity" at bounding box center [618, 500] width 14 height 14
type input "2"
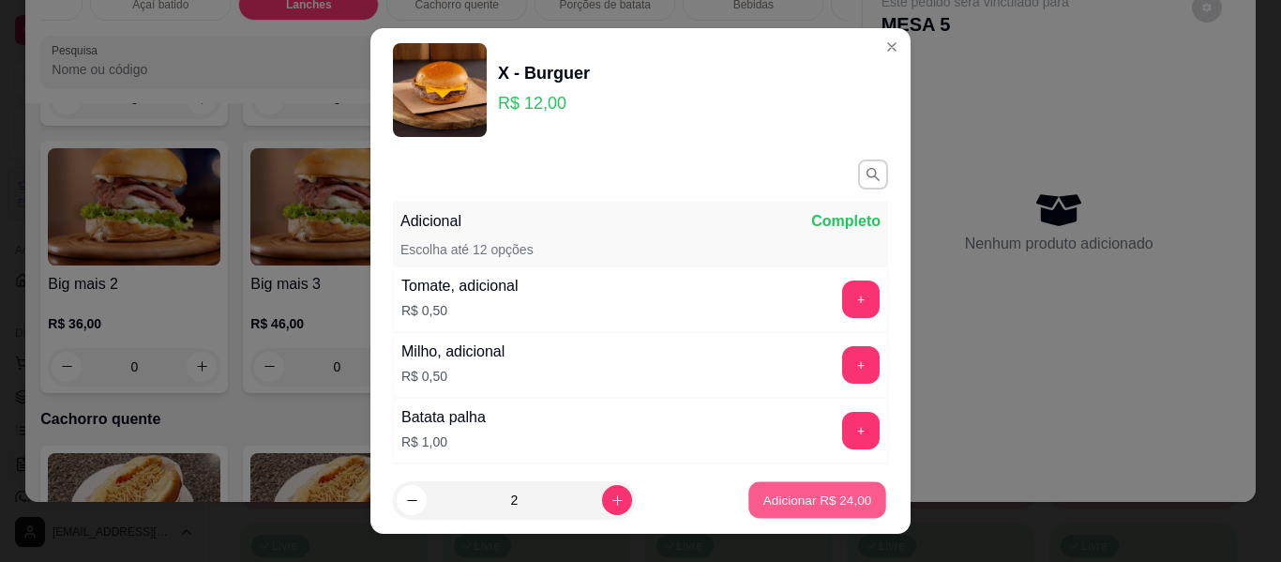
click at [799, 492] on p "Adicionar R$ 24,00" at bounding box center [818, 500] width 109 height 18
type input "2"
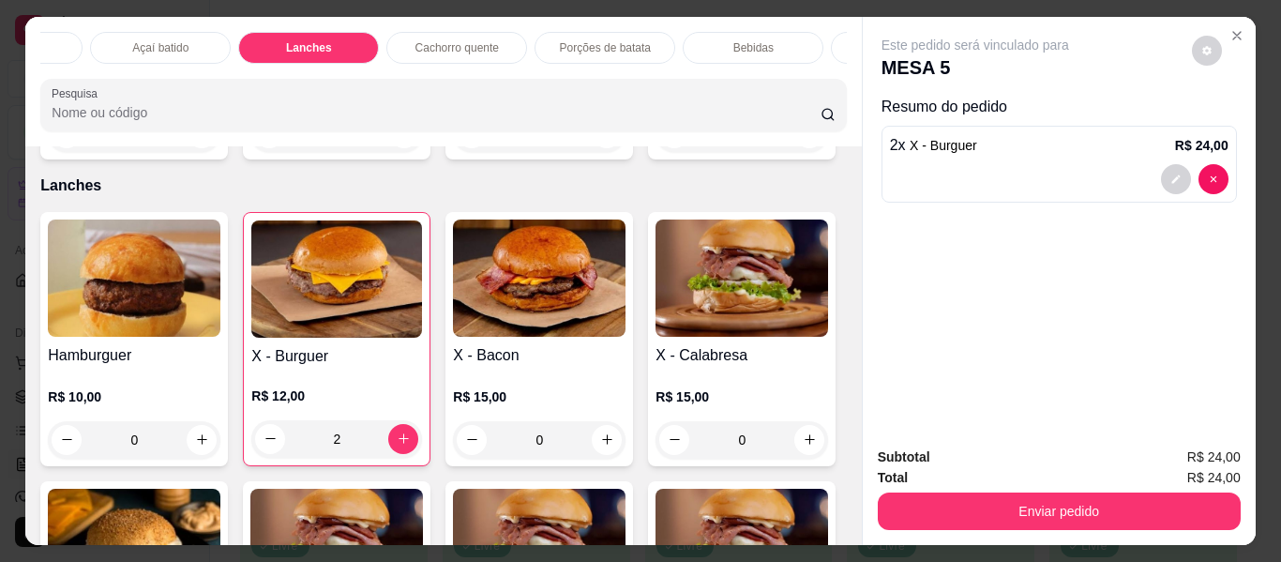
scroll to position [0, 817]
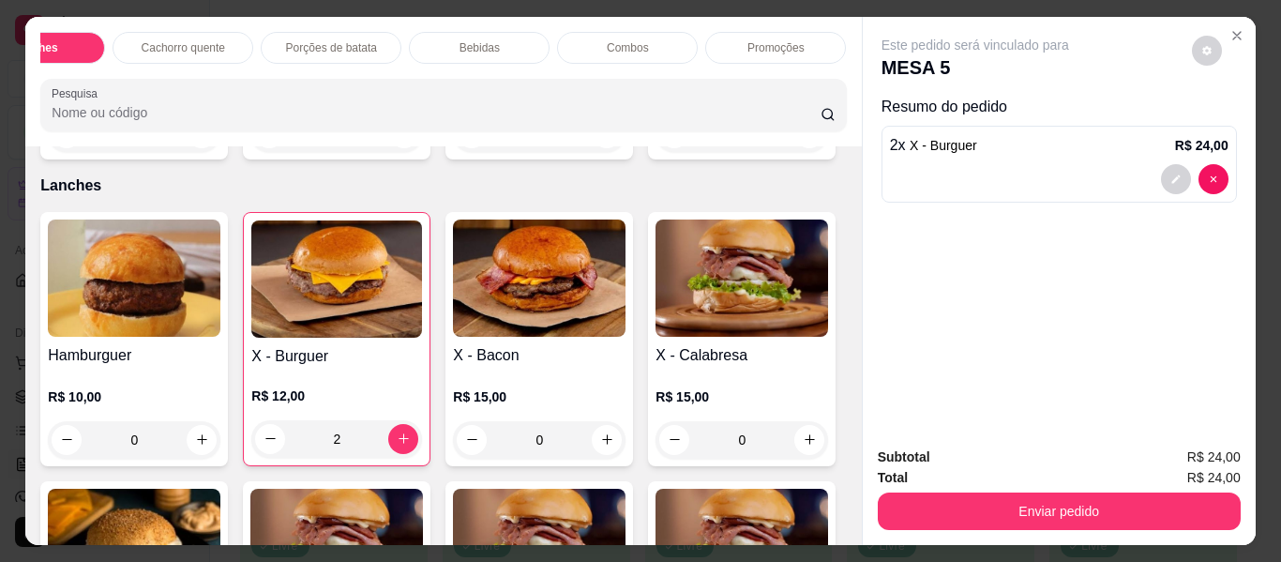
click at [768, 40] on p "Promoções" at bounding box center [776, 47] width 57 height 15
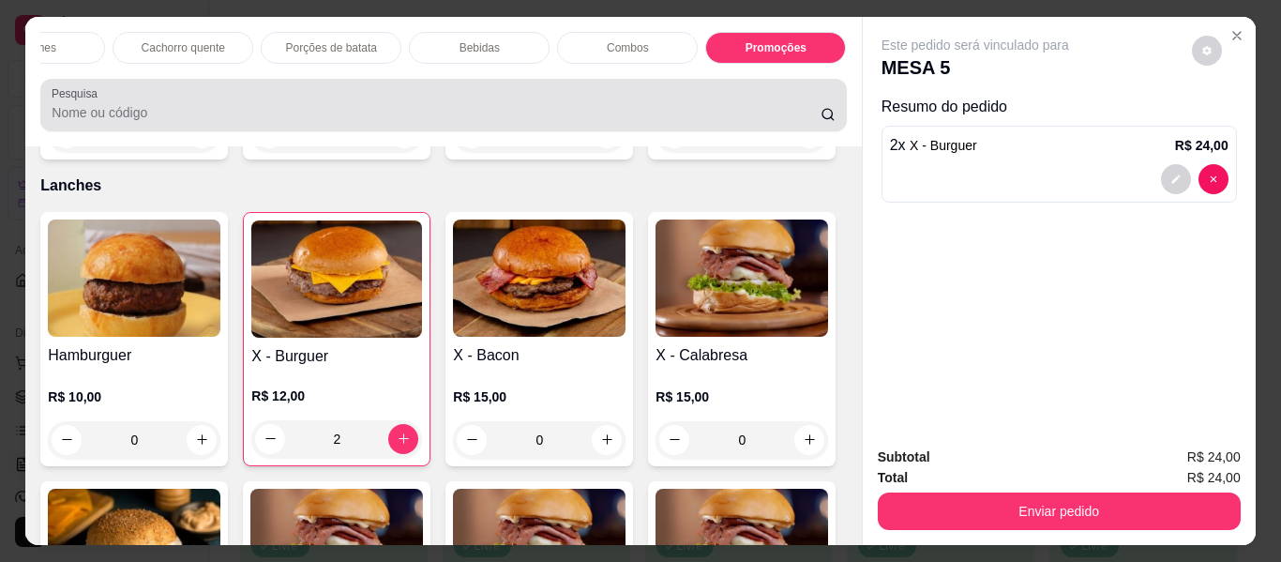
scroll to position [51, 0]
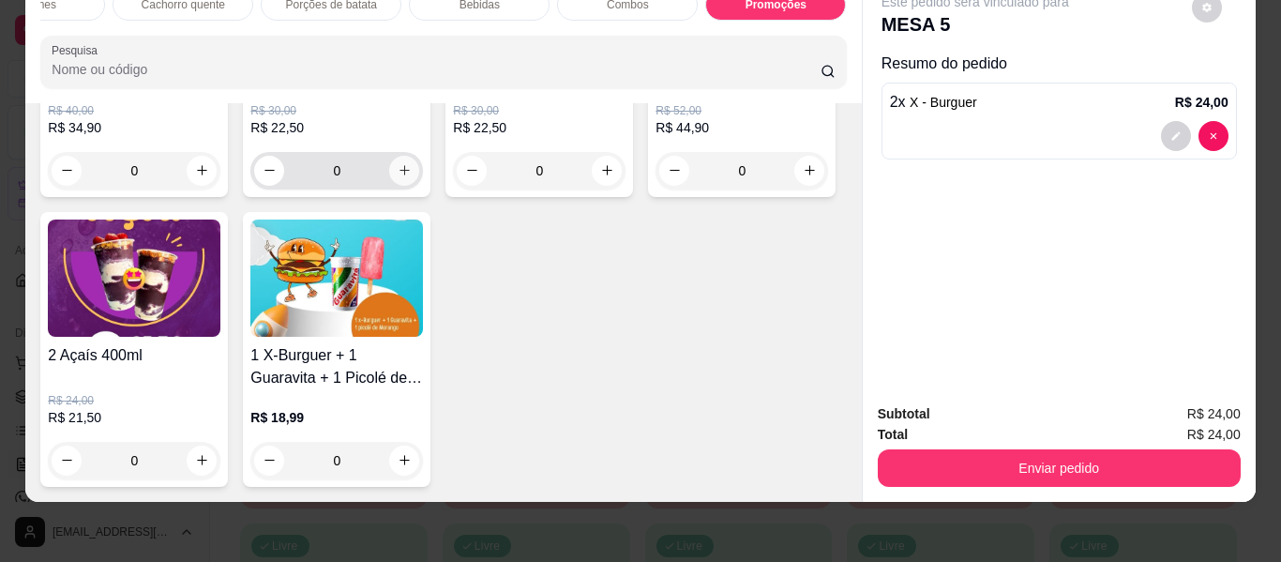
click at [398, 177] on icon "increase-product-quantity" at bounding box center [405, 170] width 14 height 14
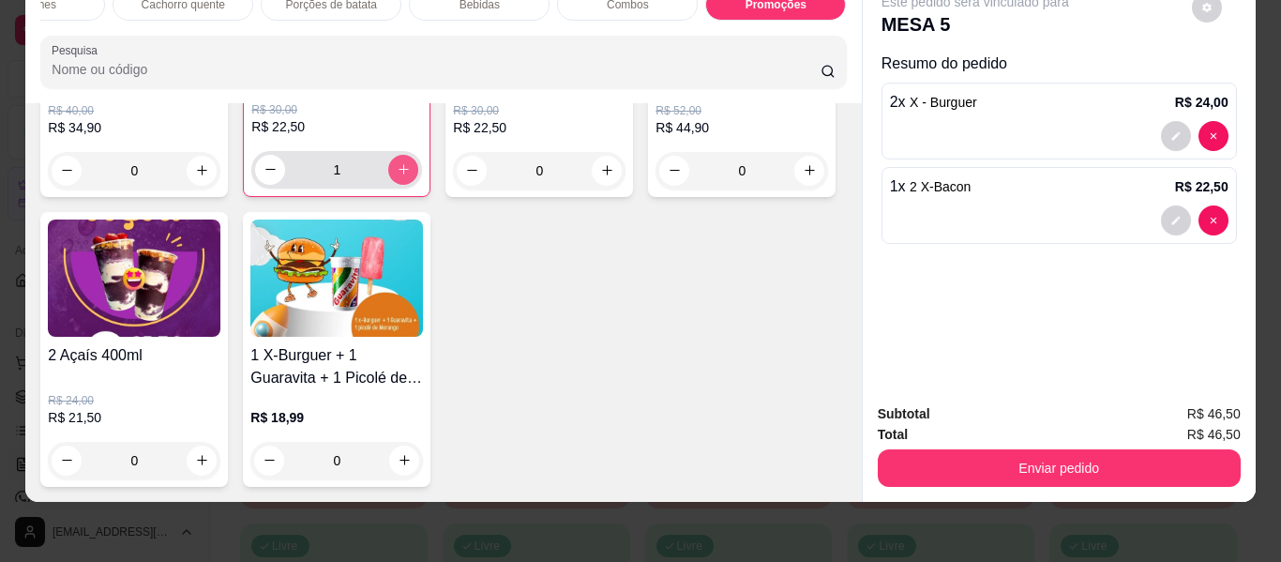
type input "1"
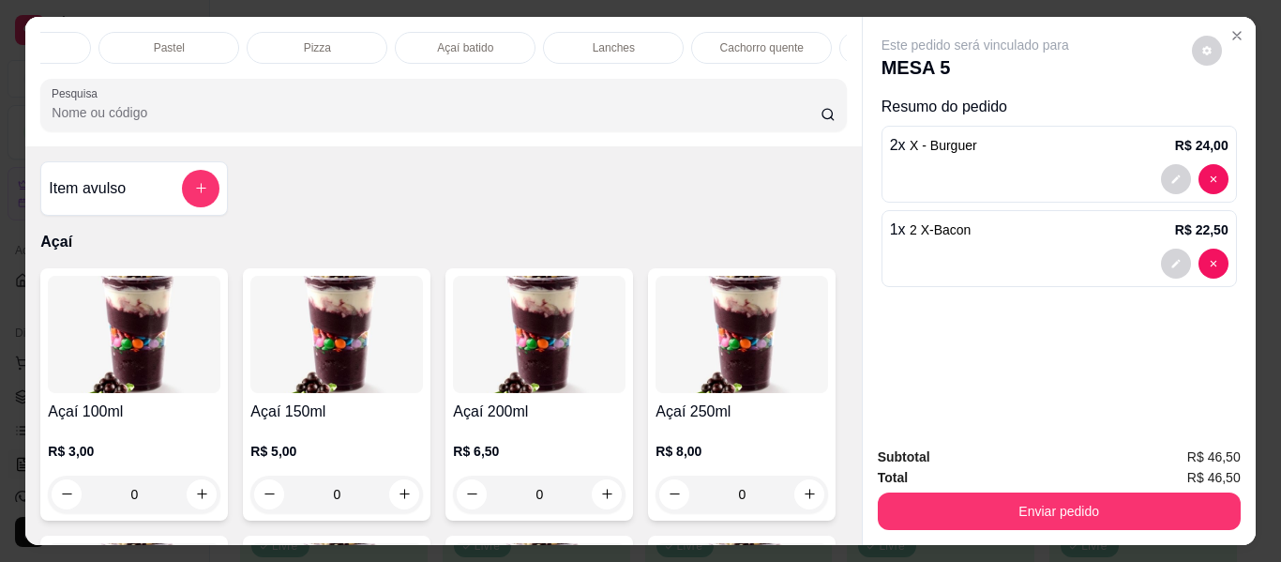
scroll to position [0, 483]
click at [776, 39] on div "Bebidas" at bounding box center [813, 48] width 141 height 32
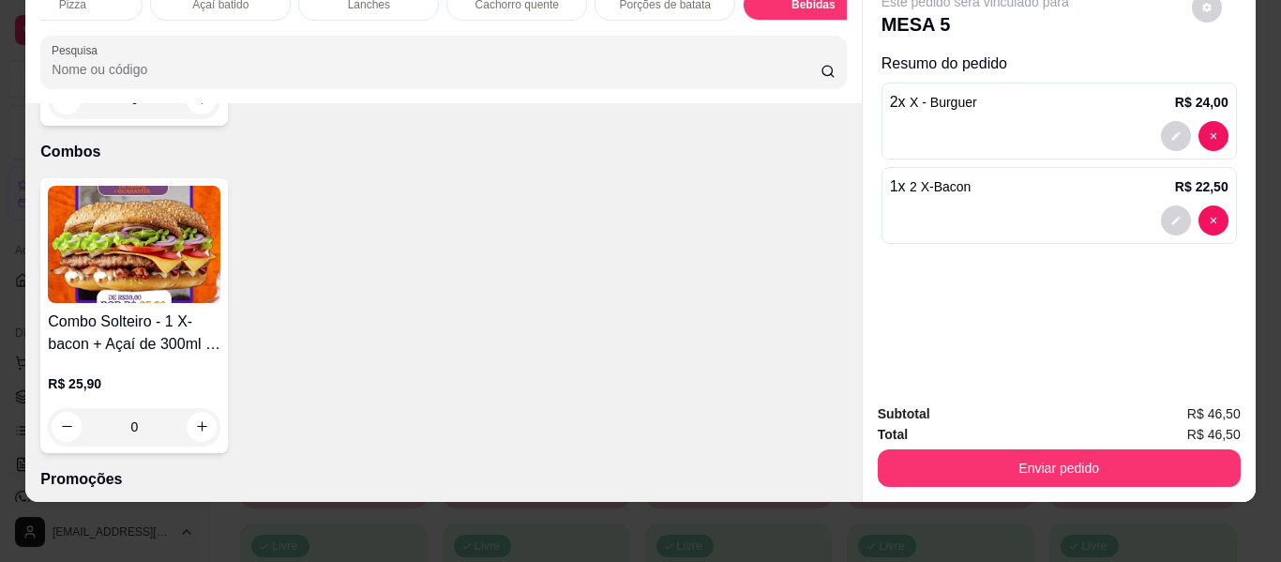
scroll to position [5036, 0]
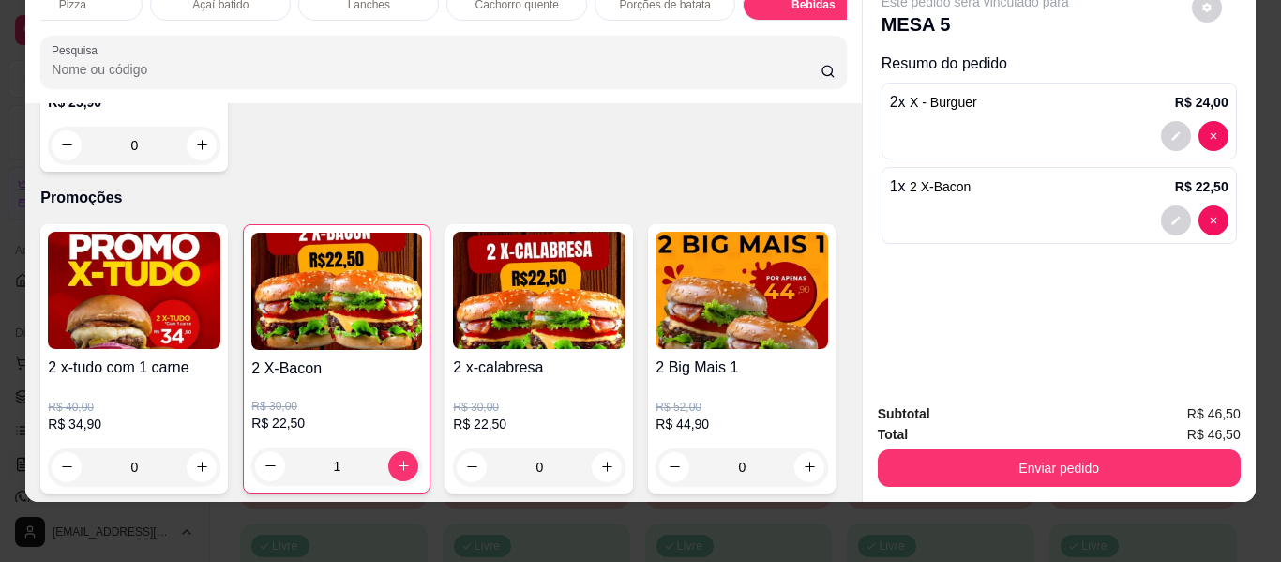
type input "1"
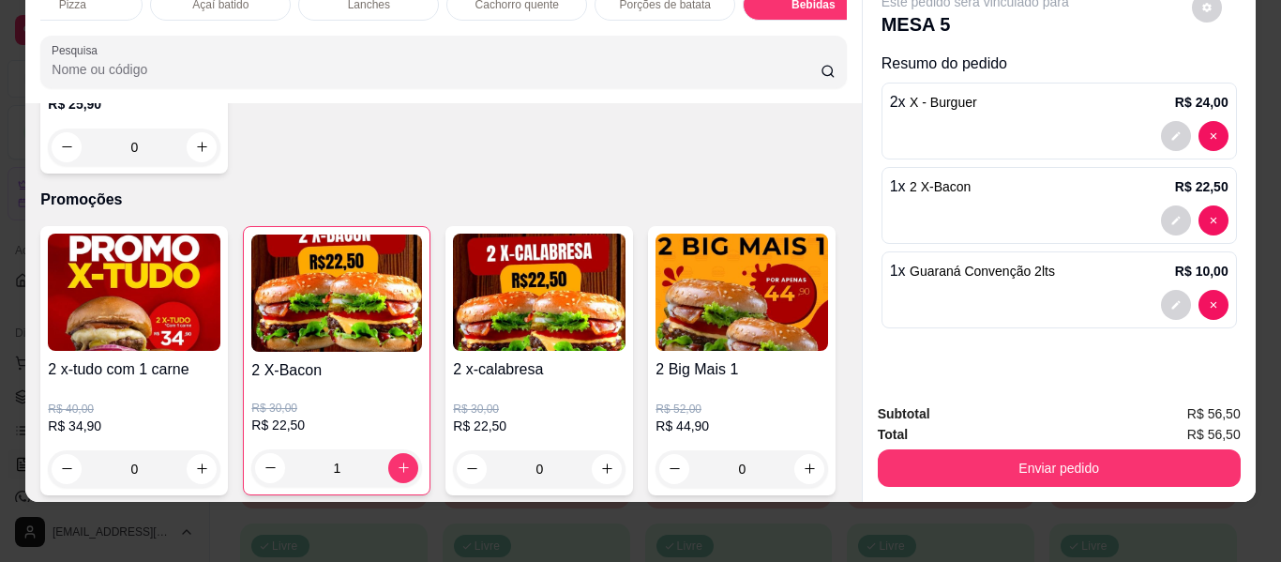
scroll to position [0, 0]
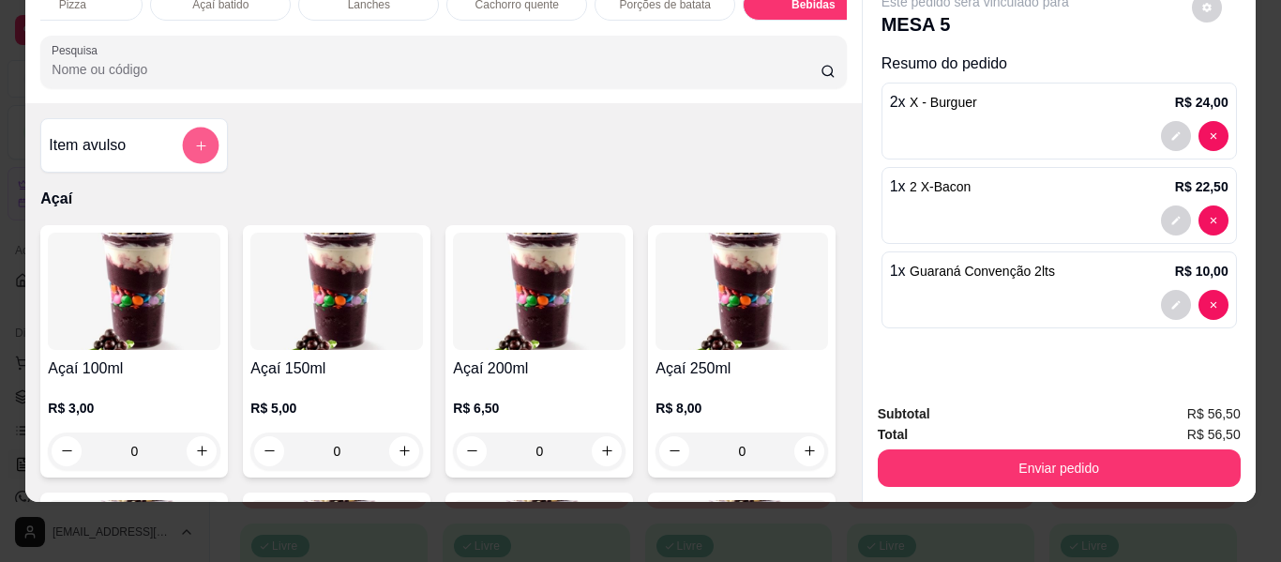
click at [196, 147] on icon "add-separate-item" at bounding box center [201, 146] width 14 height 14
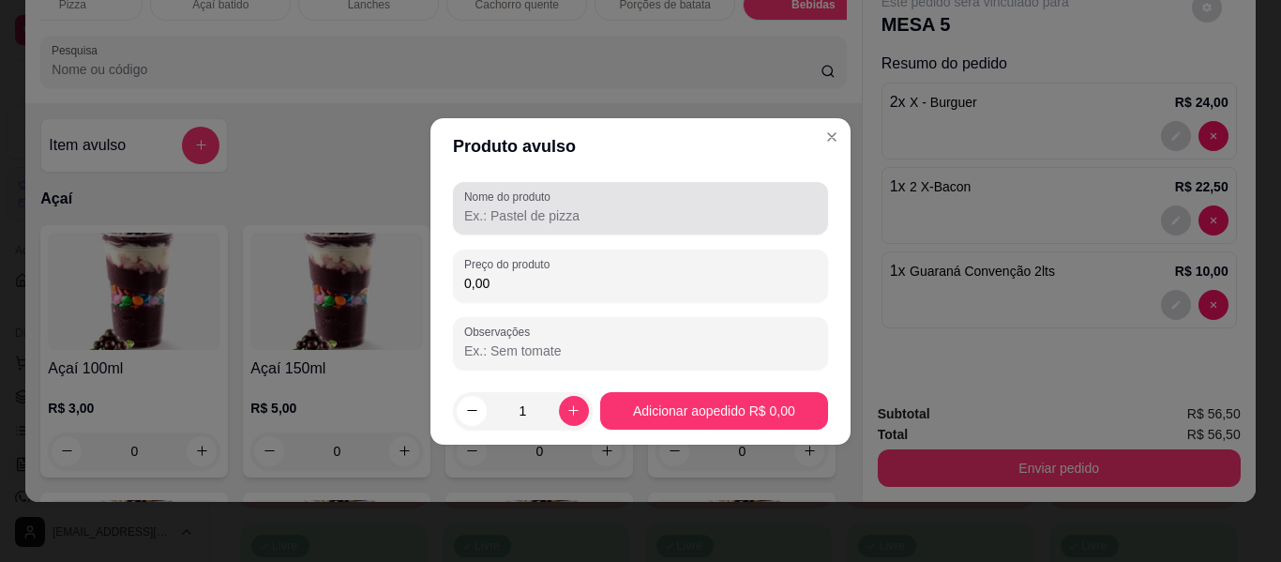
click at [546, 210] on input "Nome do produto" at bounding box center [640, 215] width 353 height 19
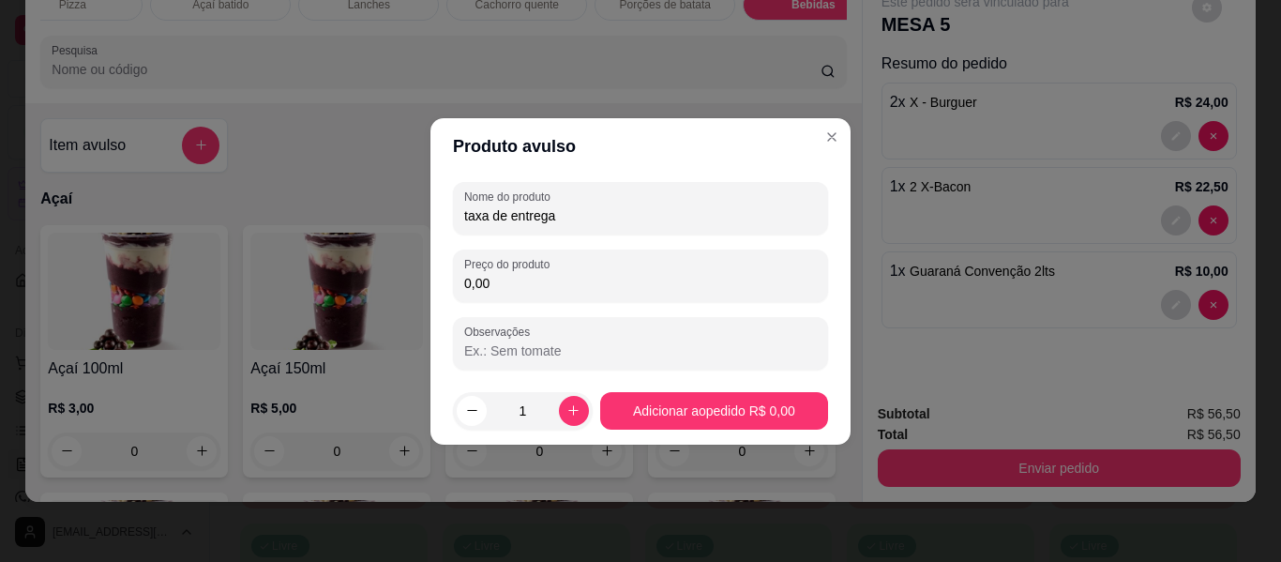
type input "taxa de entrega"
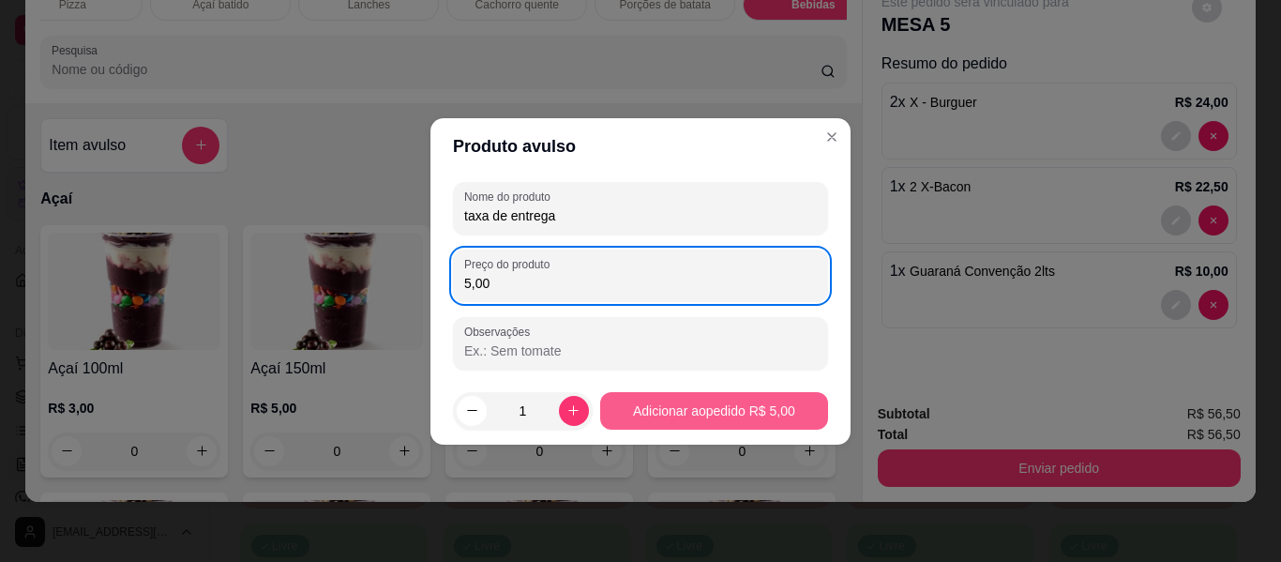
type input "5,00"
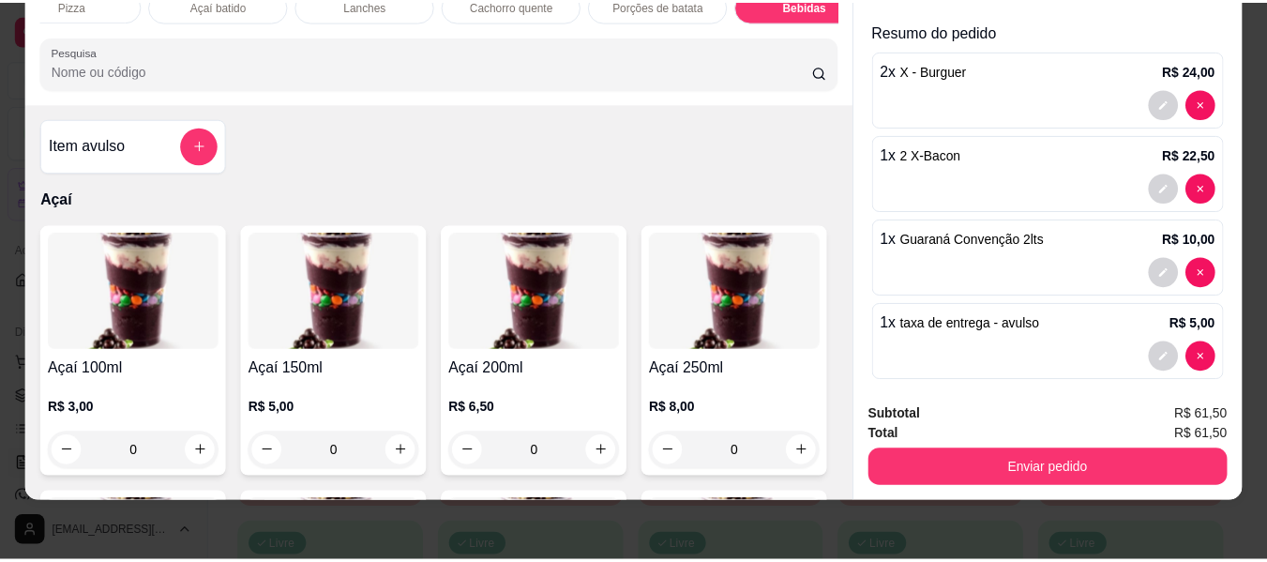
scroll to position [50, 0]
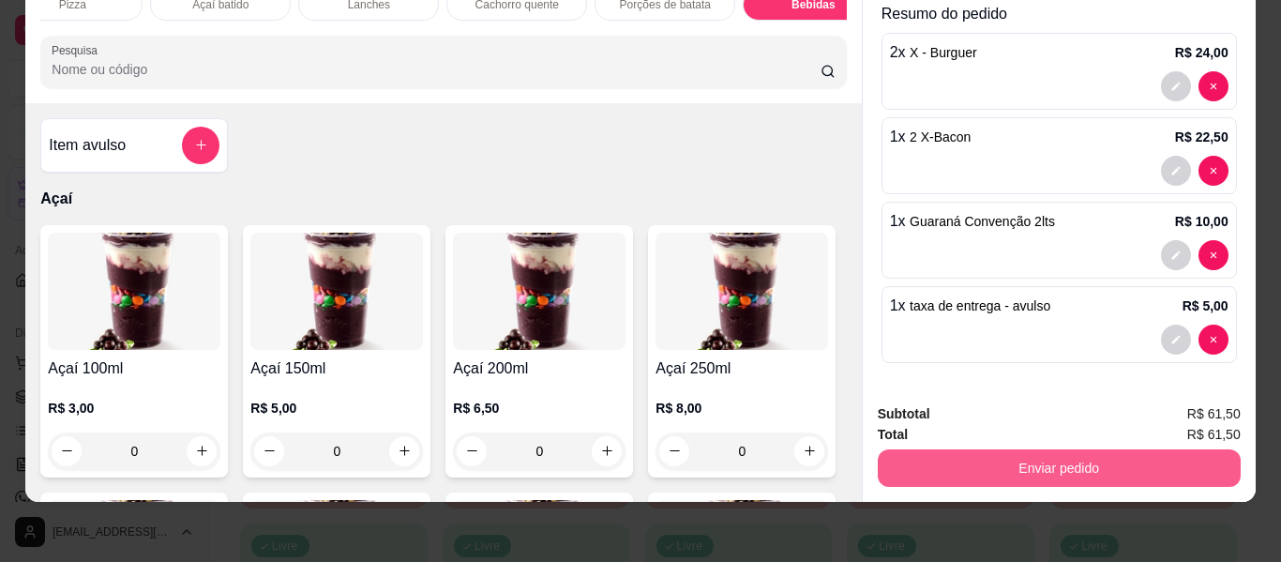
click at [1043, 450] on button "Enviar pedido" at bounding box center [1059, 468] width 363 height 38
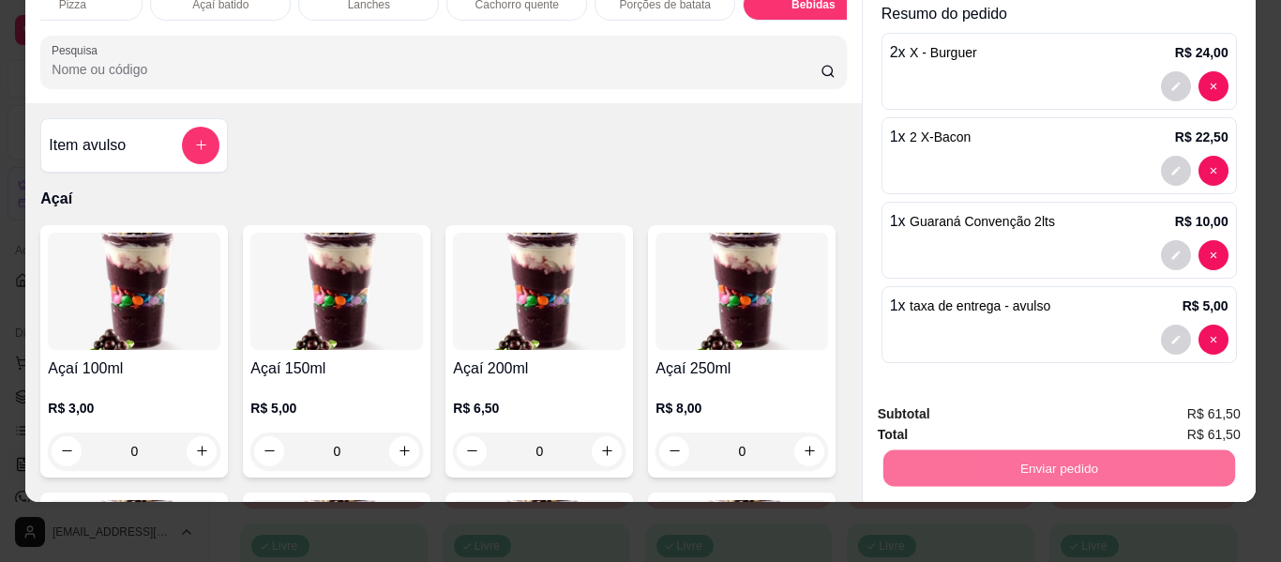
click at [1186, 409] on button "Enviar pedido" at bounding box center [1192, 406] width 103 height 35
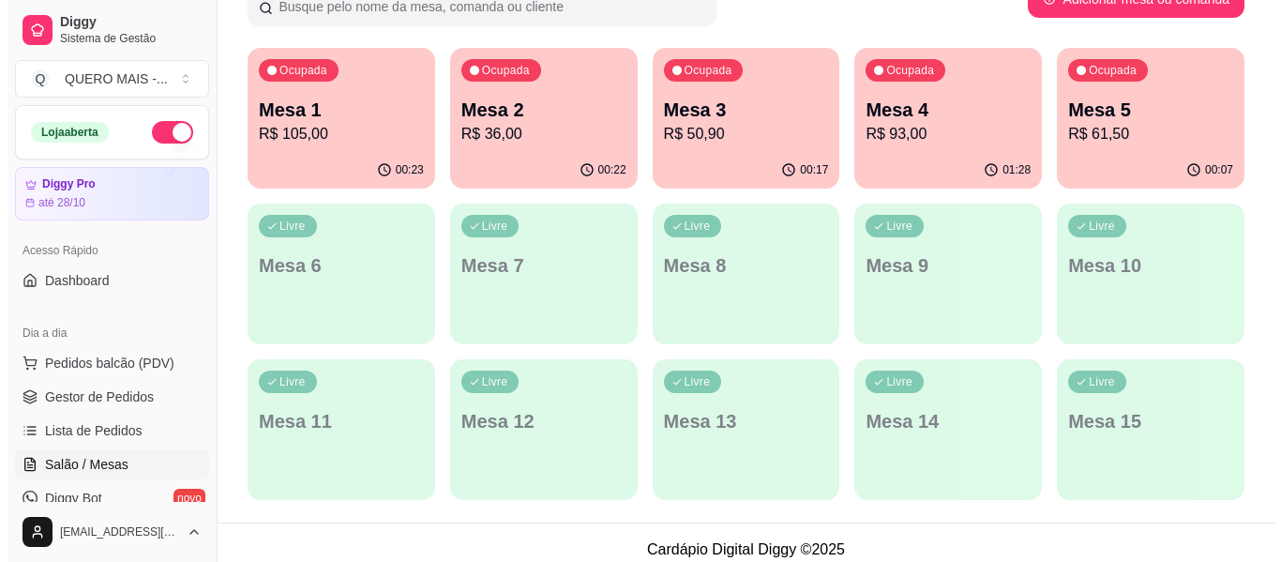
scroll to position [334, 0]
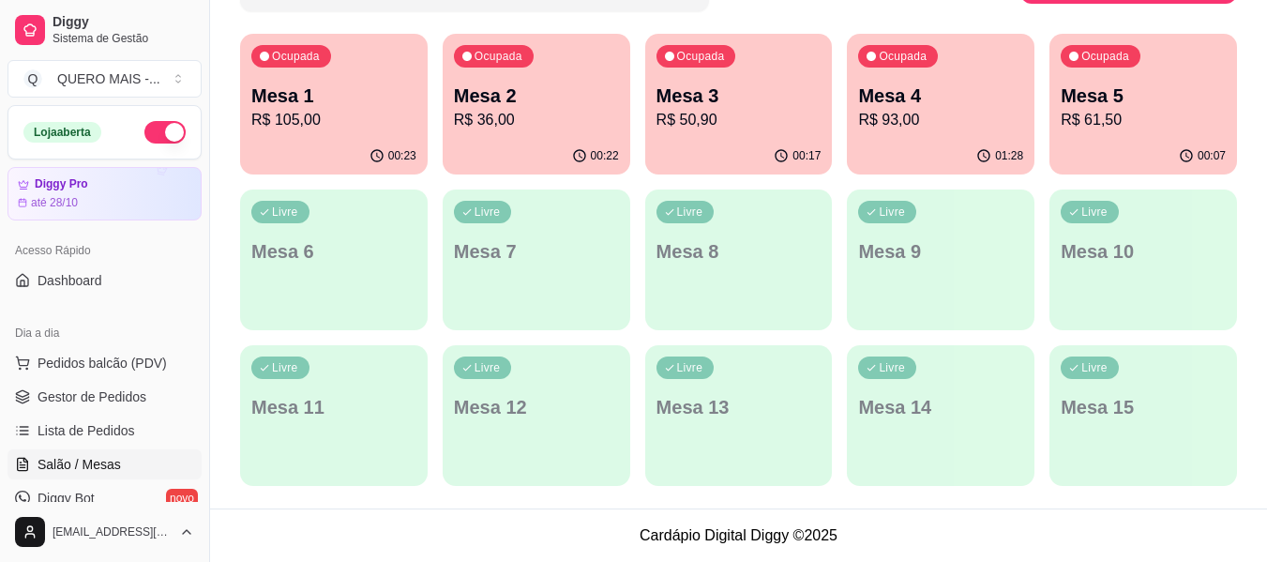
click at [899, 104] on p "Mesa 4" at bounding box center [940, 96] width 165 height 26
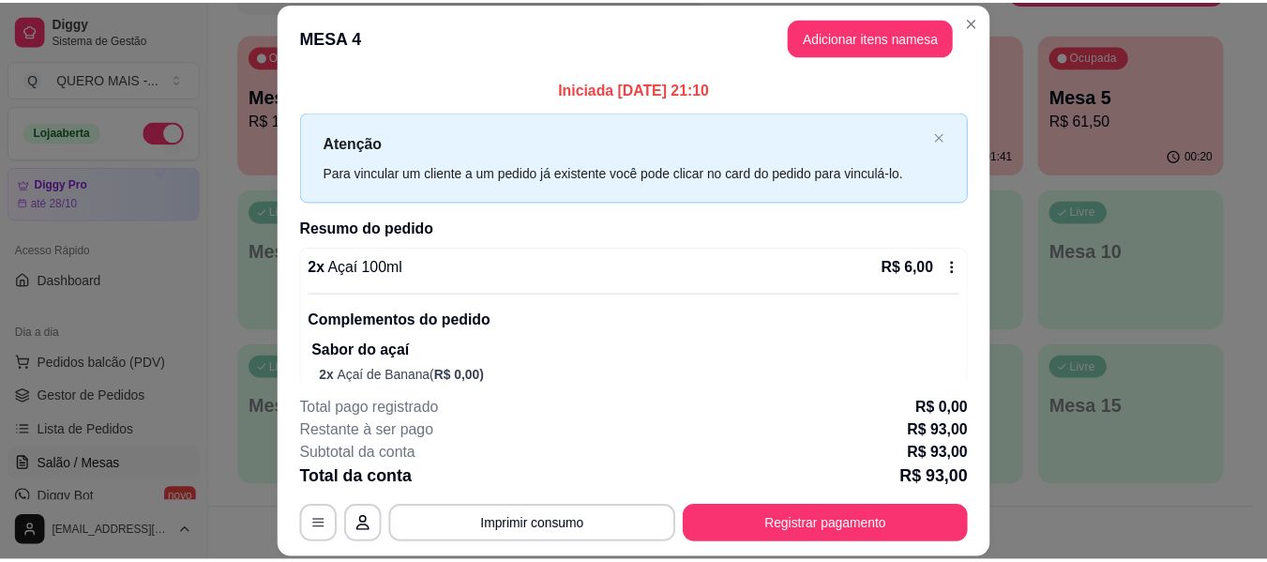
scroll to position [94, 0]
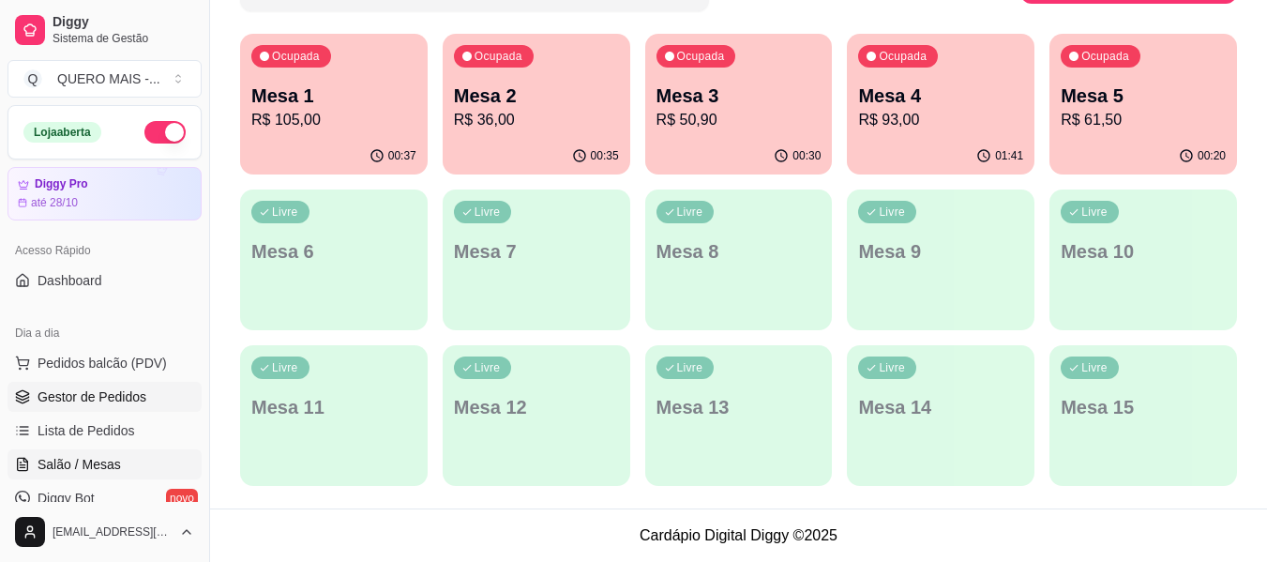
click at [103, 401] on span "Gestor de Pedidos" at bounding box center [92, 396] width 109 height 19
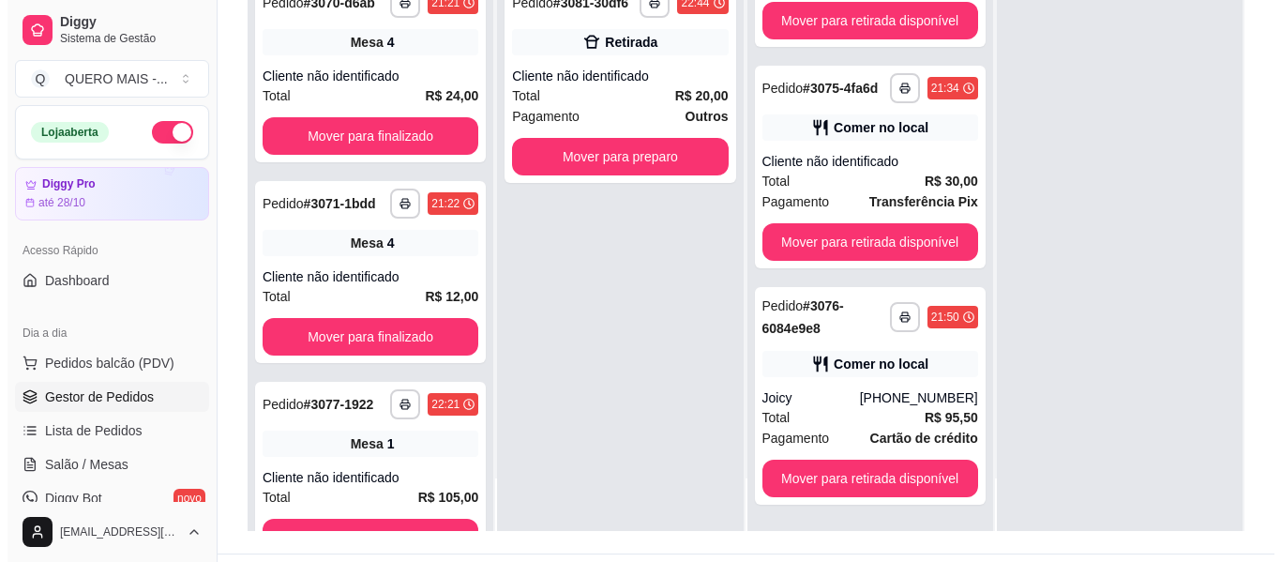
scroll to position [286, 0]
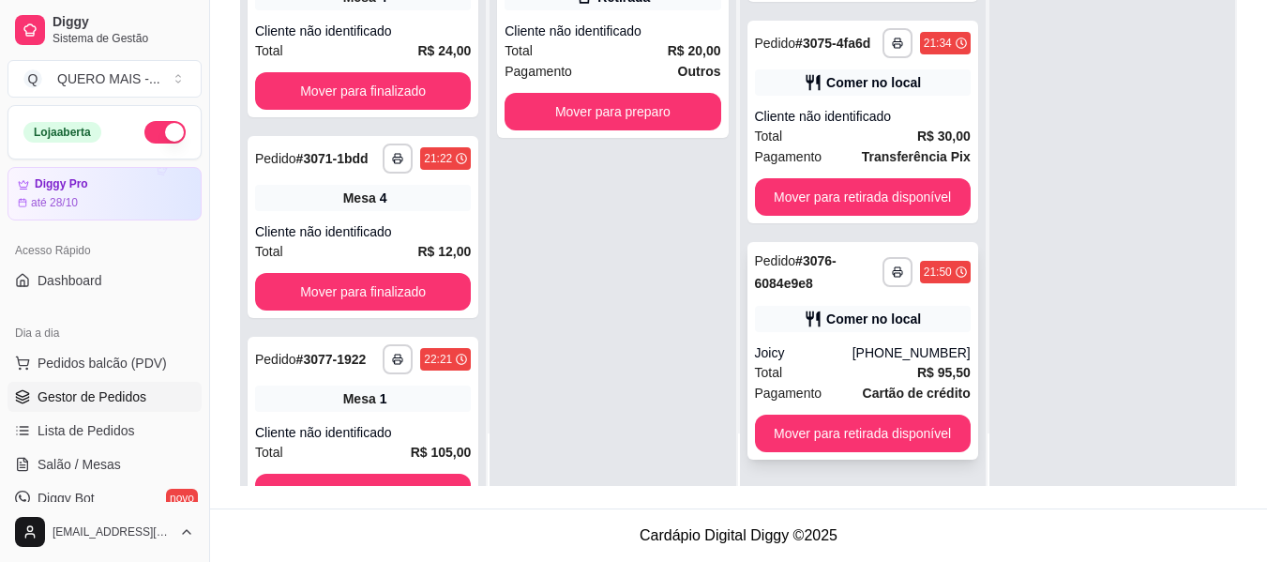
click at [849, 377] on div "Total R$ 95,50" at bounding box center [863, 372] width 216 height 21
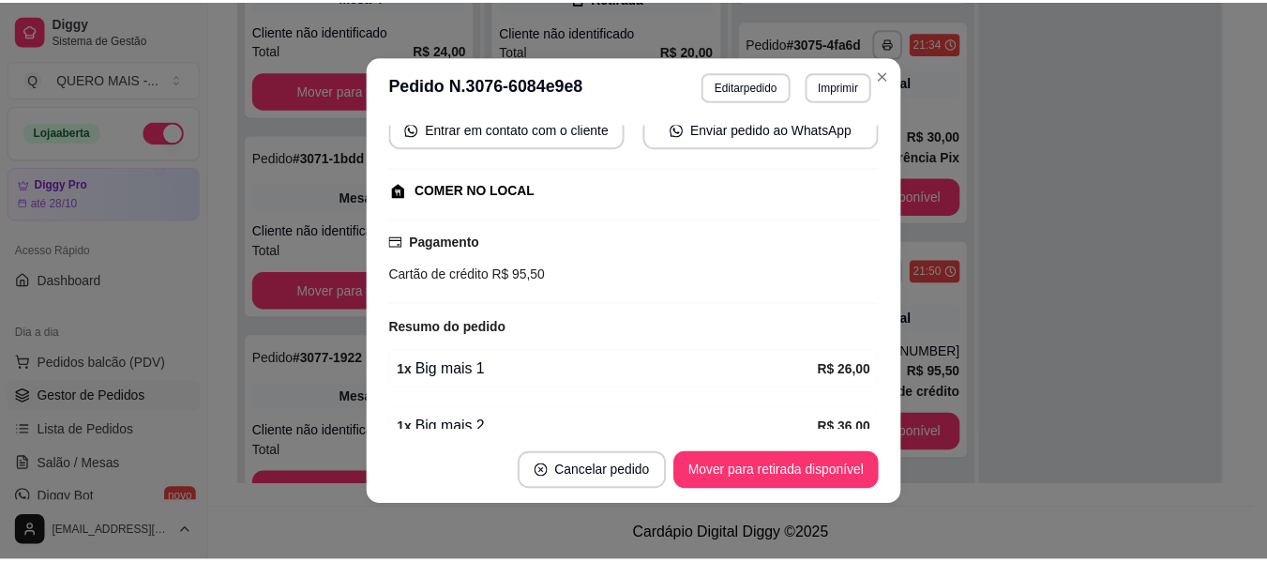
scroll to position [281, 0]
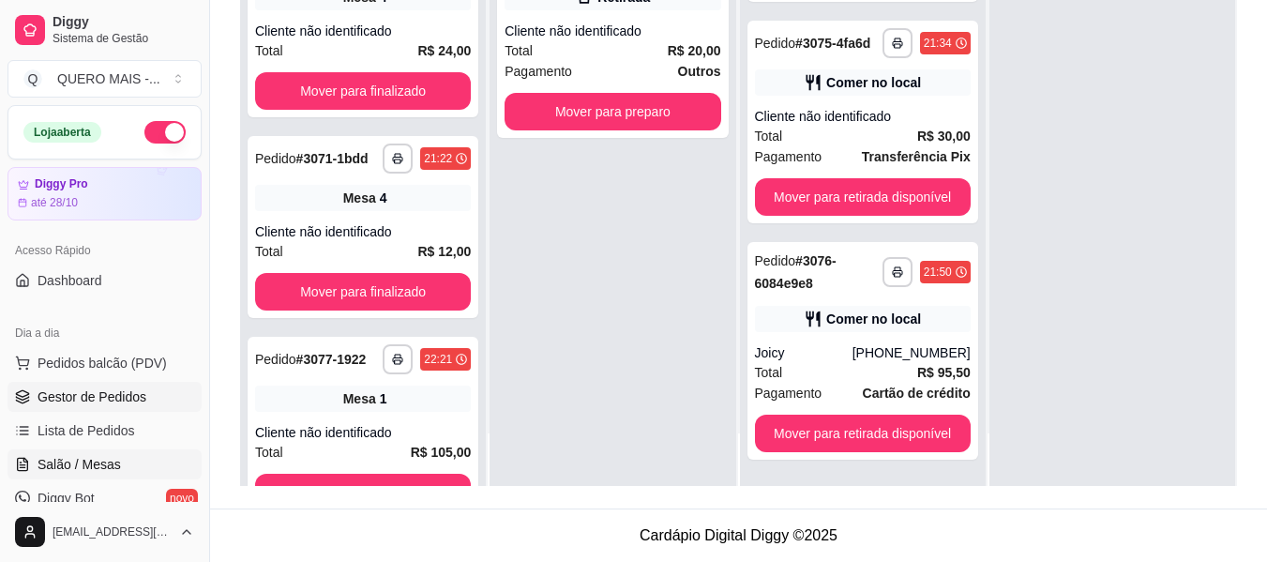
click at [83, 472] on span "Salão / Mesas" at bounding box center [79, 464] width 83 height 19
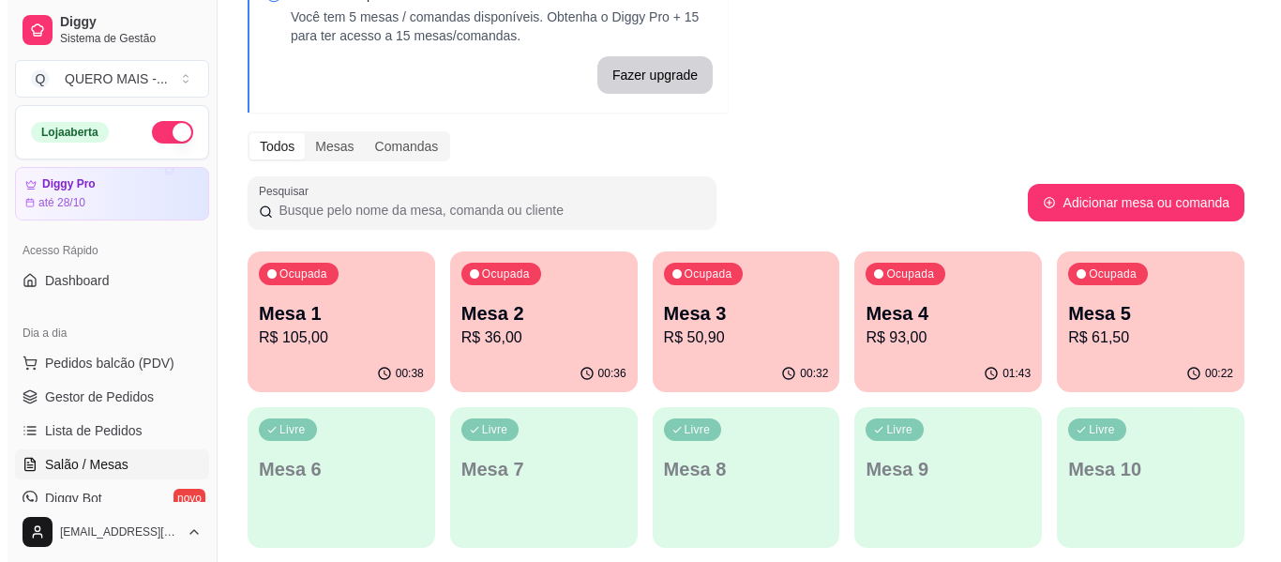
scroll to position [281, 0]
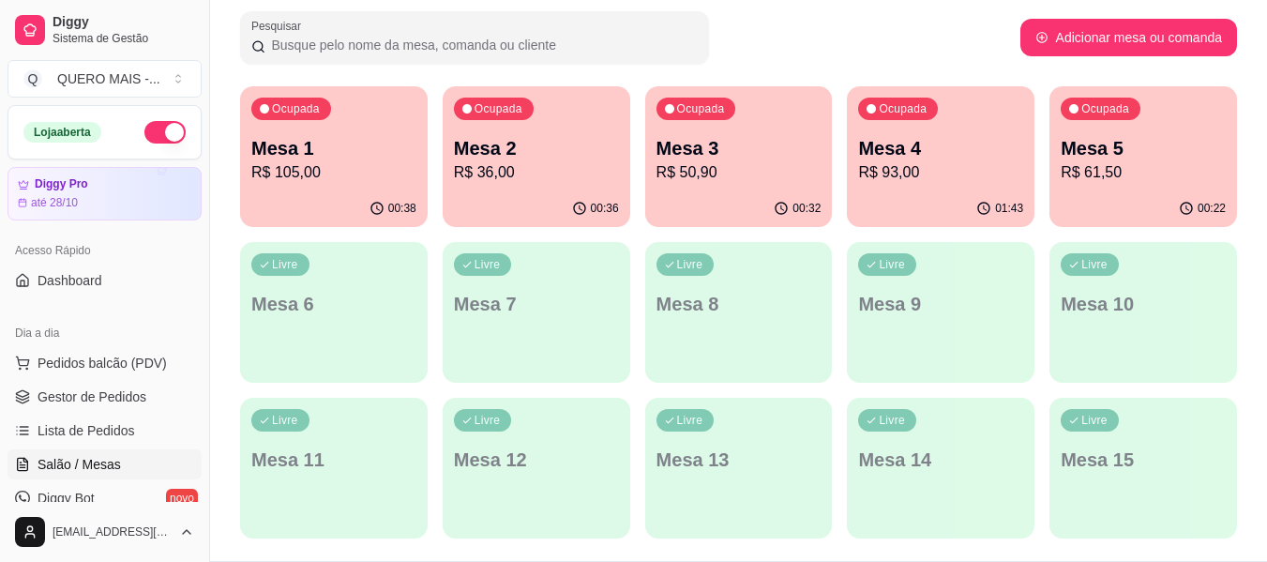
click at [949, 196] on div "01:43" at bounding box center [941, 208] width 188 height 37
click at [316, 206] on div "00:38" at bounding box center [334, 208] width 188 height 37
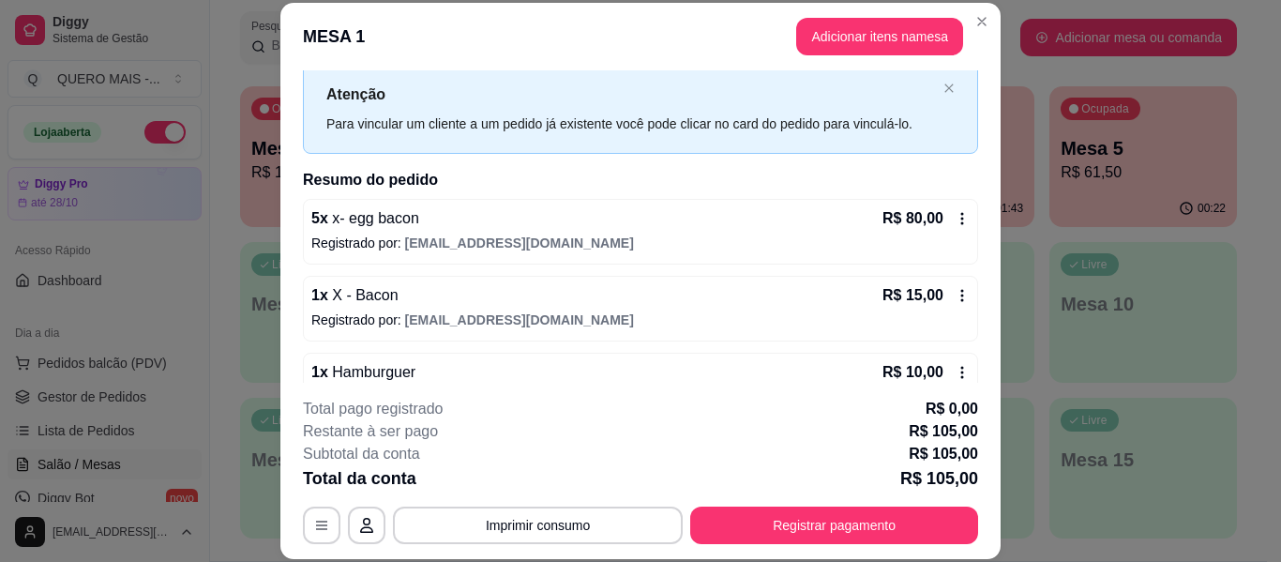
scroll to position [92, 0]
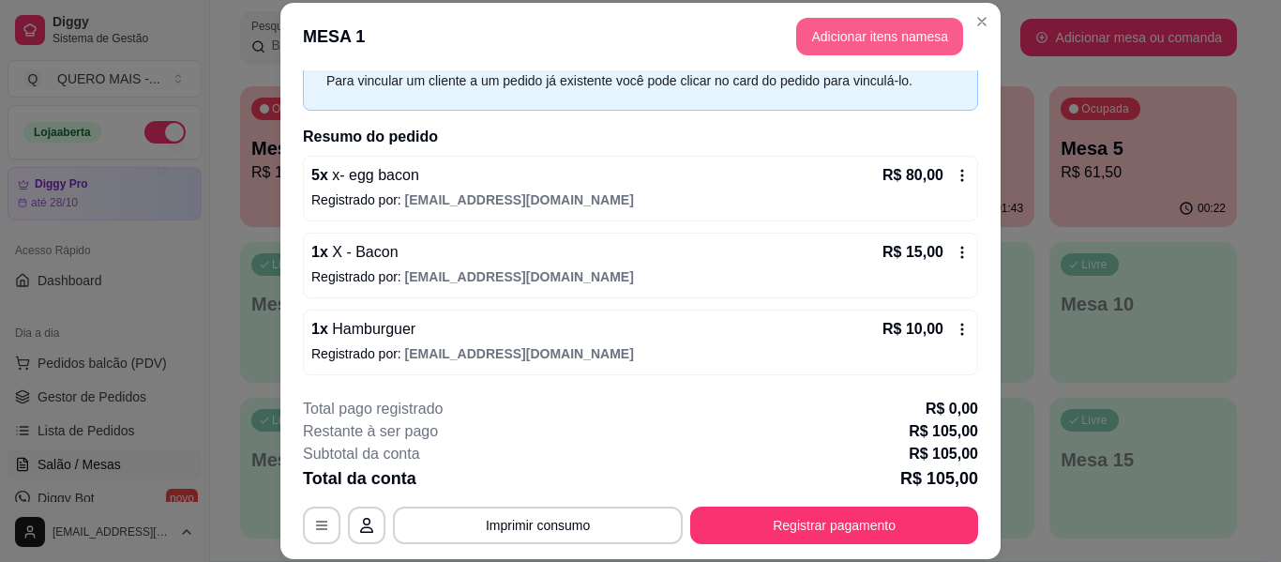
click at [814, 26] on button "Adicionar itens na mesa" at bounding box center [879, 37] width 167 height 38
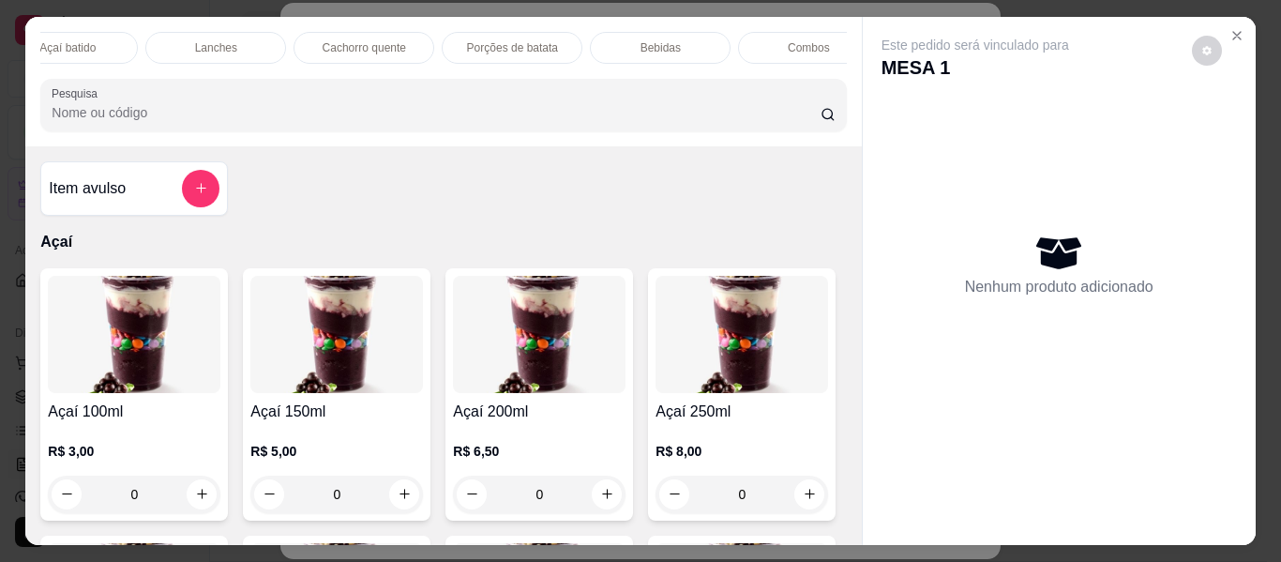
scroll to position [0, 811]
click at [486, 43] on p "Bebidas" at bounding box center [485, 47] width 40 height 15
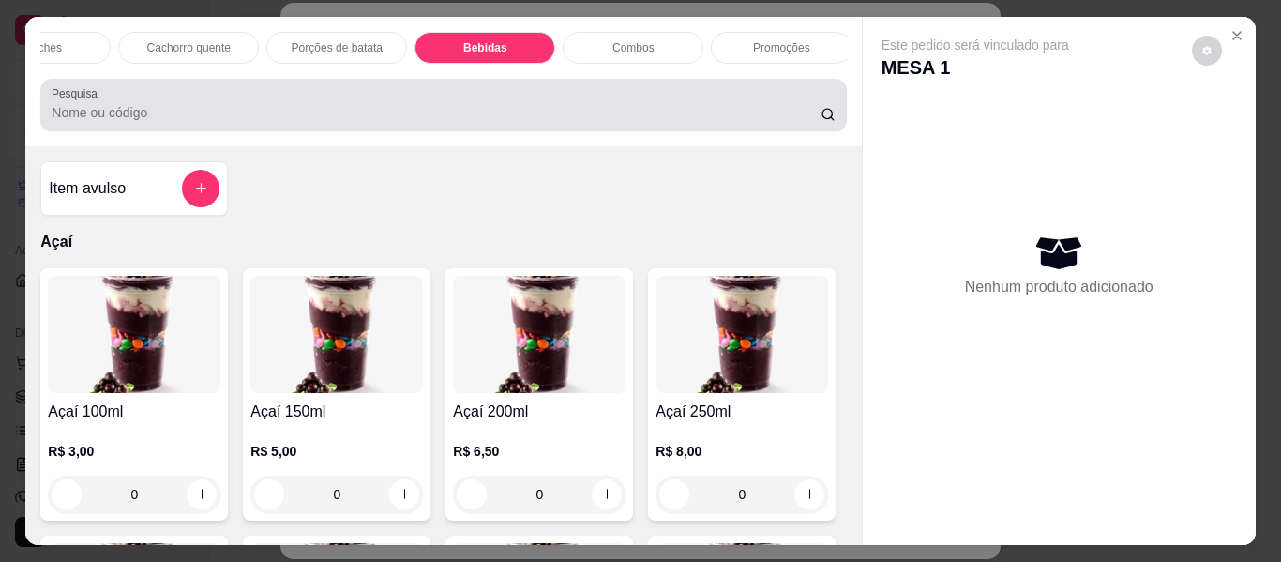
scroll to position [51, 0]
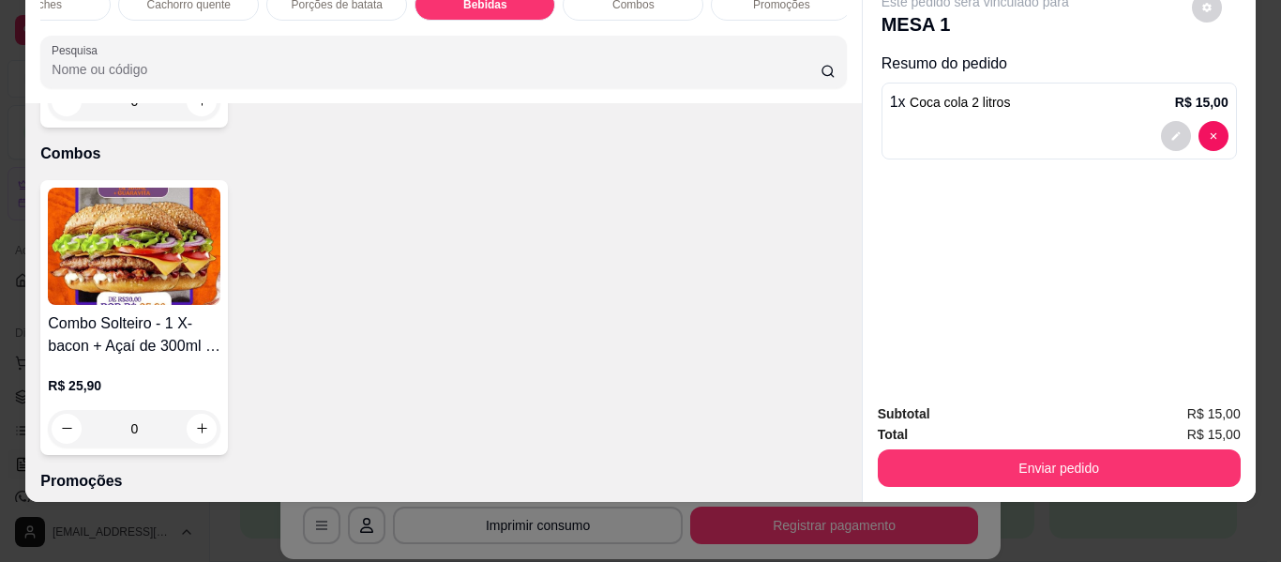
type input "1"
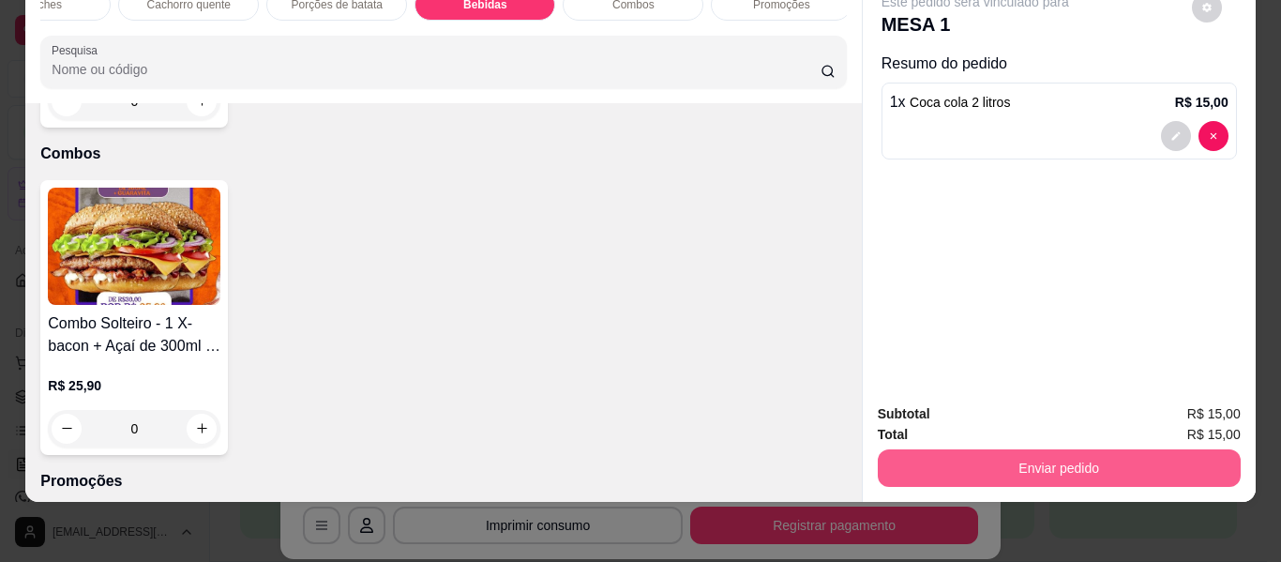
click at [945, 451] on button "Enviar pedido" at bounding box center [1059, 468] width 363 height 38
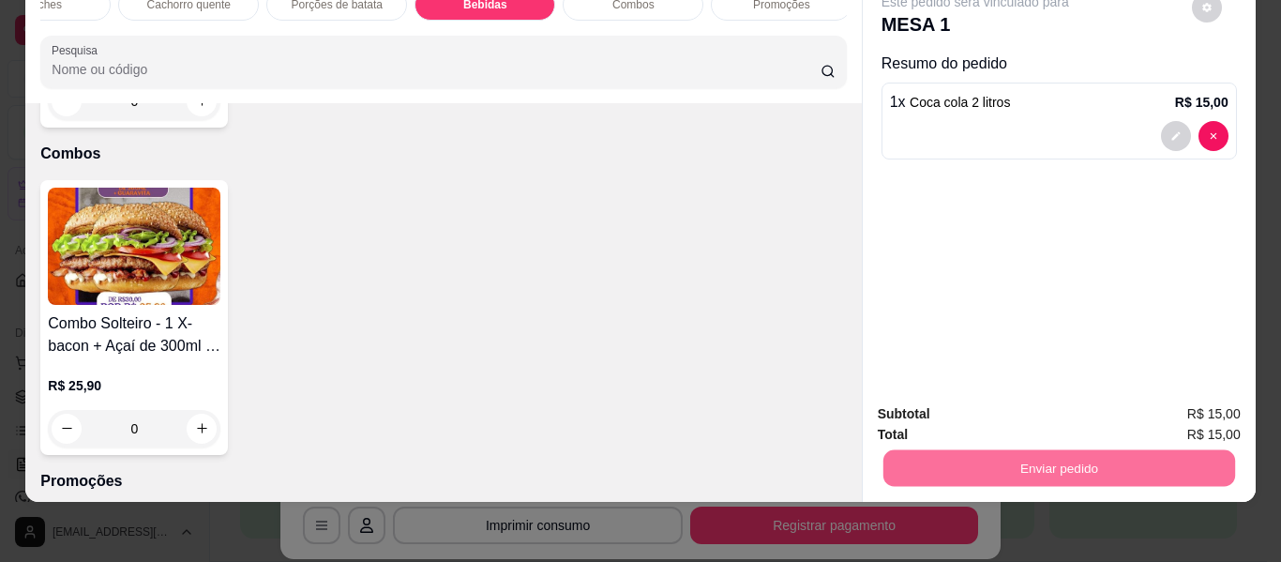
click at [1175, 407] on button "Enviar pedido" at bounding box center [1192, 407] width 106 height 36
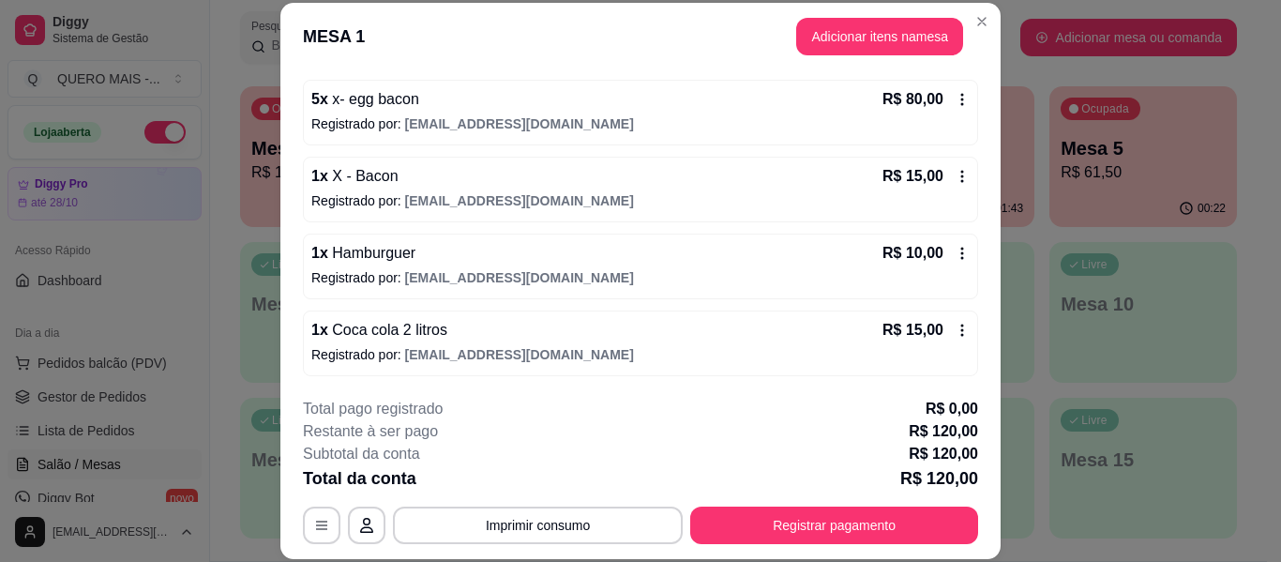
scroll to position [169, 0]
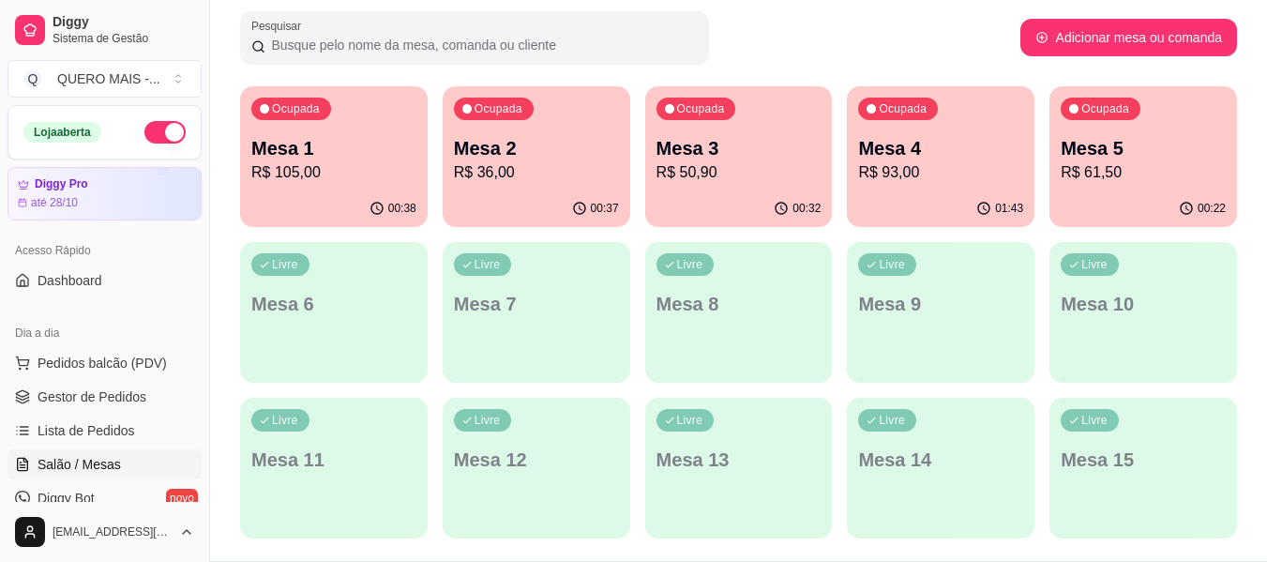
click at [511, 185] on div "Ocupada Mesa 2 R$ 36,00" at bounding box center [537, 138] width 188 height 104
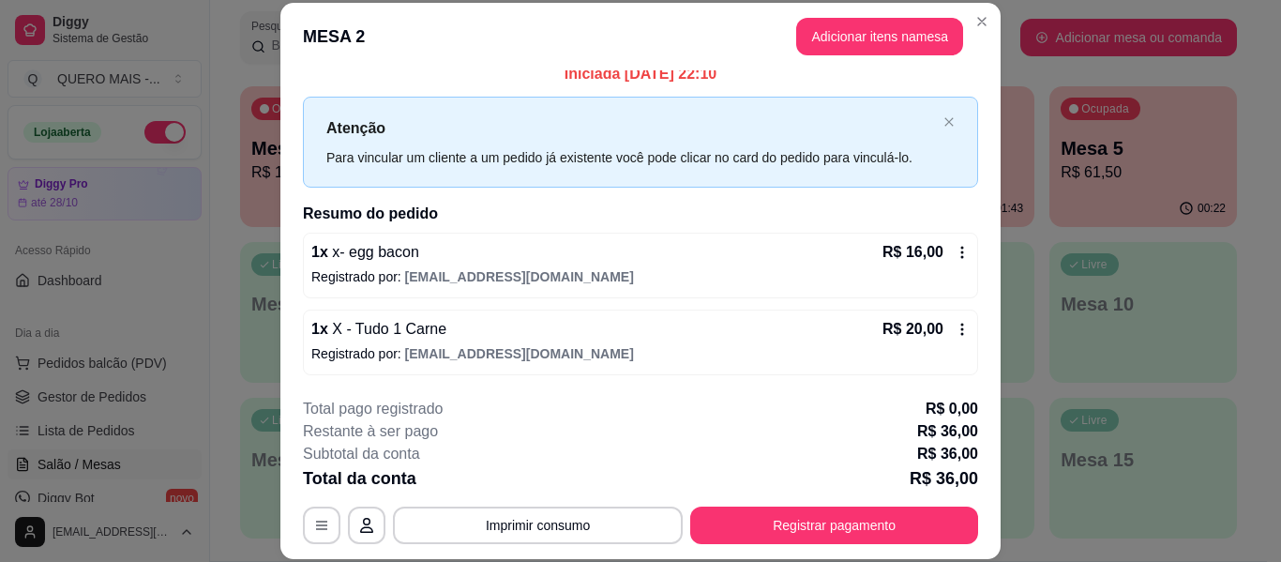
scroll to position [57, 0]
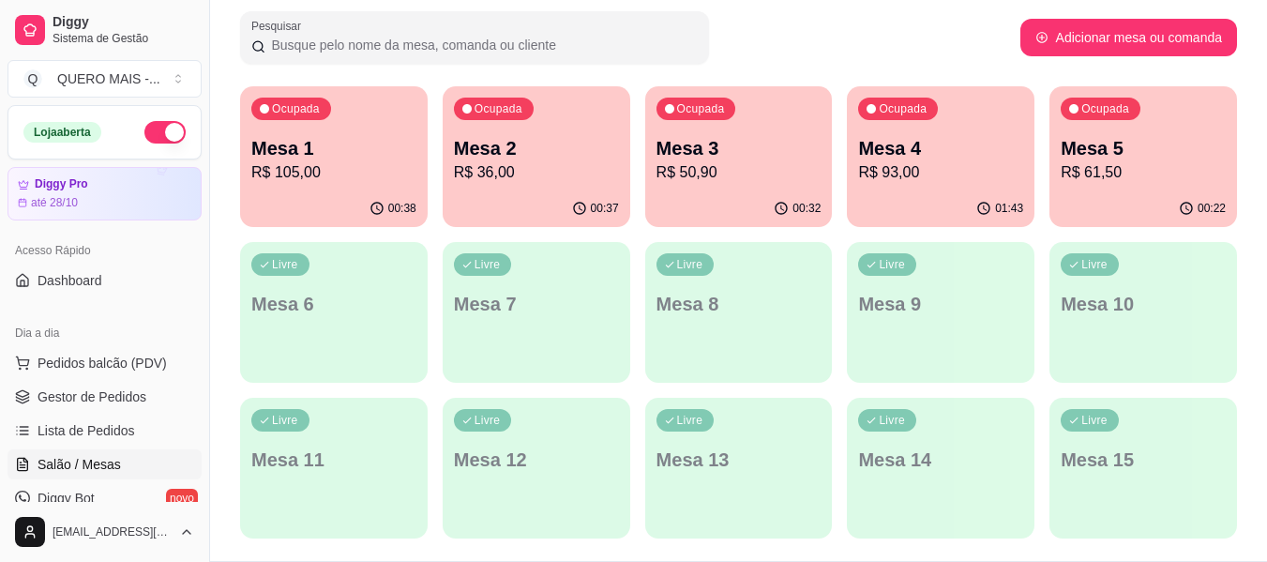
click at [722, 192] on div "00:32" at bounding box center [739, 208] width 188 height 37
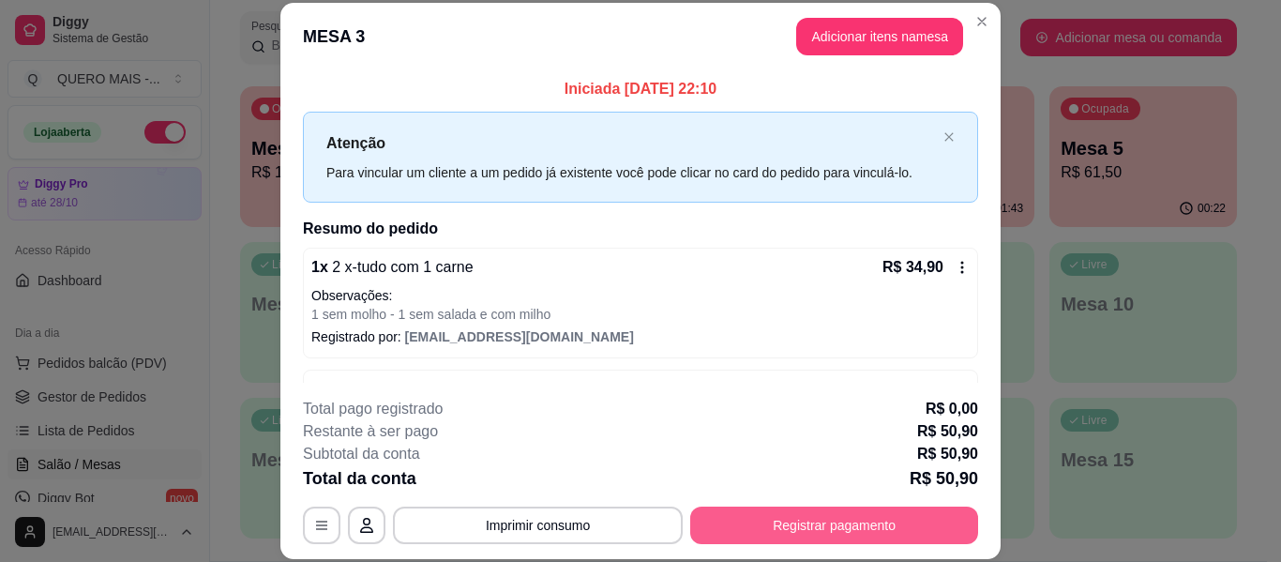
click at [750, 539] on button "Registrar pagamento" at bounding box center [834, 526] width 288 height 38
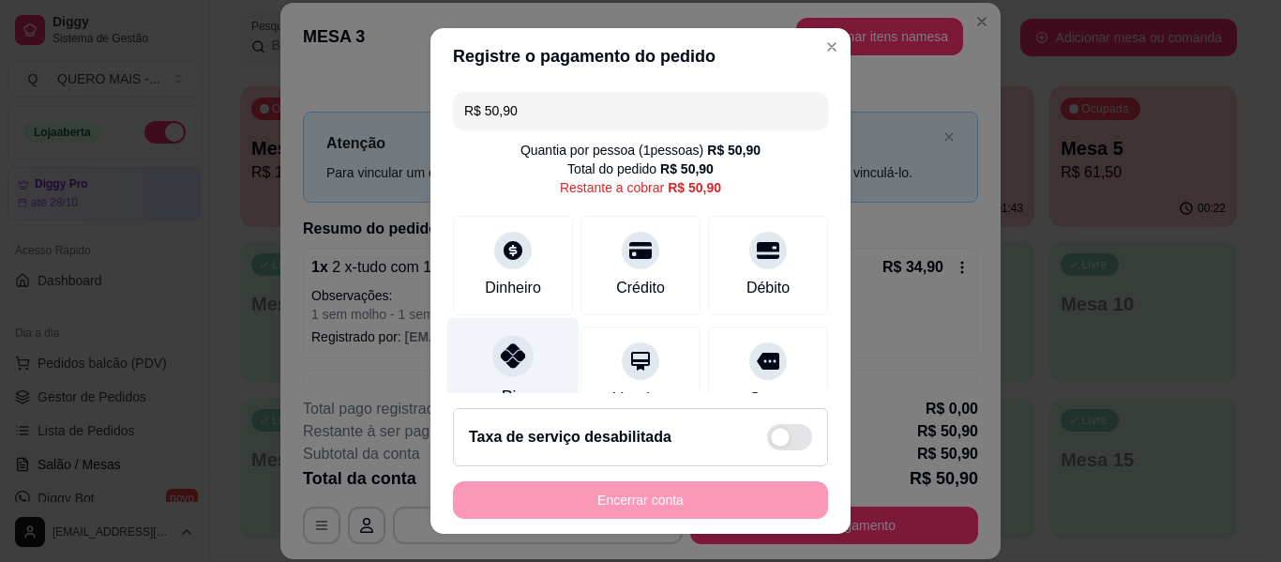
click at [503, 358] on icon at bounding box center [513, 355] width 24 height 24
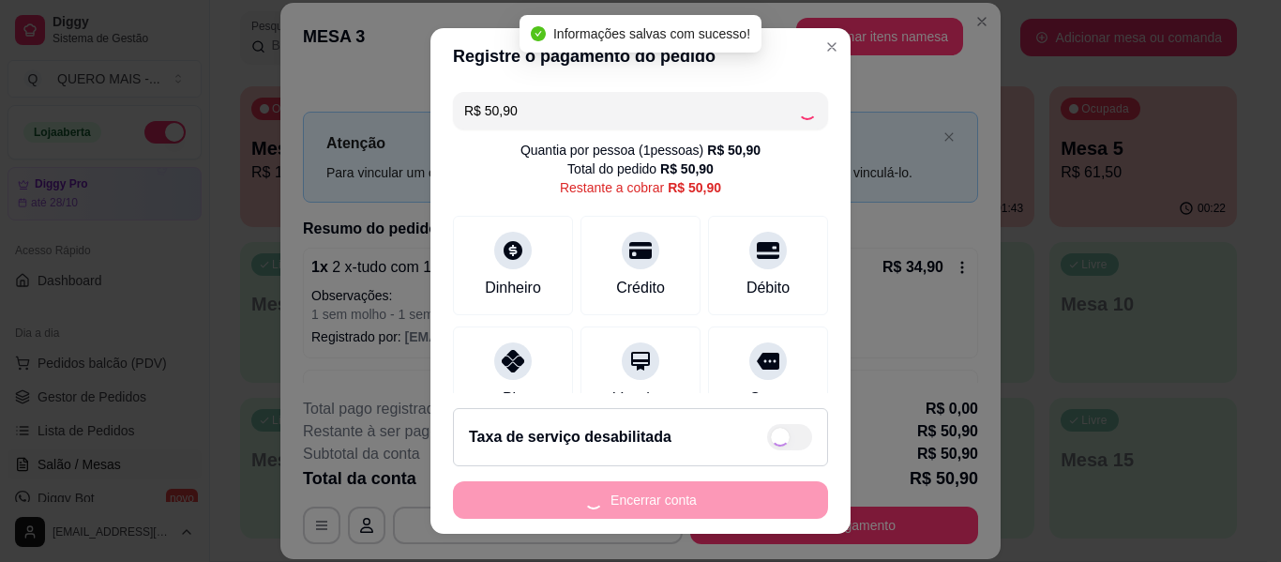
type input "R$ 0,00"
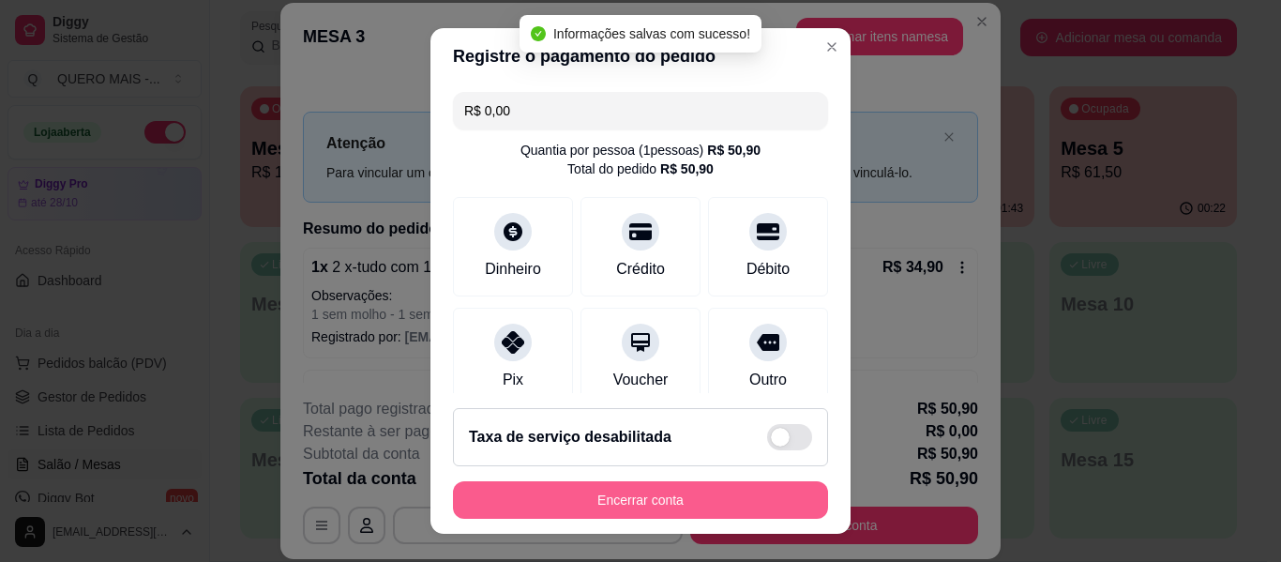
click at [629, 495] on button "Encerrar conta" at bounding box center [640, 500] width 375 height 38
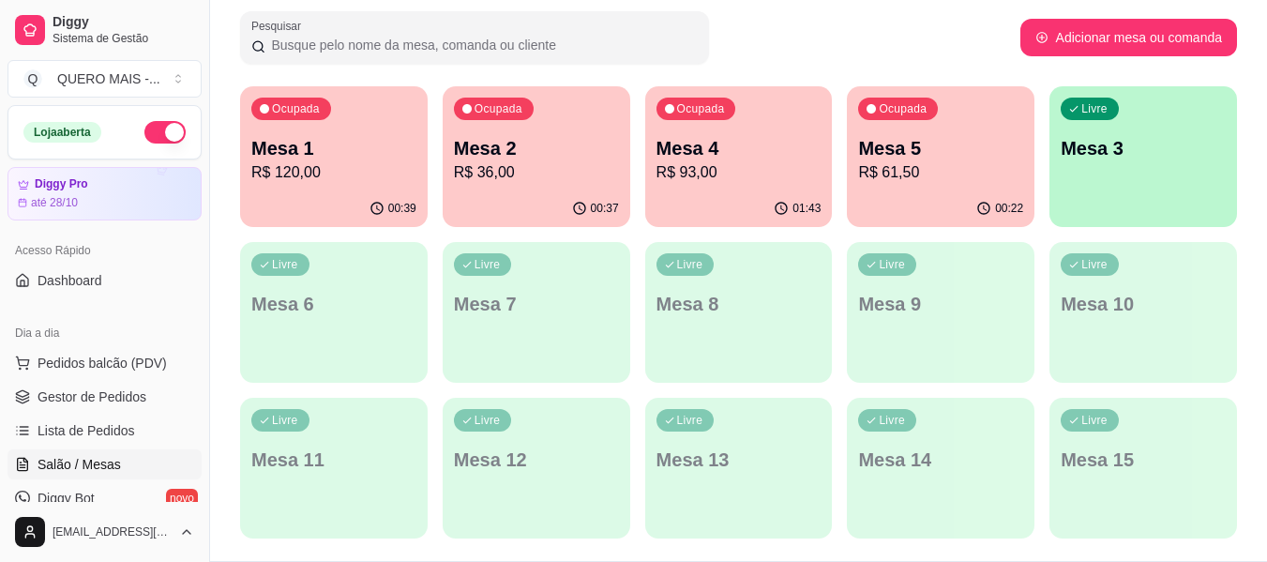
click at [732, 192] on div "01:43" at bounding box center [739, 208] width 188 height 37
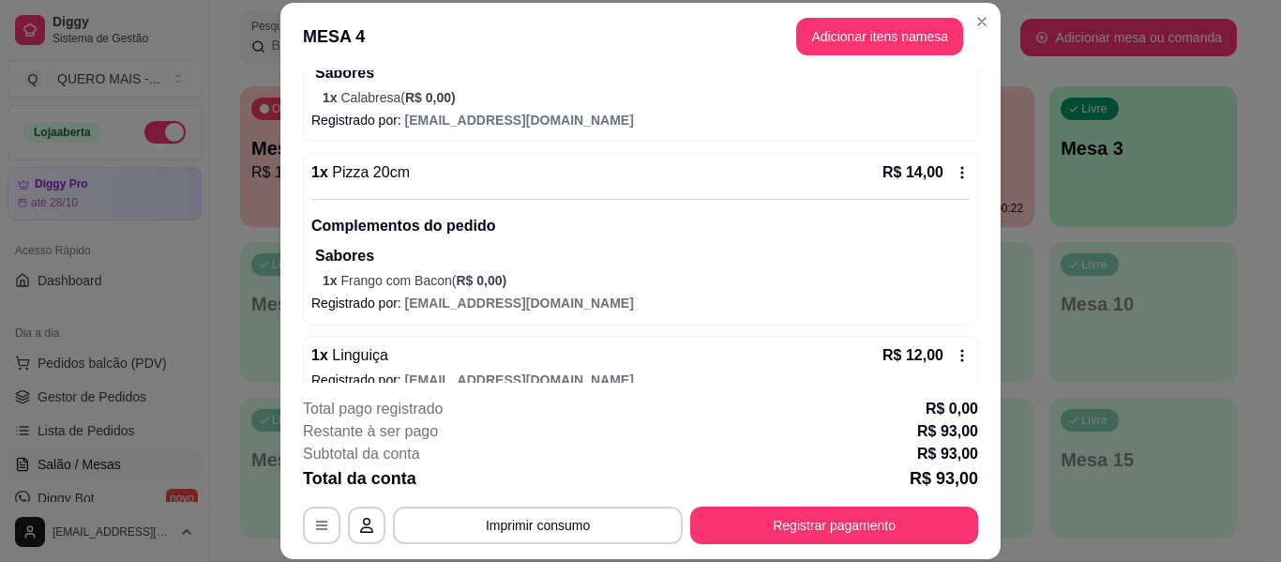
scroll to position [844, 0]
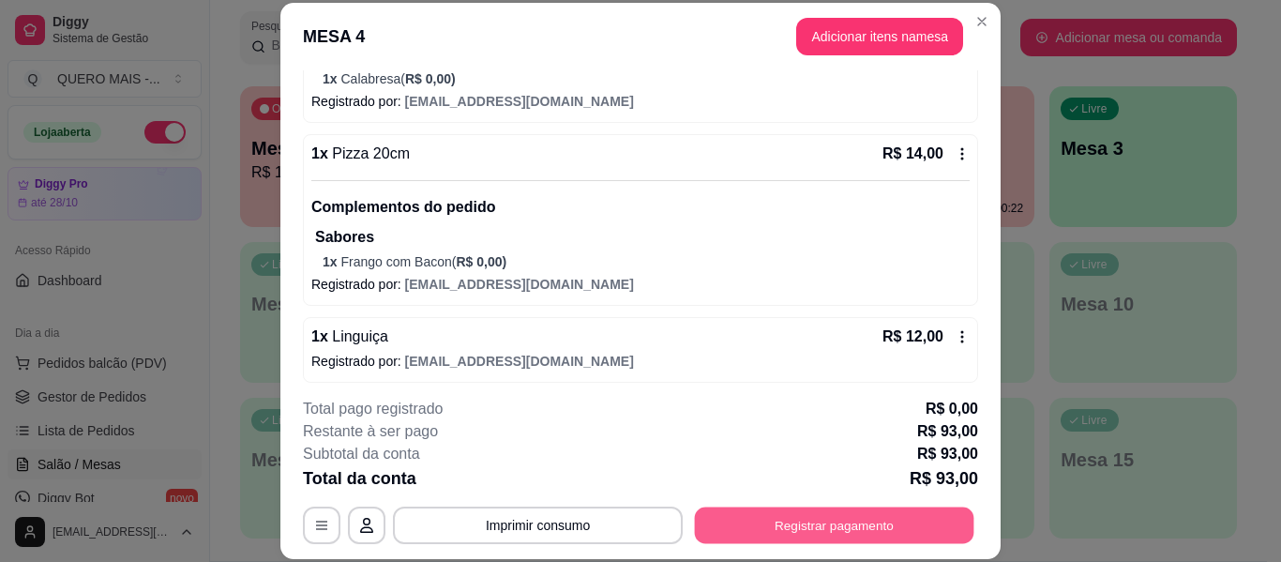
click at [768, 518] on button "Registrar pagamento" at bounding box center [835, 526] width 280 height 37
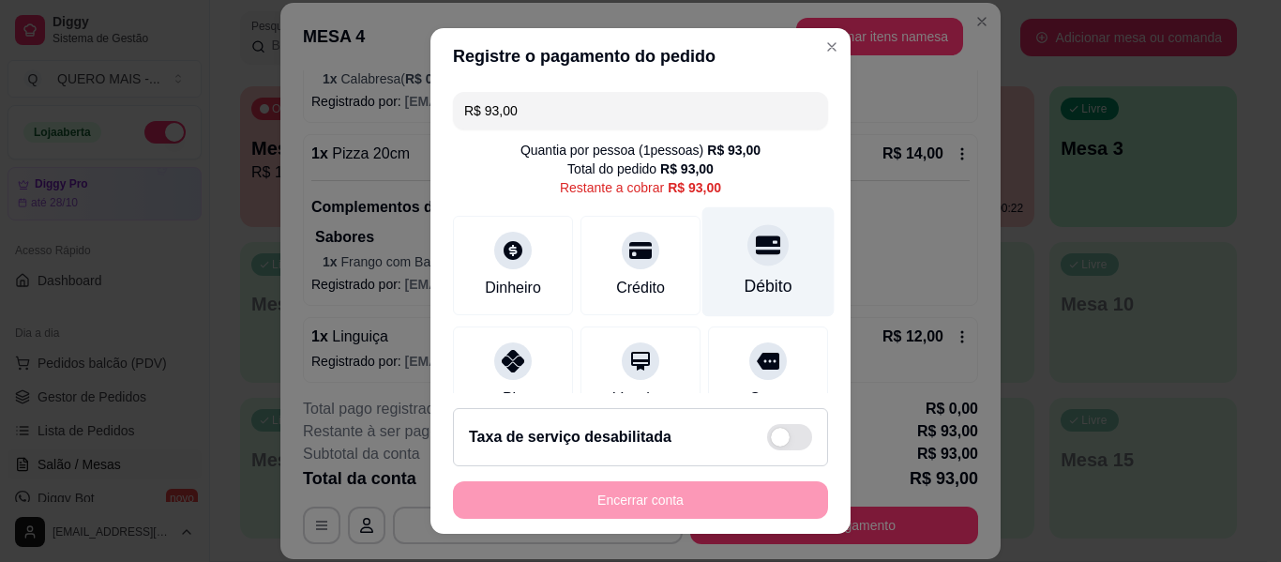
click at [756, 245] on icon at bounding box center [768, 244] width 24 height 19
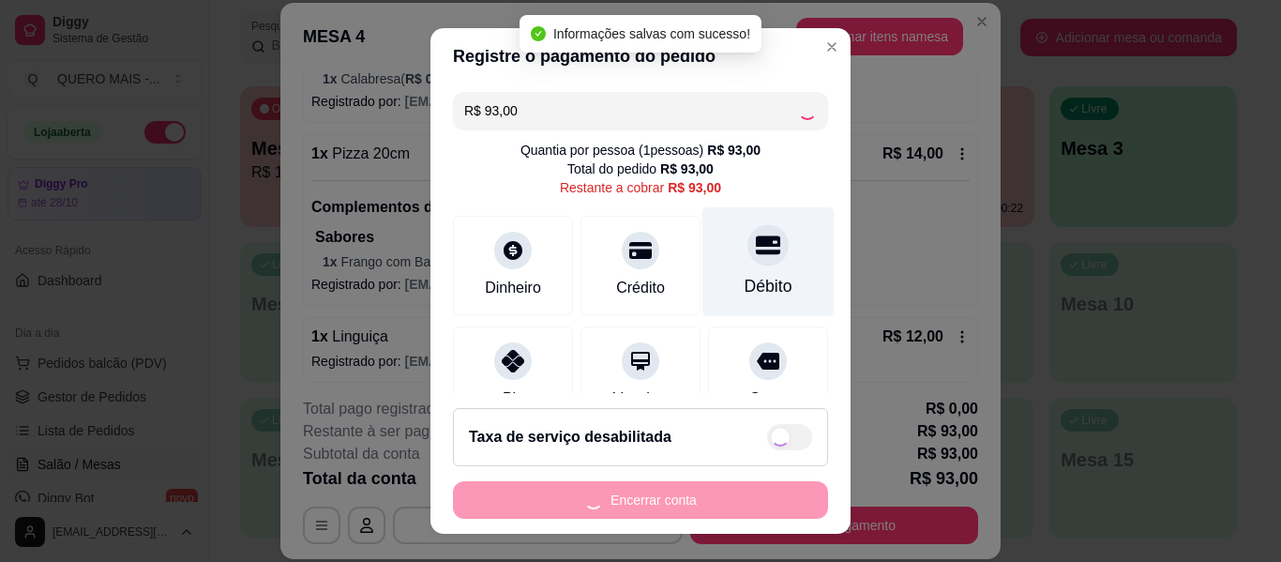
type input "R$ 0,00"
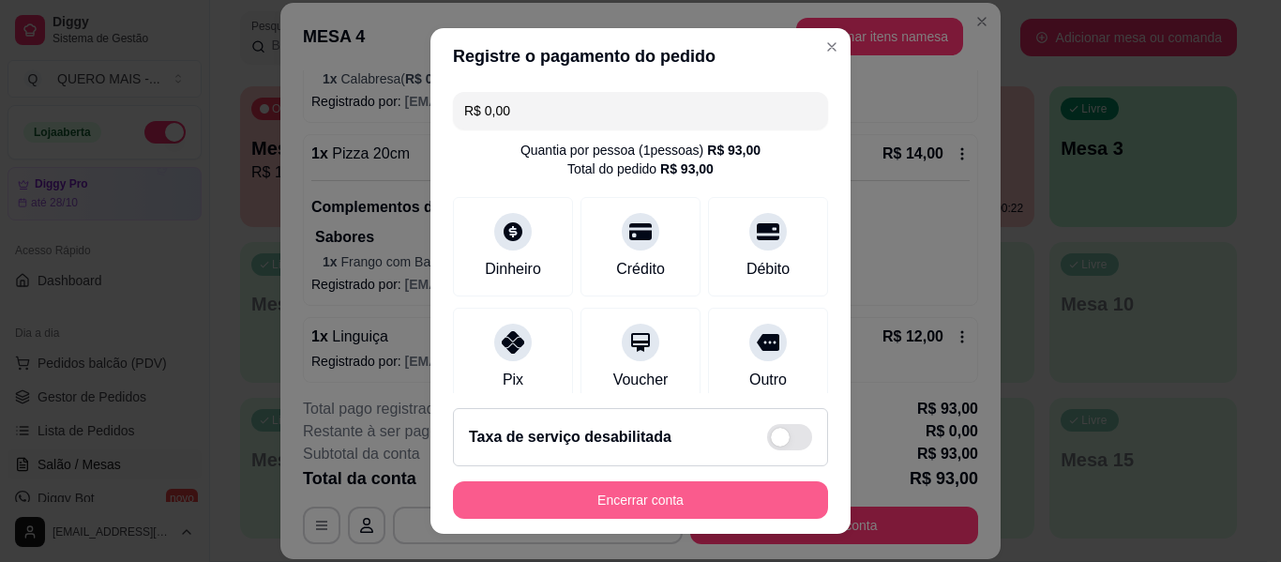
click at [691, 493] on button "Encerrar conta" at bounding box center [640, 500] width 375 height 38
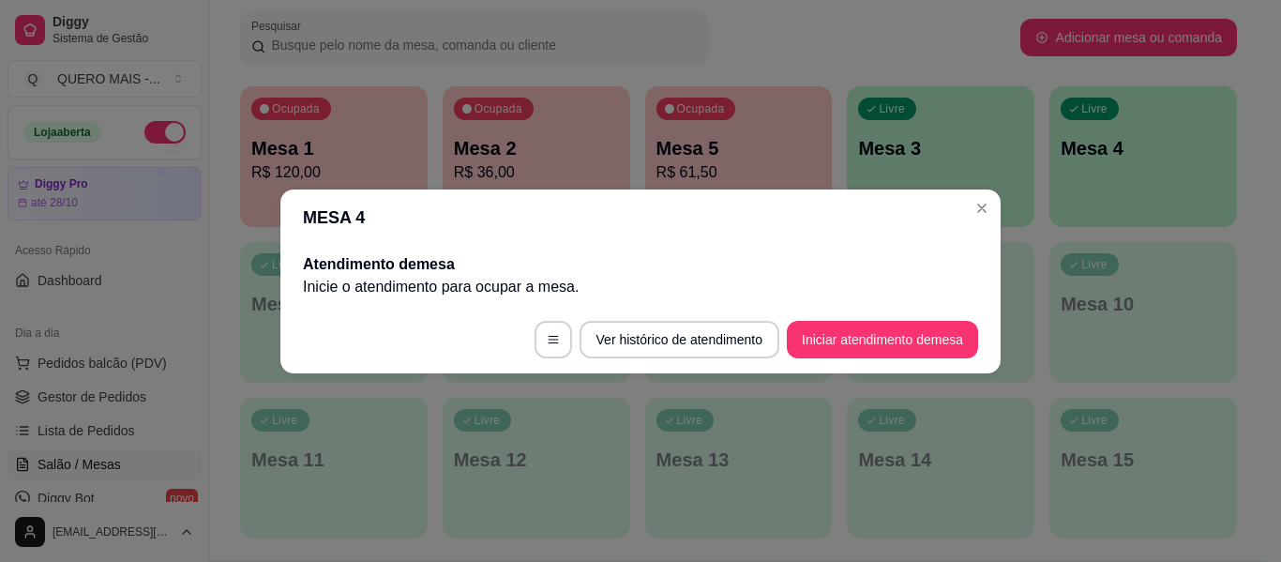
scroll to position [0, 0]
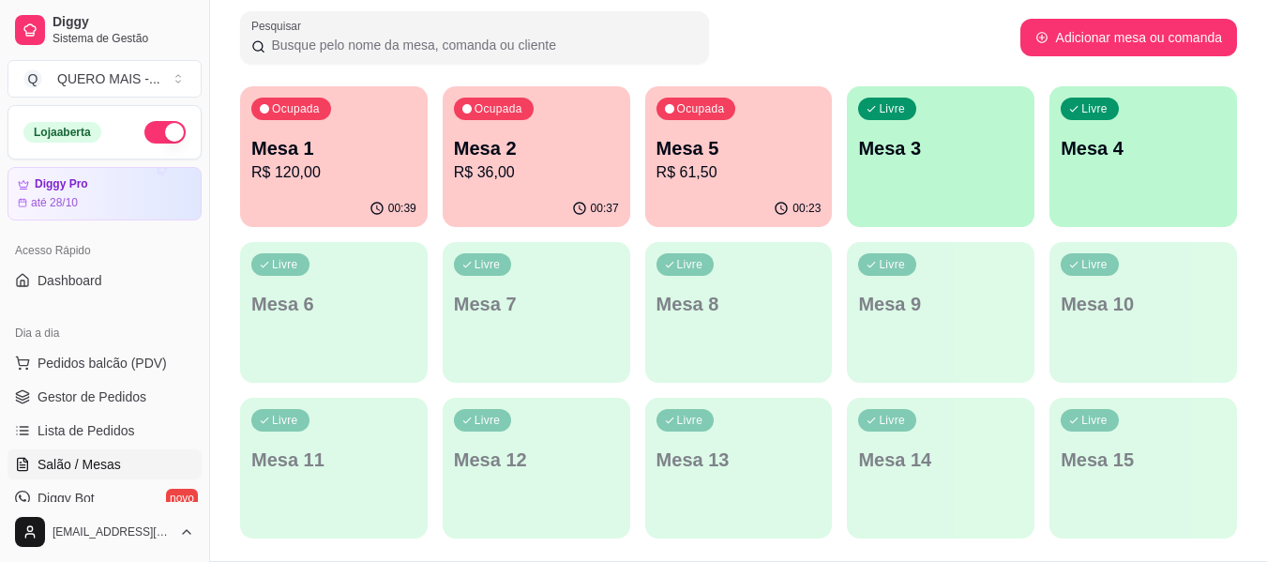
click at [726, 206] on div "00:23" at bounding box center [739, 208] width 188 height 37
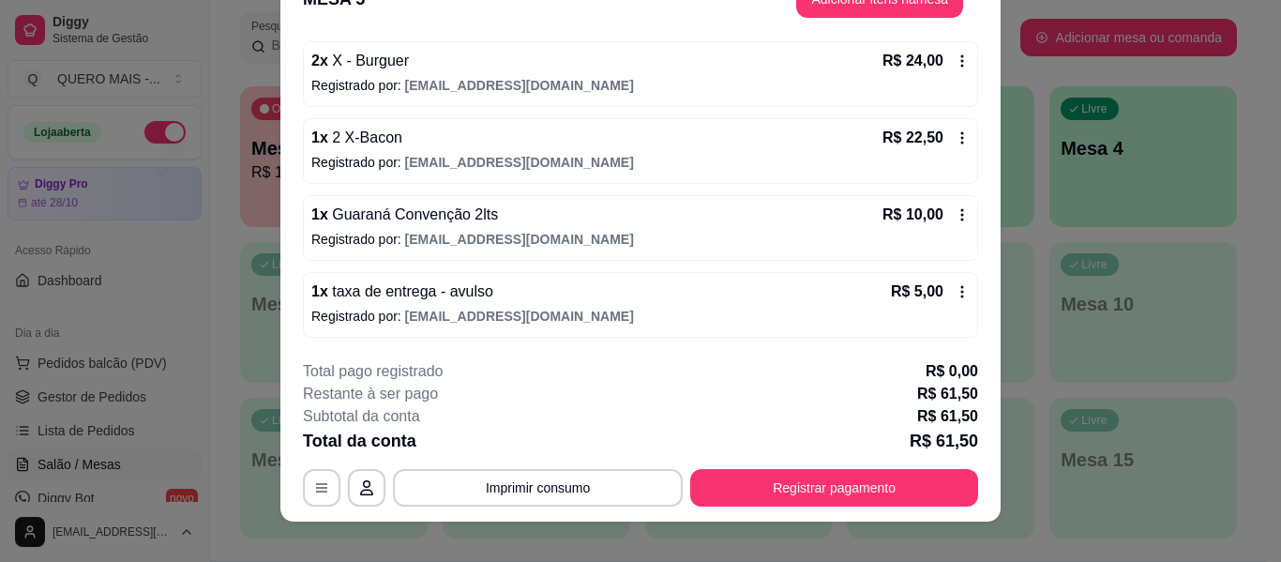
scroll to position [57, 0]
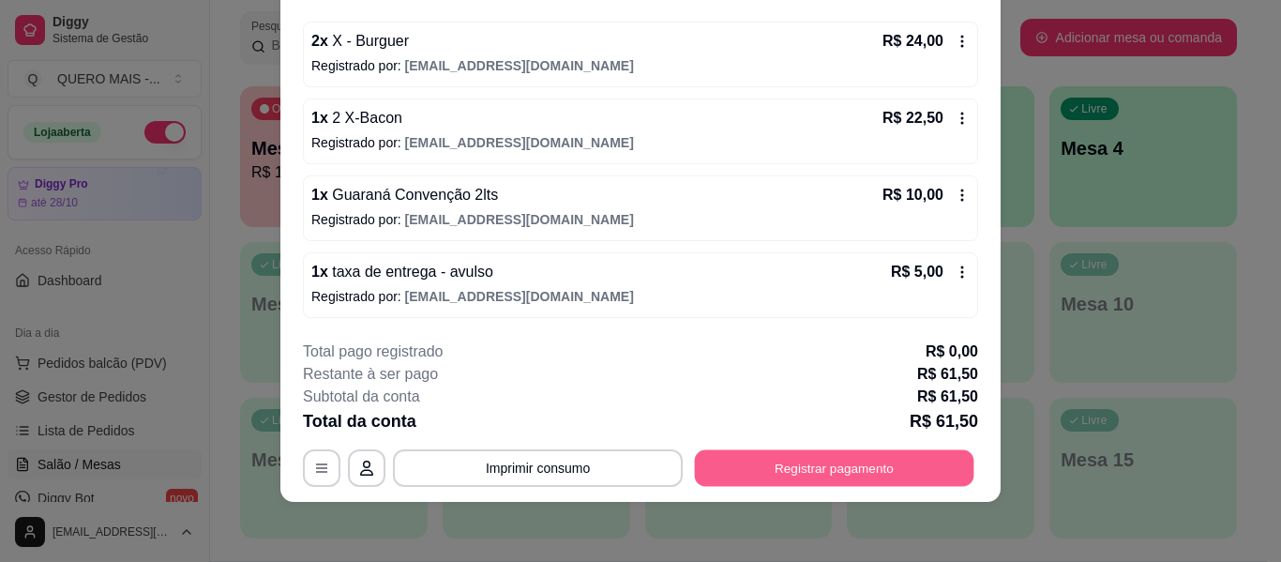
click at [809, 484] on button "Registrar pagamento" at bounding box center [835, 468] width 280 height 37
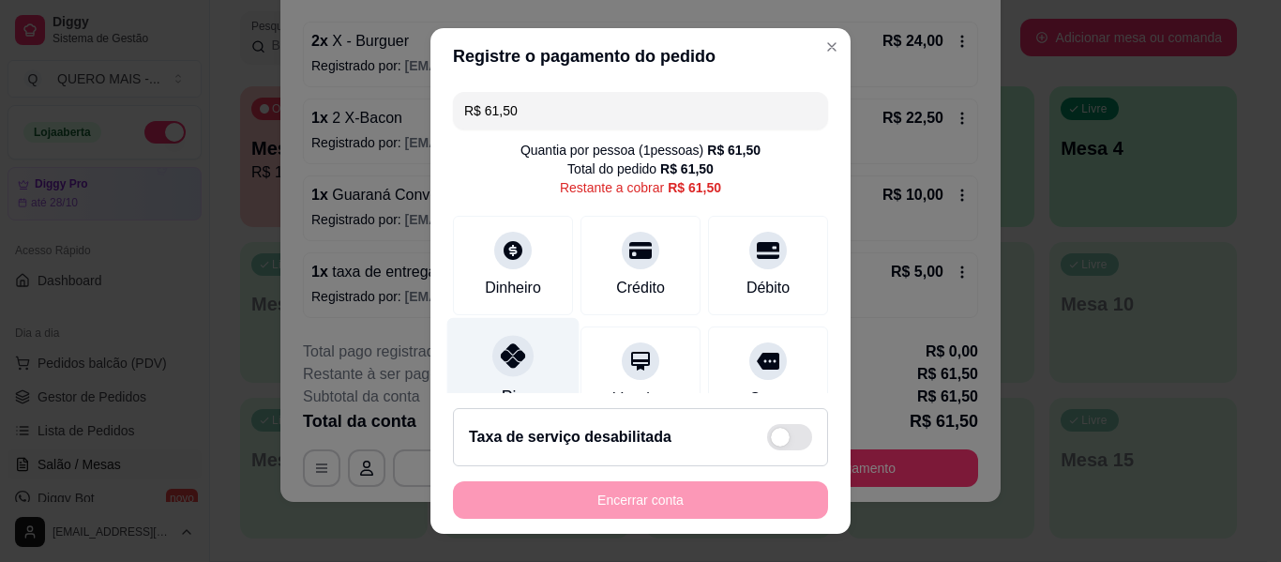
click at [511, 369] on div at bounding box center [512, 355] width 41 height 41
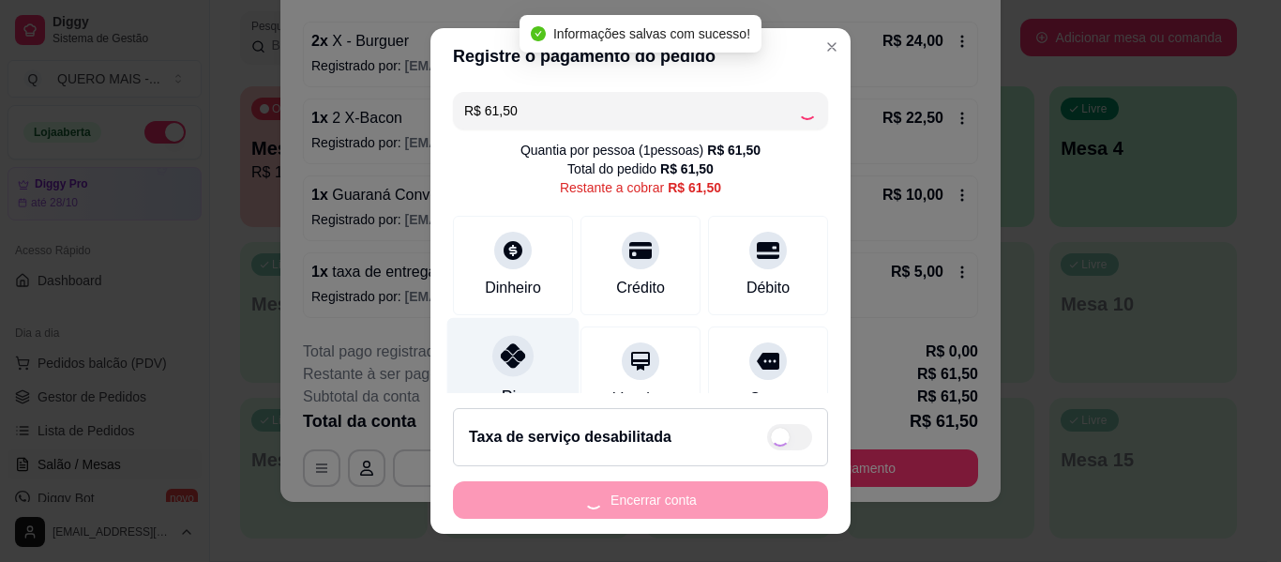
type input "R$ 0,00"
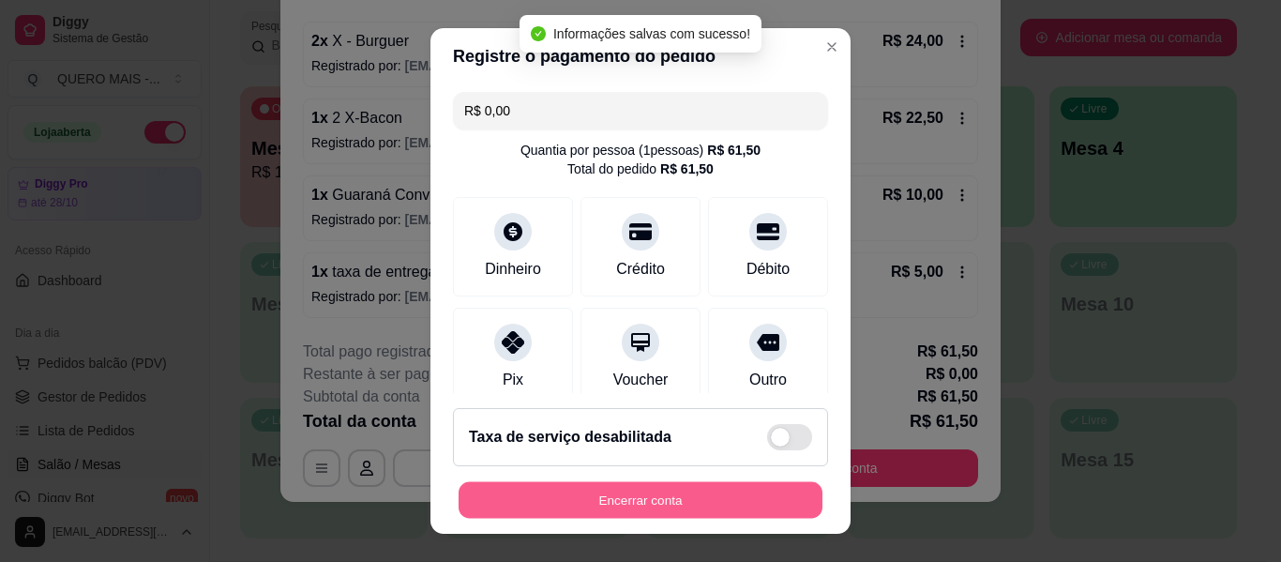
click at [608, 501] on button "Encerrar conta" at bounding box center [641, 500] width 364 height 37
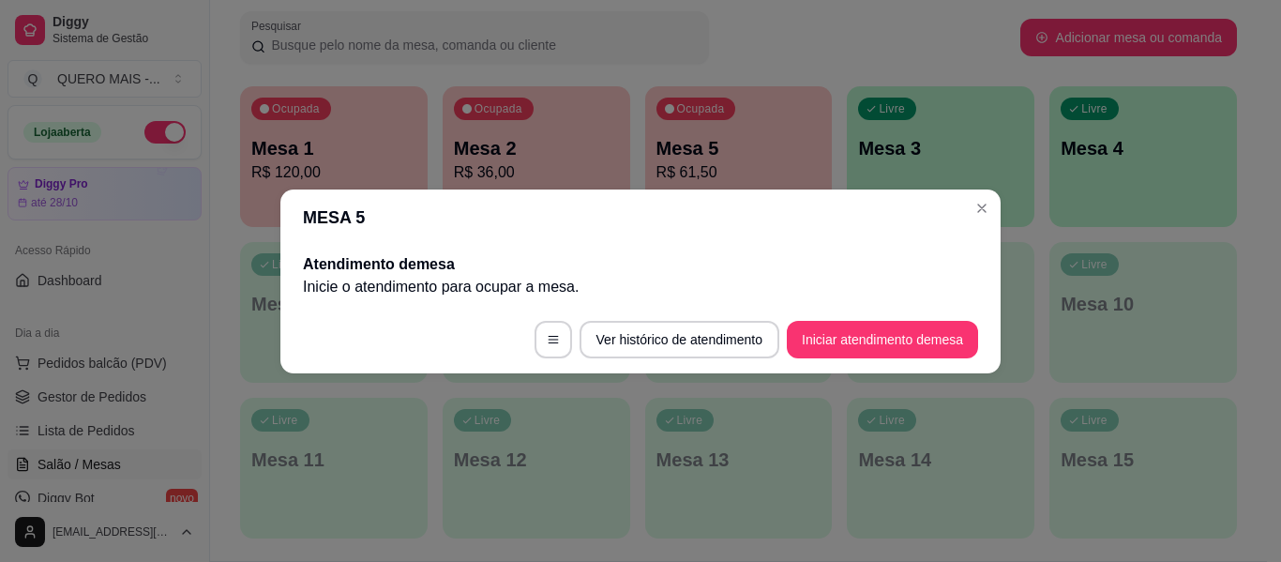
scroll to position [0, 0]
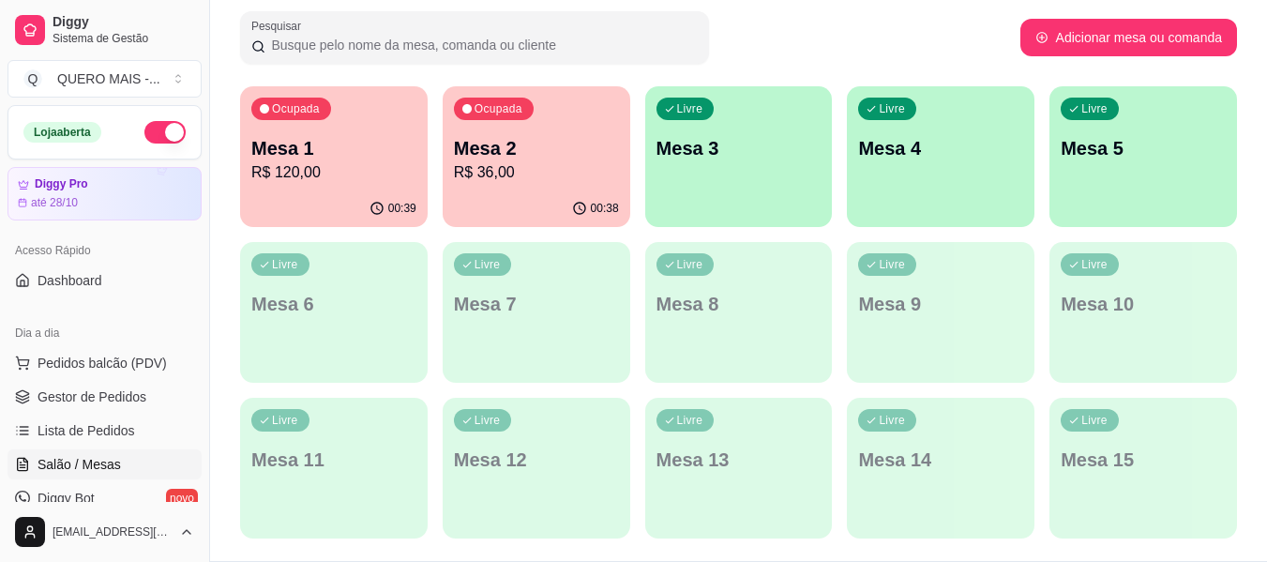
click at [316, 194] on div "00:39" at bounding box center [334, 208] width 188 height 37
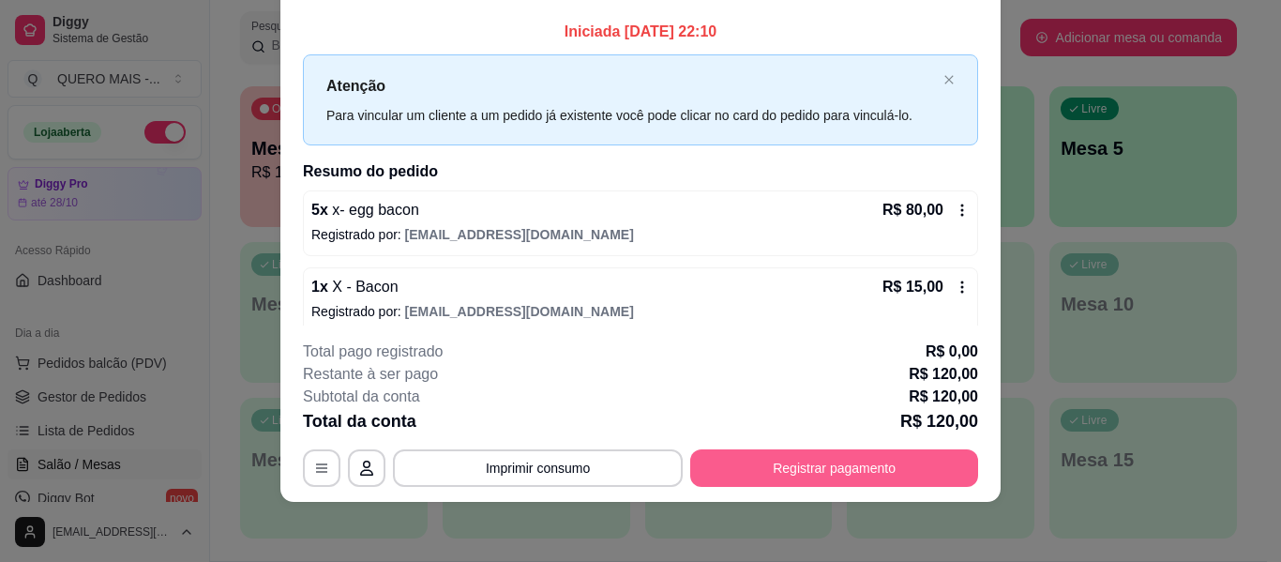
click at [783, 472] on button "Registrar pagamento" at bounding box center [834, 468] width 288 height 38
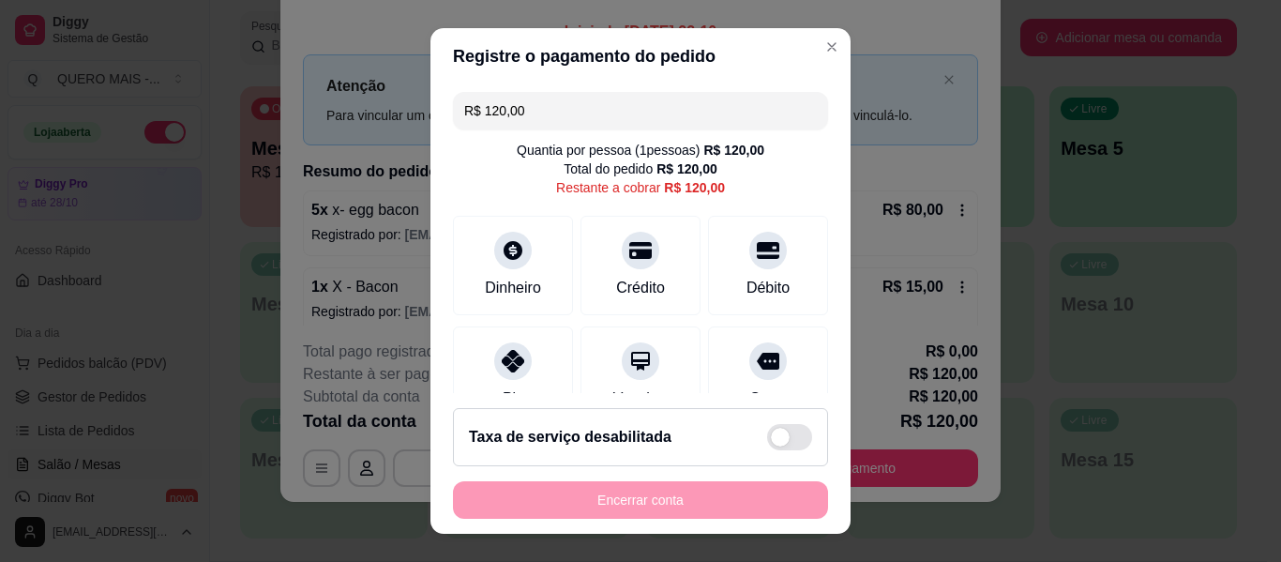
click at [541, 112] on input "R$ 120,00" at bounding box center [640, 111] width 353 height 38
click at [492, 342] on div at bounding box center [512, 355] width 41 height 41
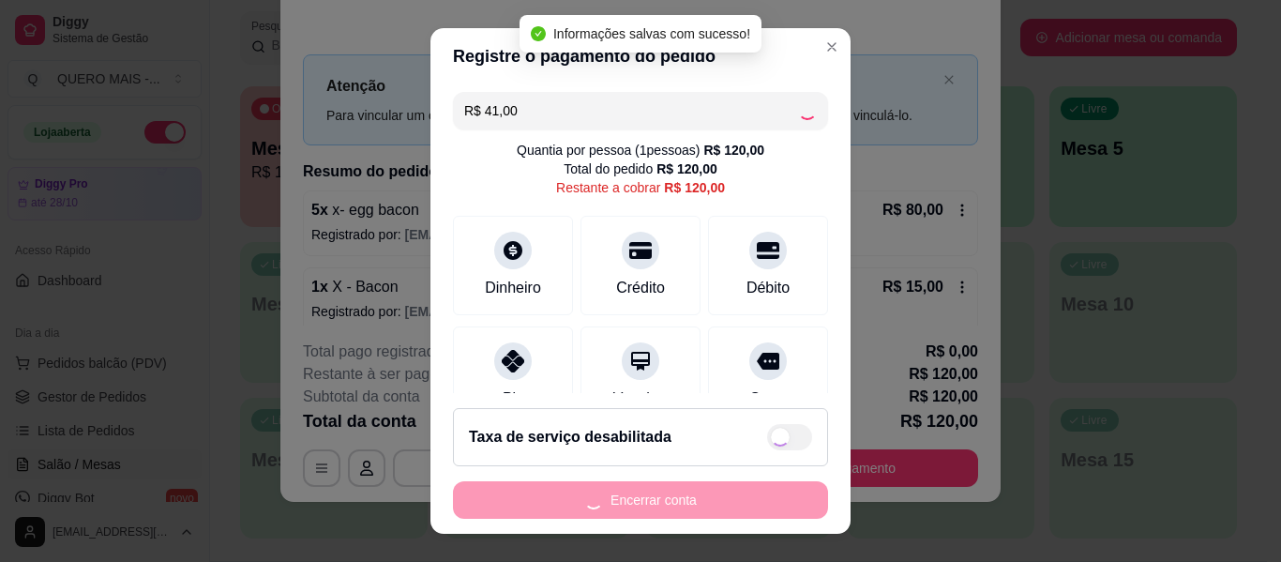
type input "R$ 79,00"
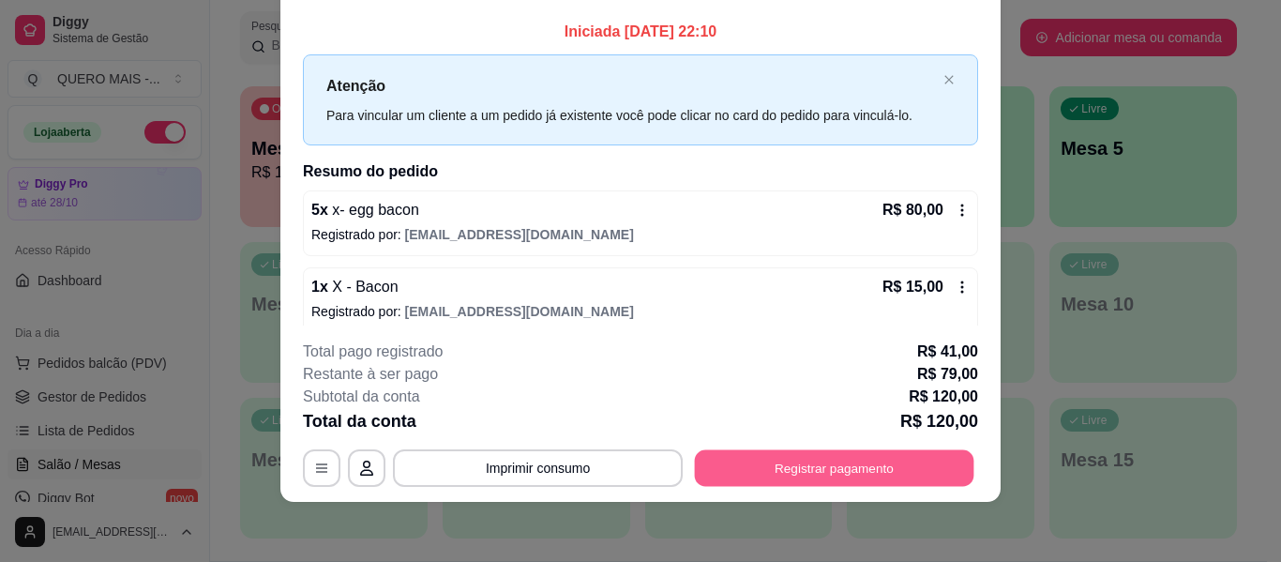
click at [833, 460] on button "Registrar pagamento" at bounding box center [835, 468] width 280 height 37
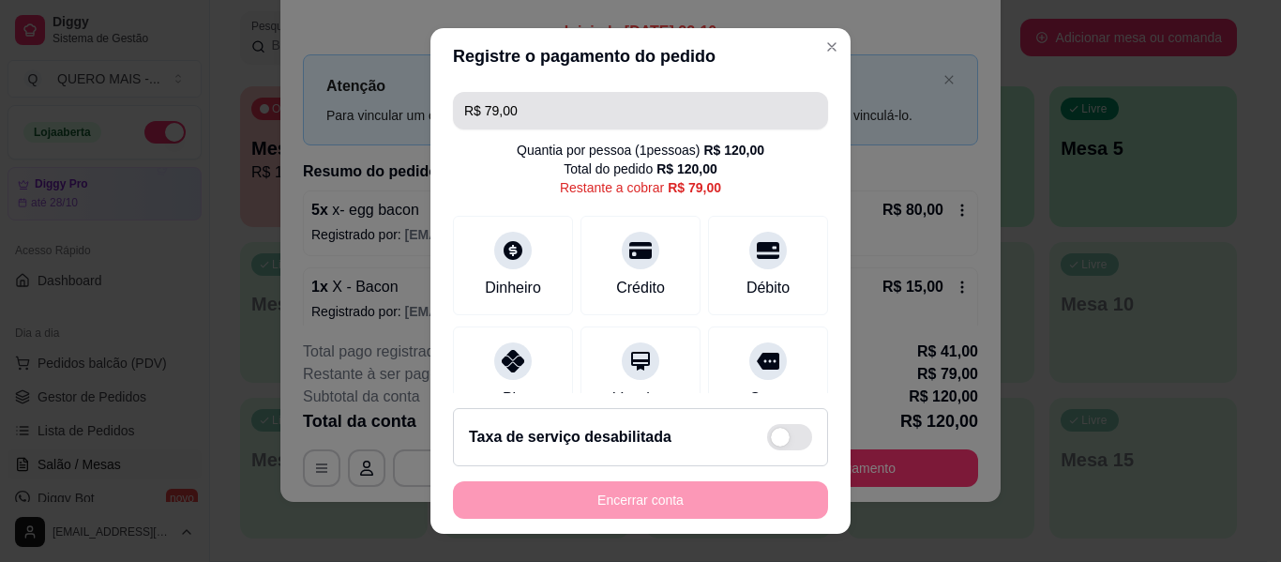
click at [543, 108] on input "R$ 79,00" at bounding box center [640, 111] width 353 height 38
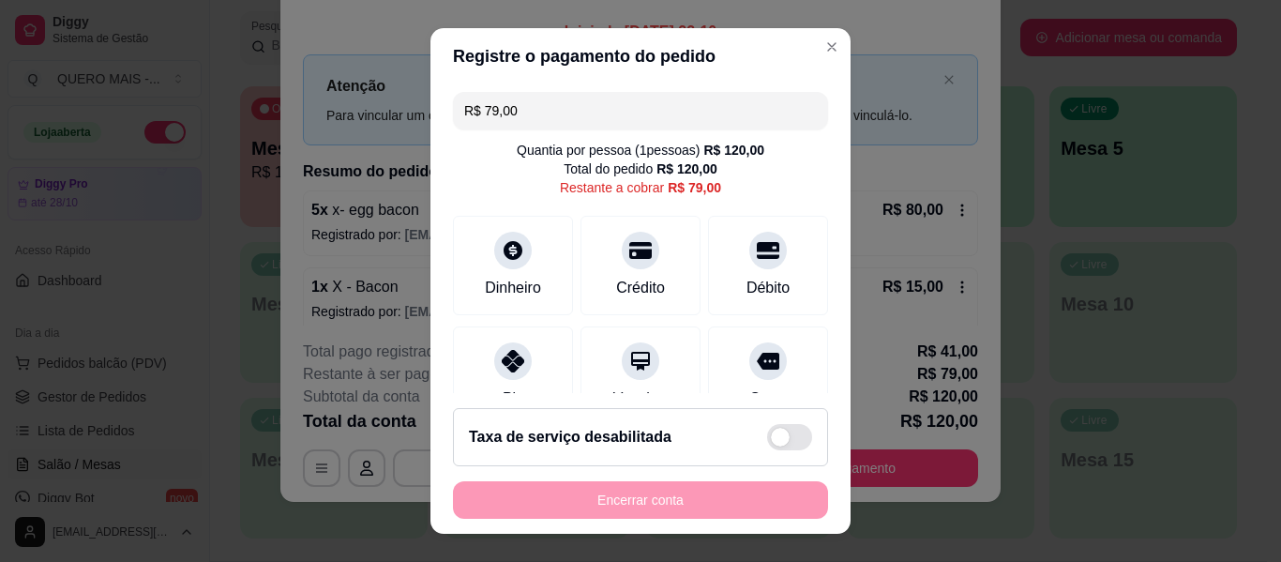
click at [543, 107] on input "R$ 79,00" at bounding box center [640, 111] width 353 height 38
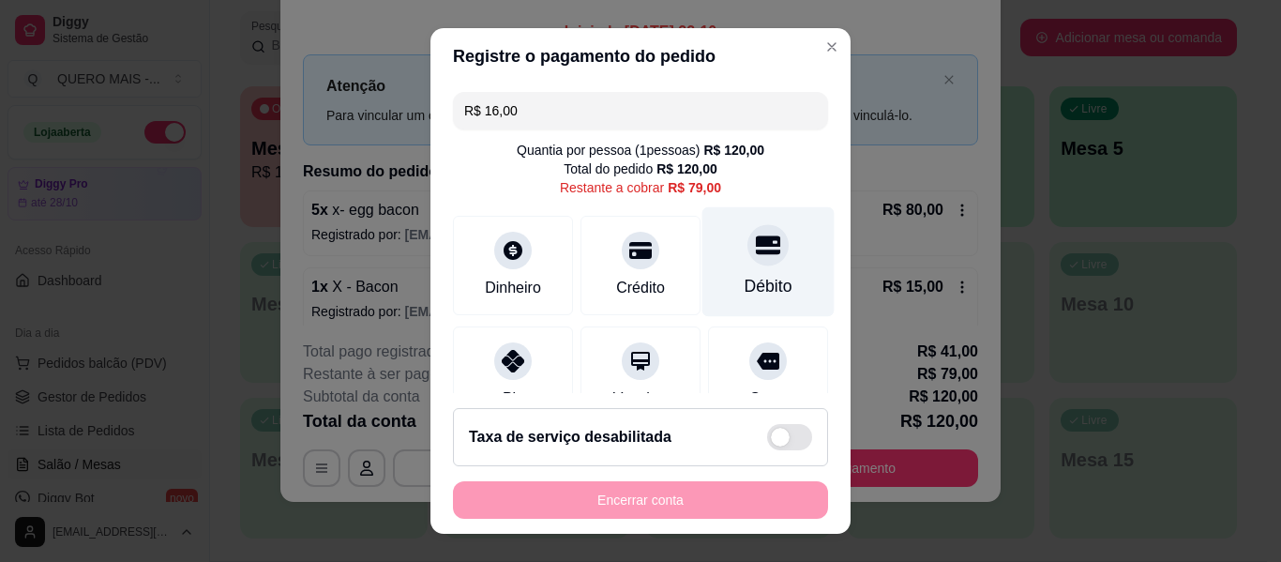
click at [756, 257] on icon at bounding box center [768, 245] width 24 height 24
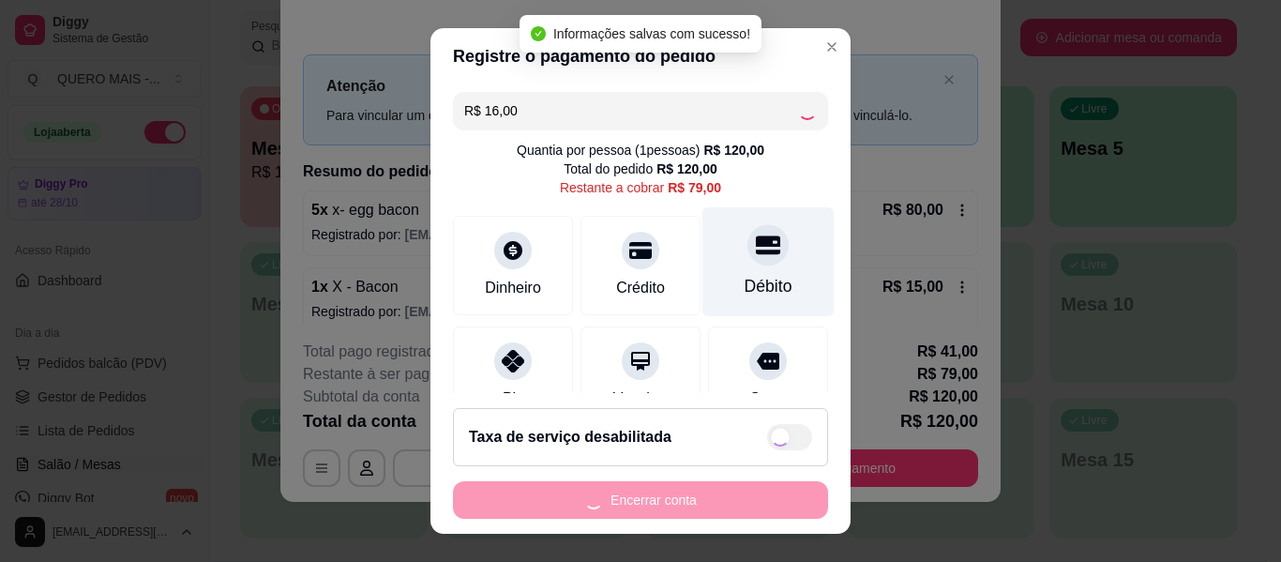
type input "R$ 63,00"
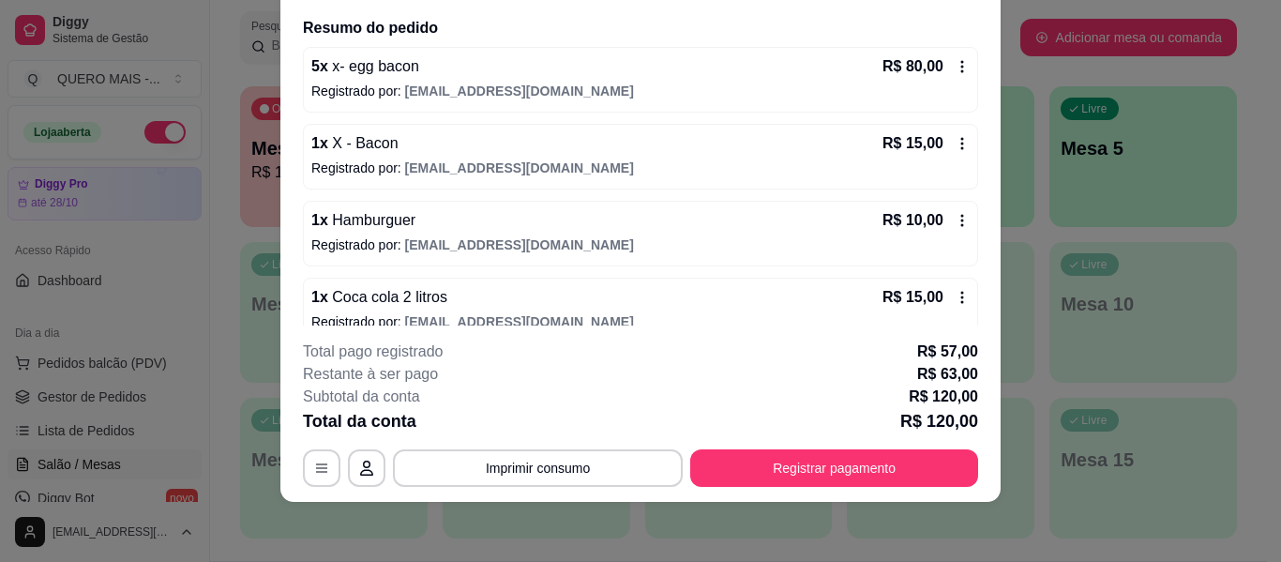
scroll to position [169, 0]
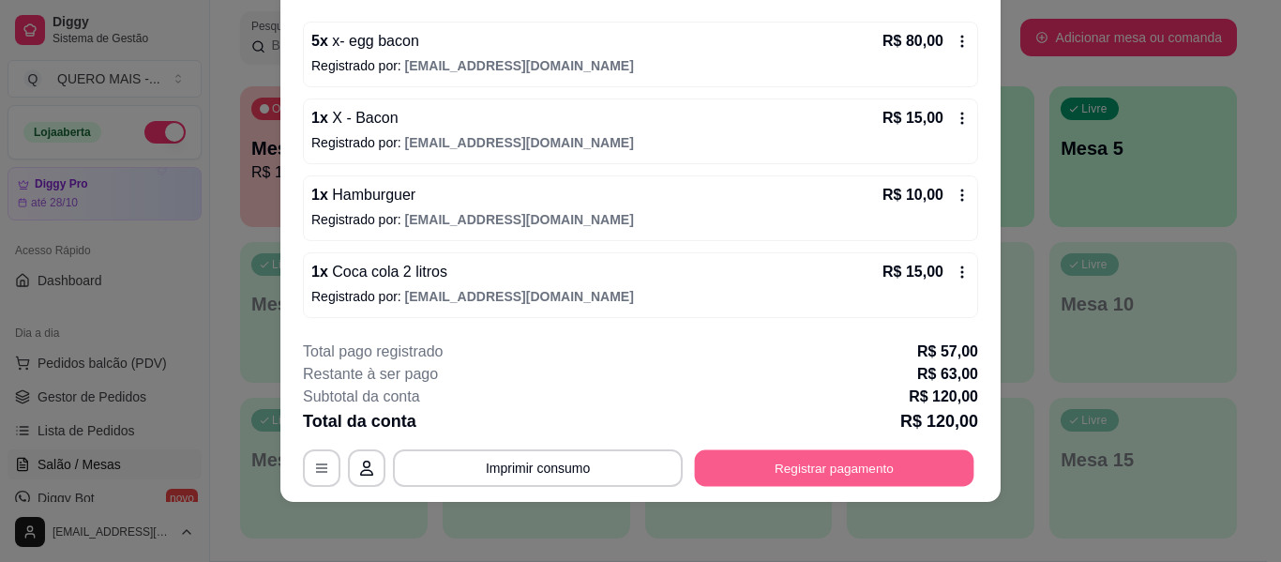
click at [773, 462] on button "Registrar pagamento" at bounding box center [835, 468] width 280 height 37
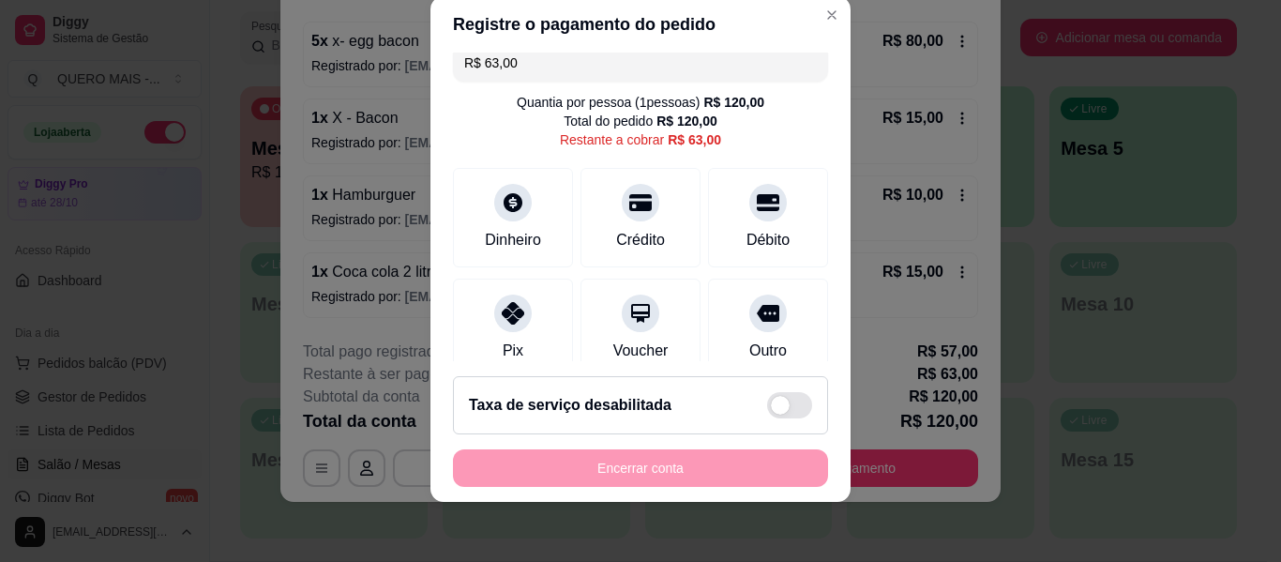
scroll to position [0, 0]
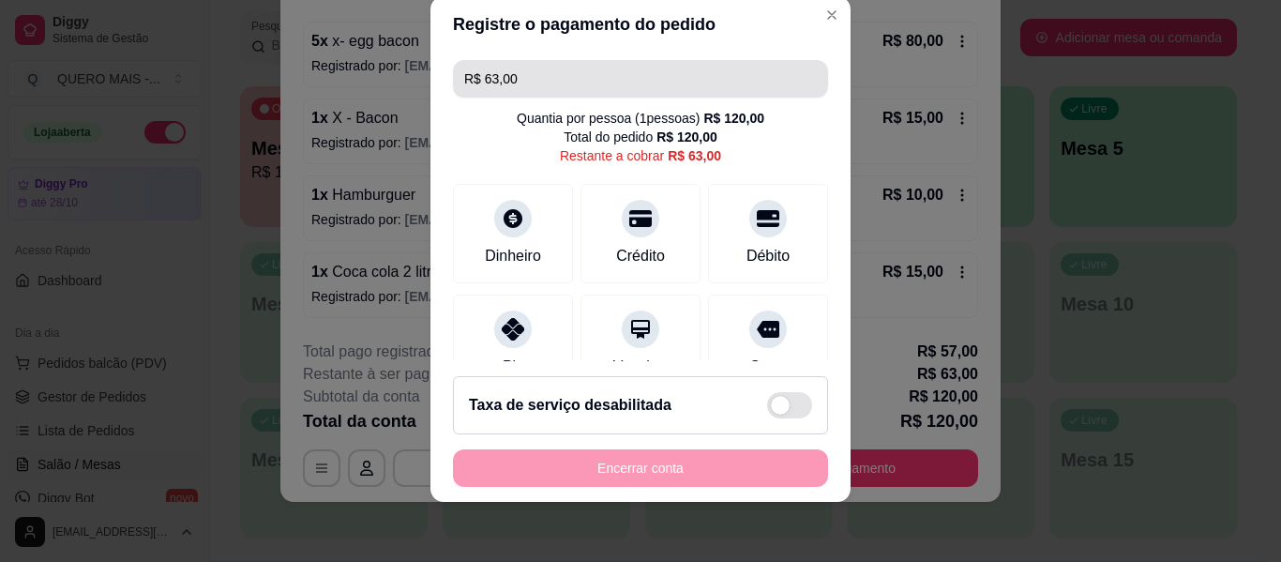
click at [611, 68] on input "R$ 63,00" at bounding box center [640, 79] width 353 height 38
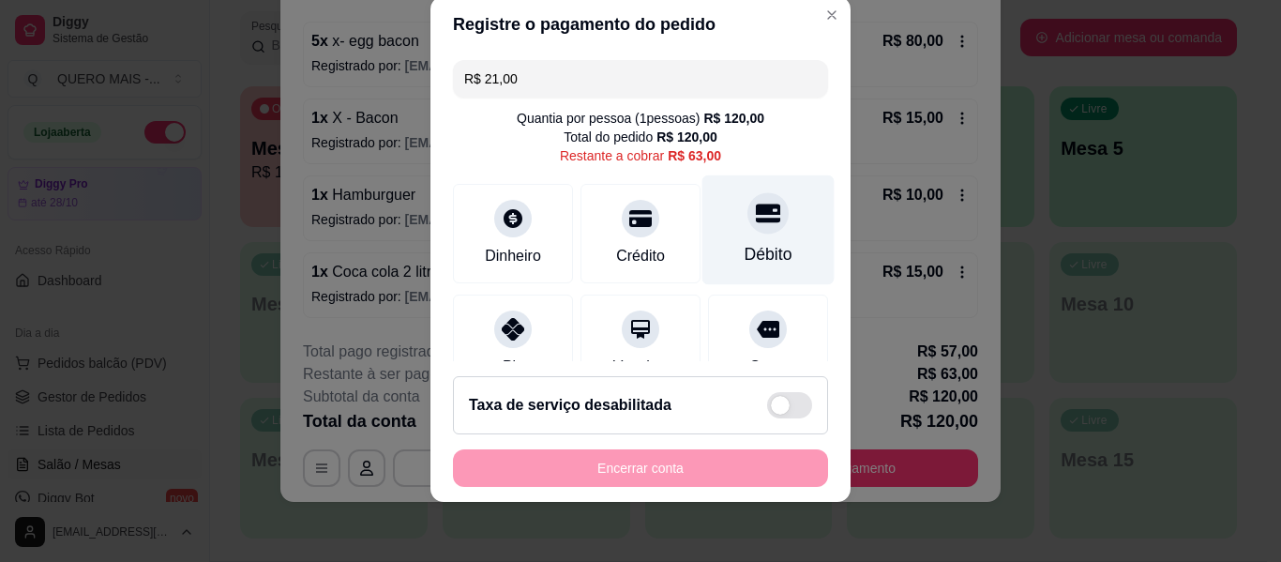
click at [742, 236] on div "Débito" at bounding box center [769, 230] width 132 height 110
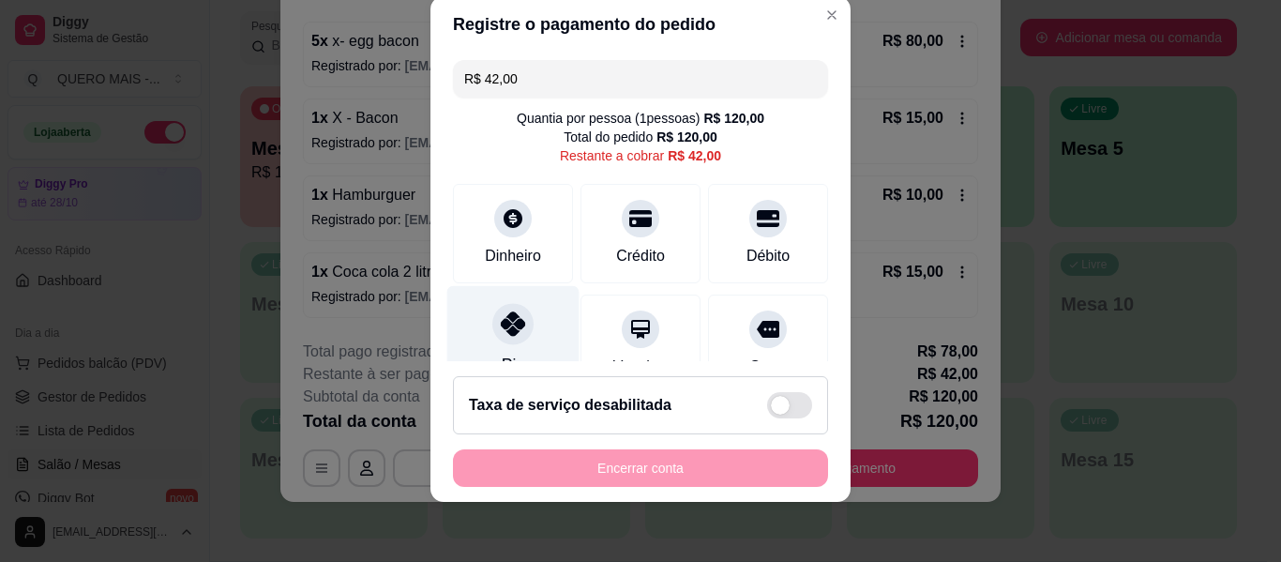
click at [514, 328] on icon at bounding box center [513, 323] width 24 height 24
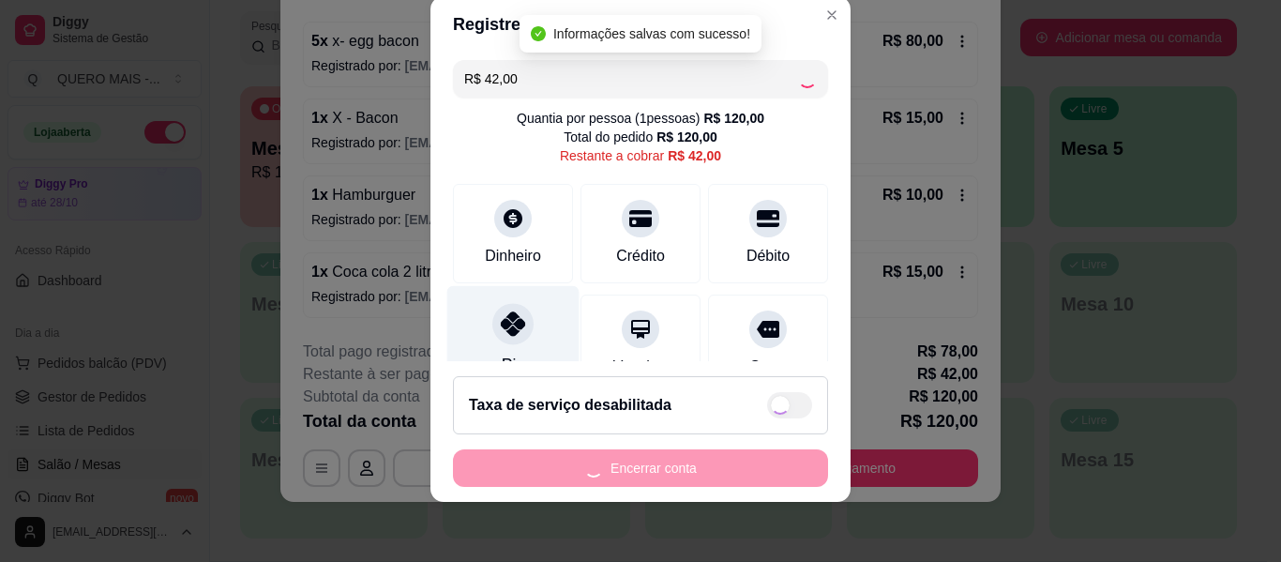
type input "R$ 0,00"
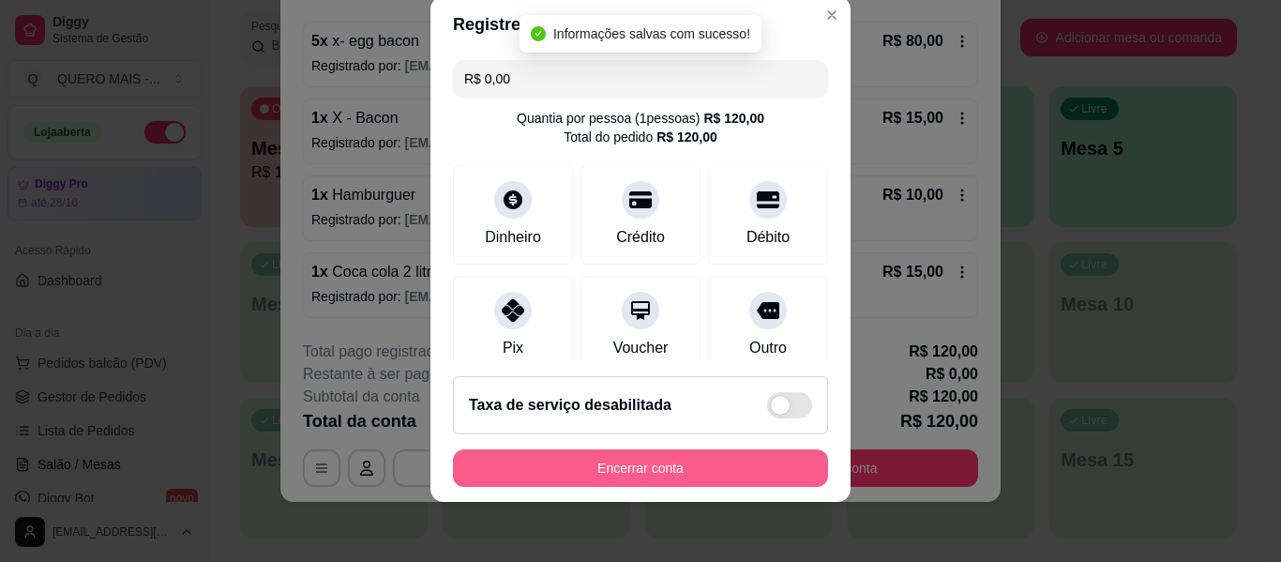
click at [633, 464] on button "Encerrar conta" at bounding box center [640, 468] width 375 height 38
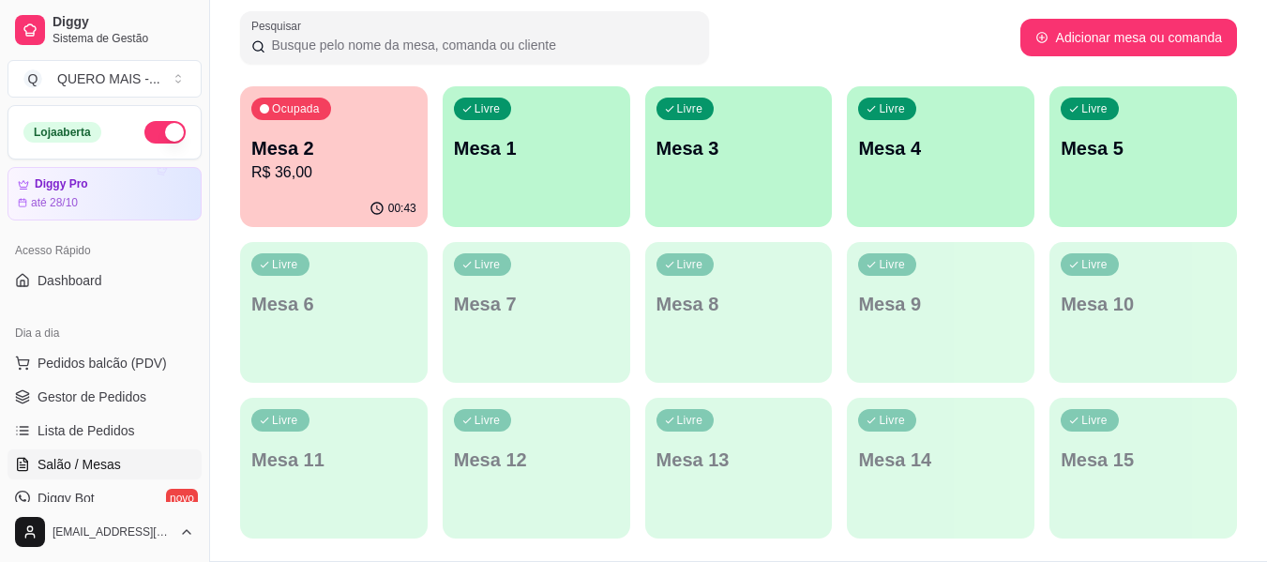
click at [345, 189] on div "Ocupada Mesa 2 R$ 36,00" at bounding box center [334, 138] width 188 height 104
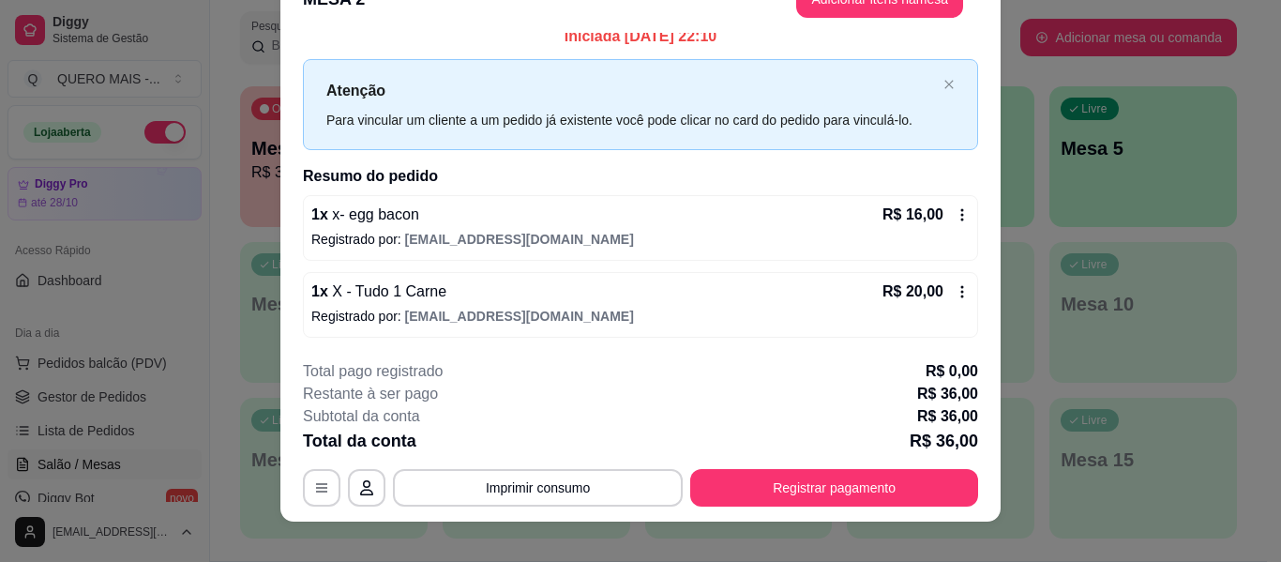
scroll to position [57, 0]
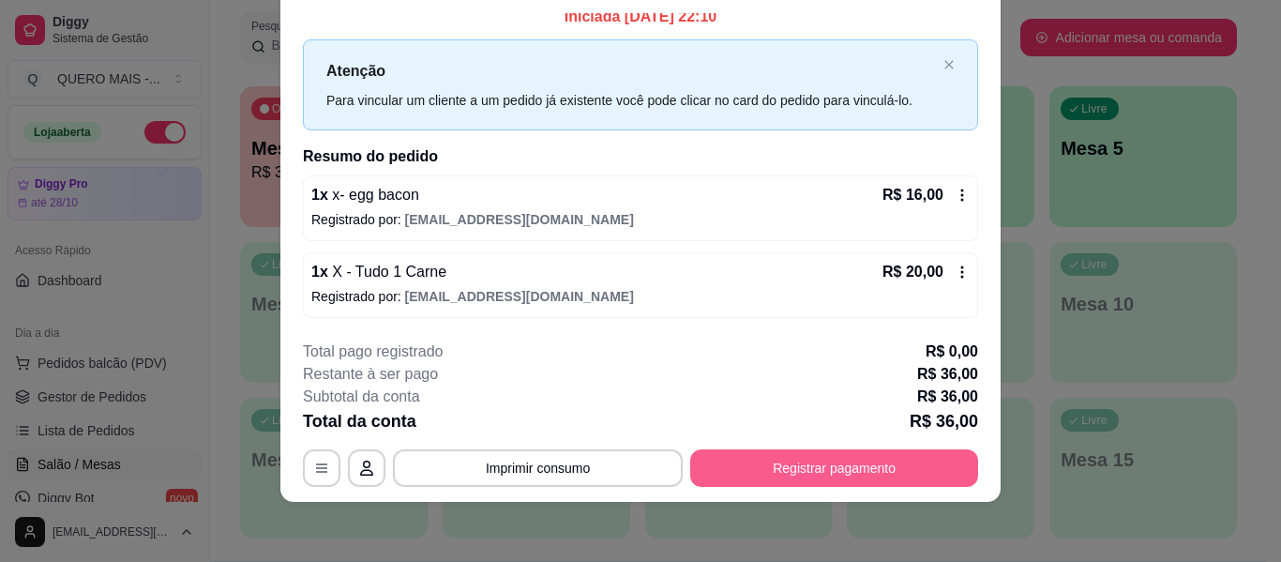
click at [762, 454] on button "Registrar pagamento" at bounding box center [834, 468] width 288 height 38
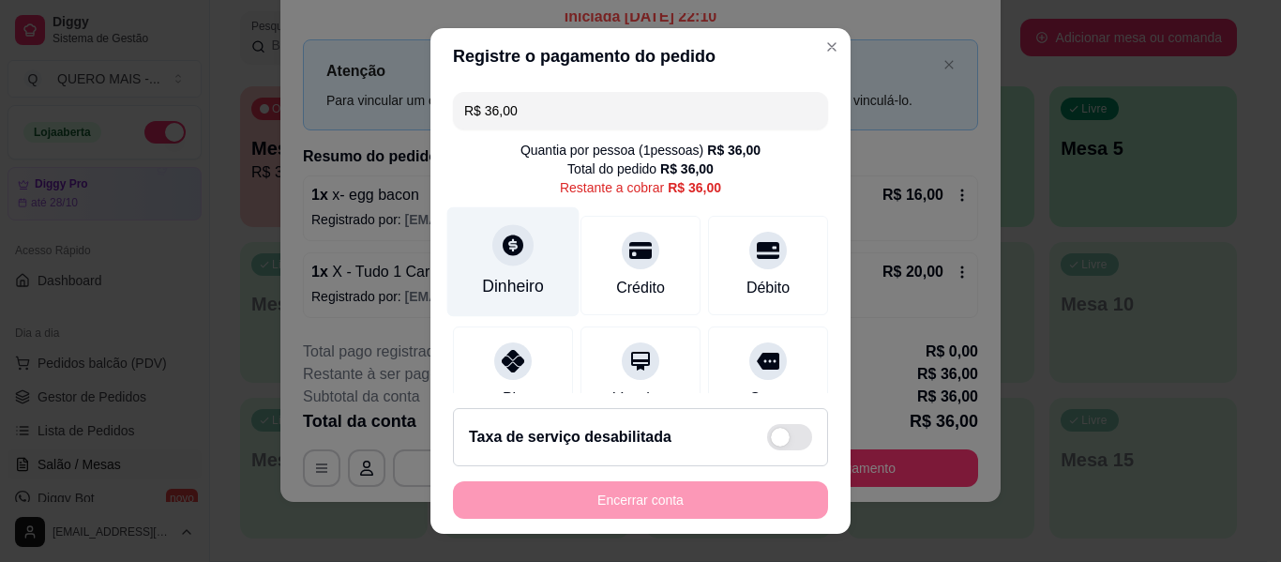
click at [501, 254] on icon at bounding box center [513, 245] width 24 height 24
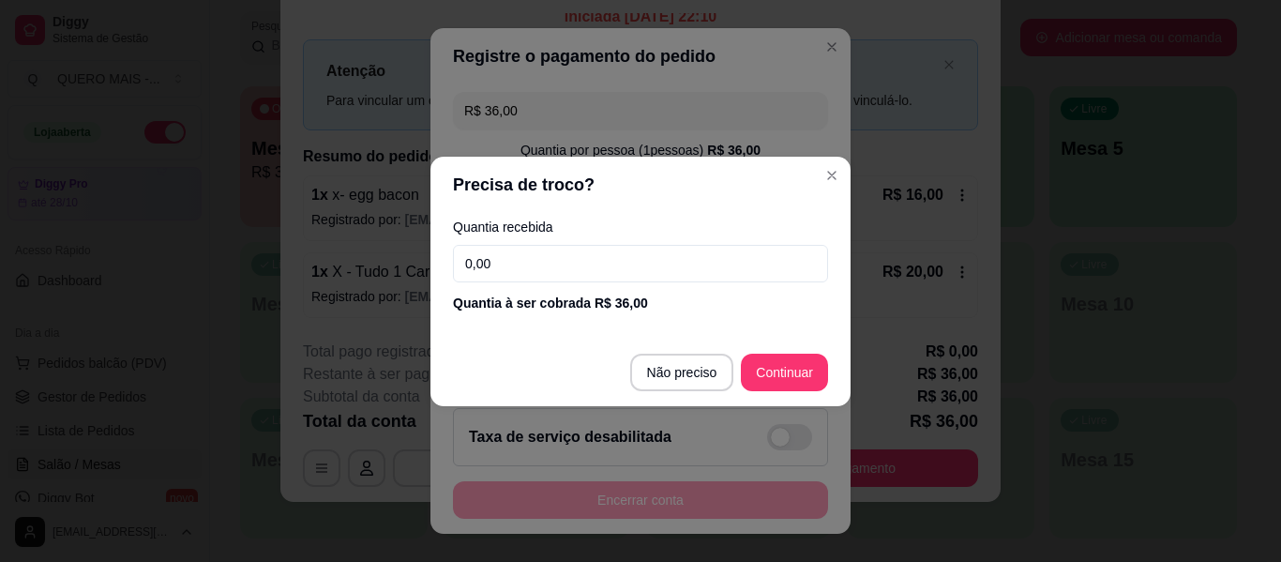
click at [548, 247] on input "0,00" at bounding box center [640, 264] width 375 height 38
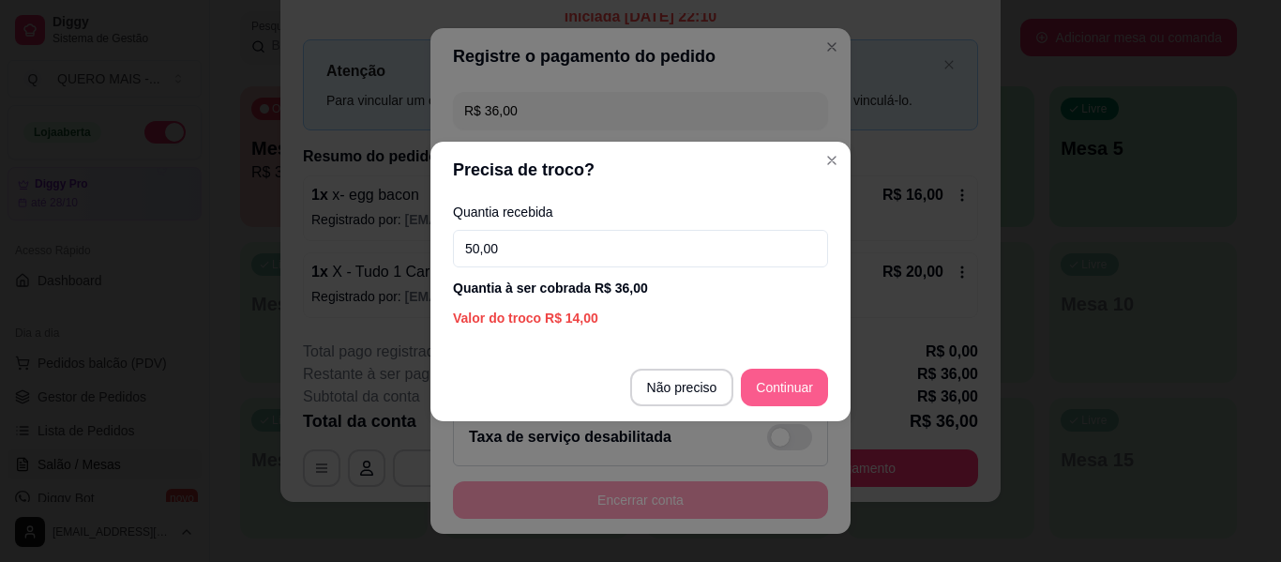
type input "50,00"
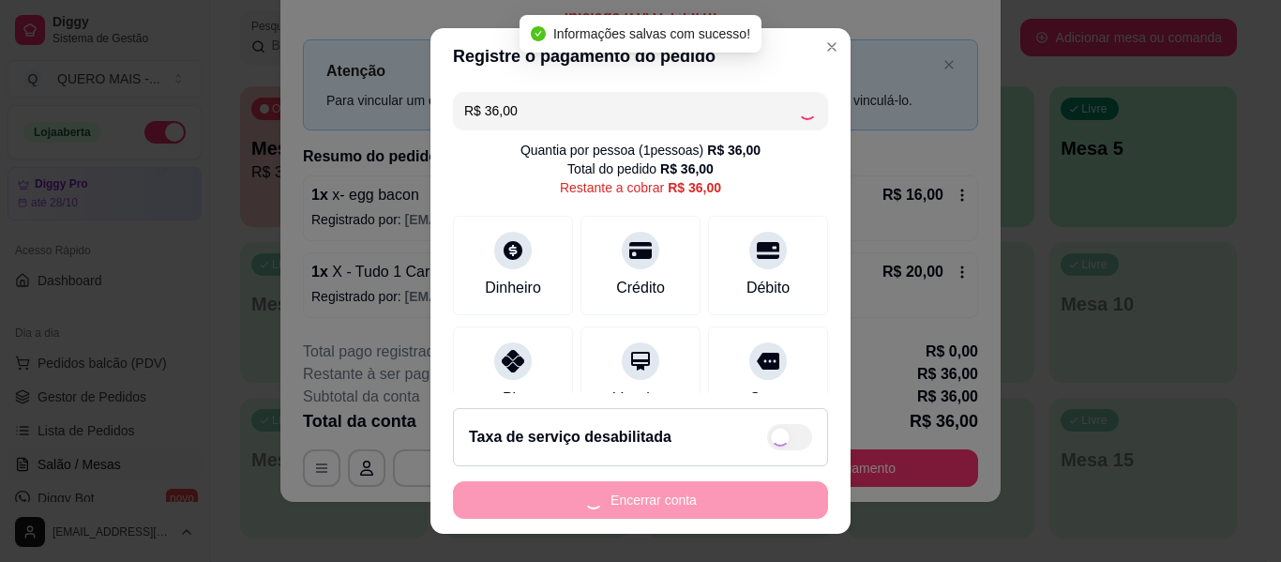
type input "R$ 0,00"
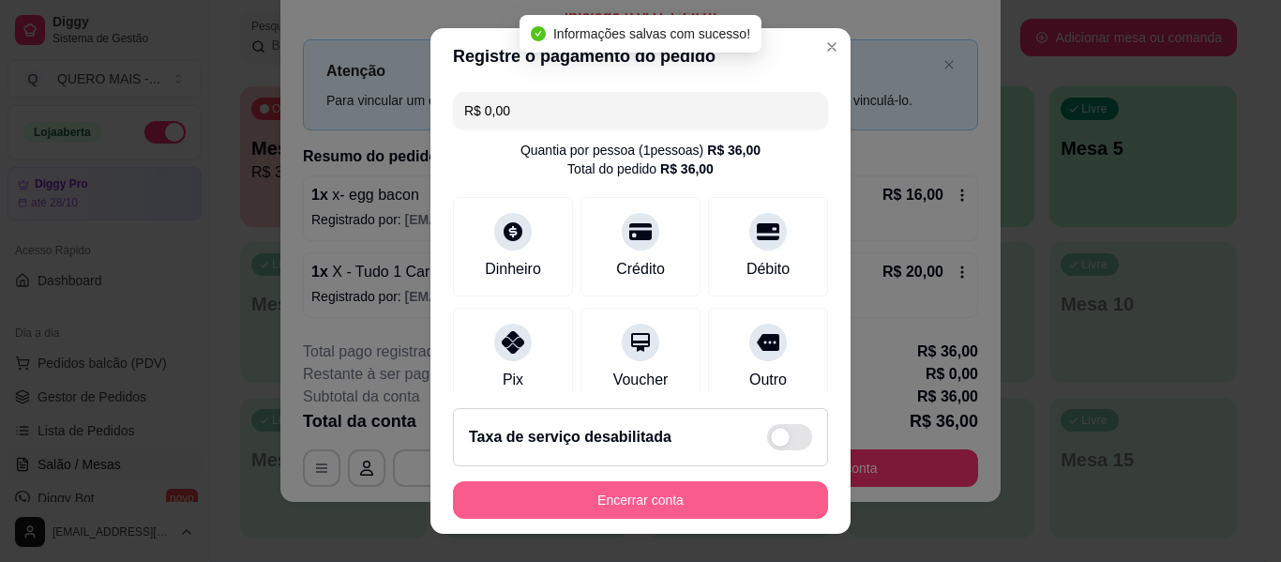
click at [650, 506] on button "Encerrar conta" at bounding box center [640, 500] width 375 height 38
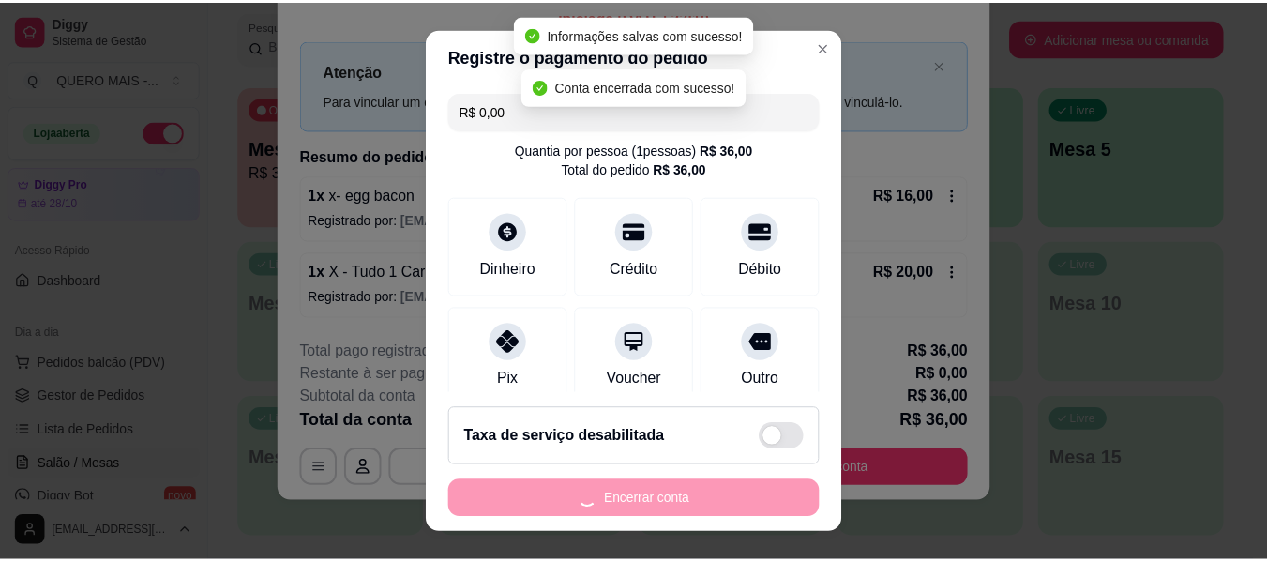
scroll to position [0, 0]
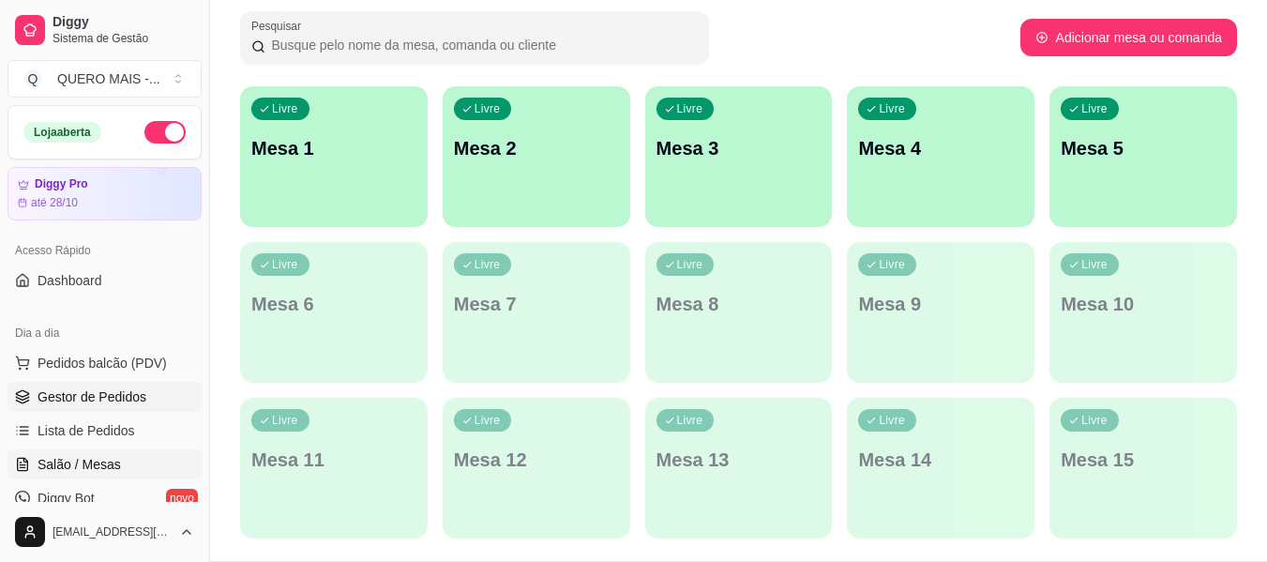
click at [112, 392] on span "Gestor de Pedidos" at bounding box center [92, 396] width 109 height 19
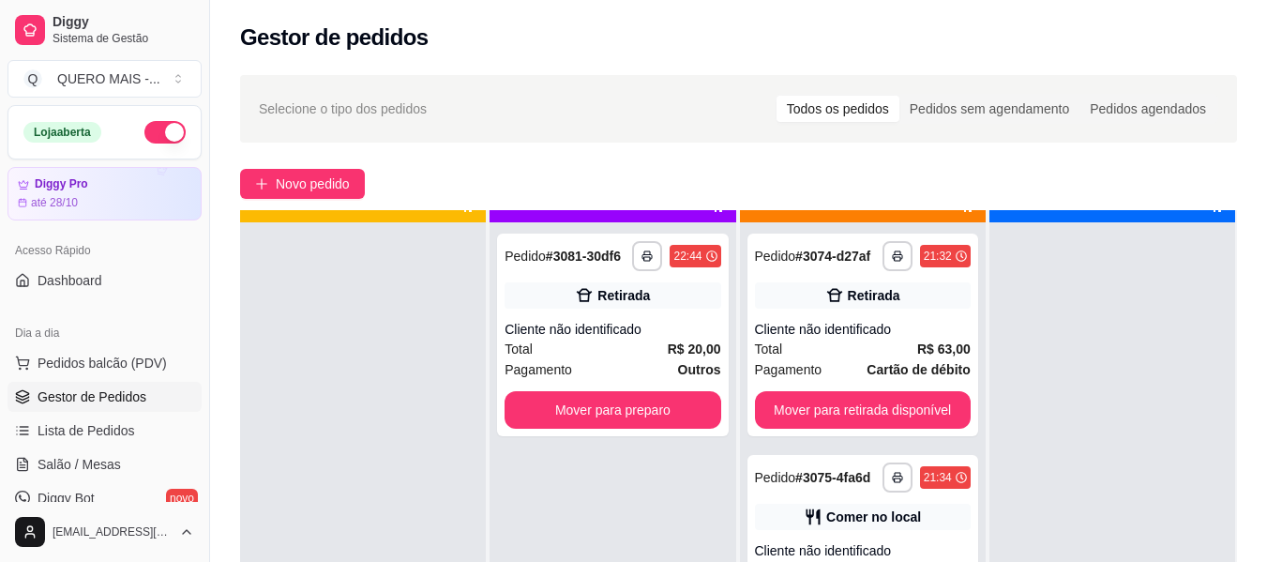
scroll to position [53, 0]
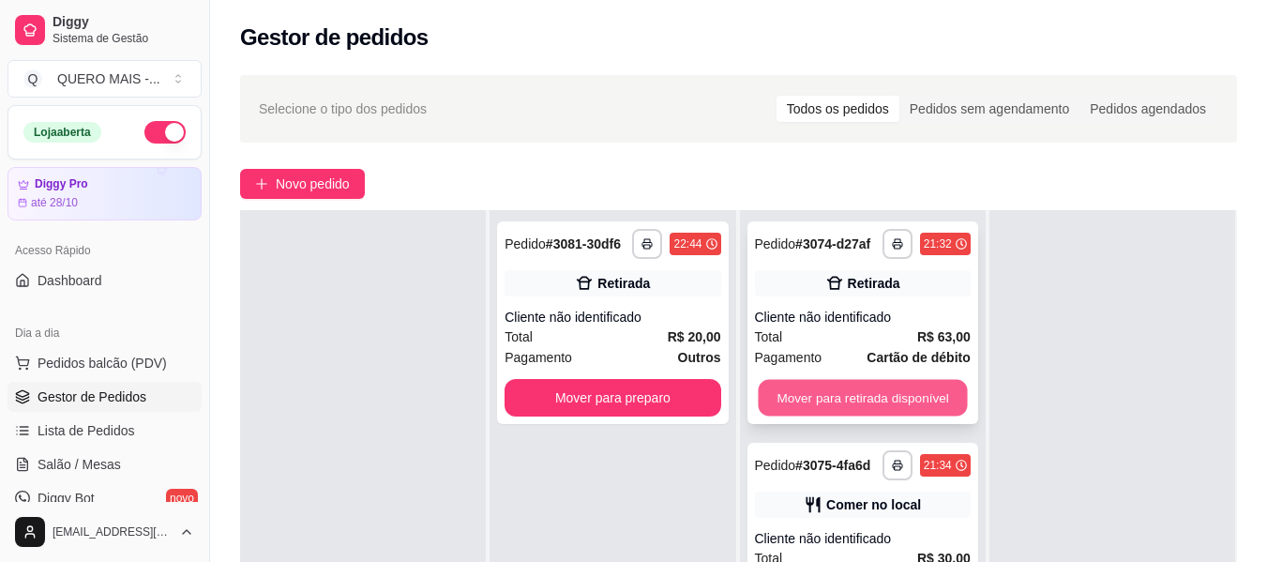
click at [898, 400] on button "Mover para retirada disponível" at bounding box center [862, 398] width 209 height 37
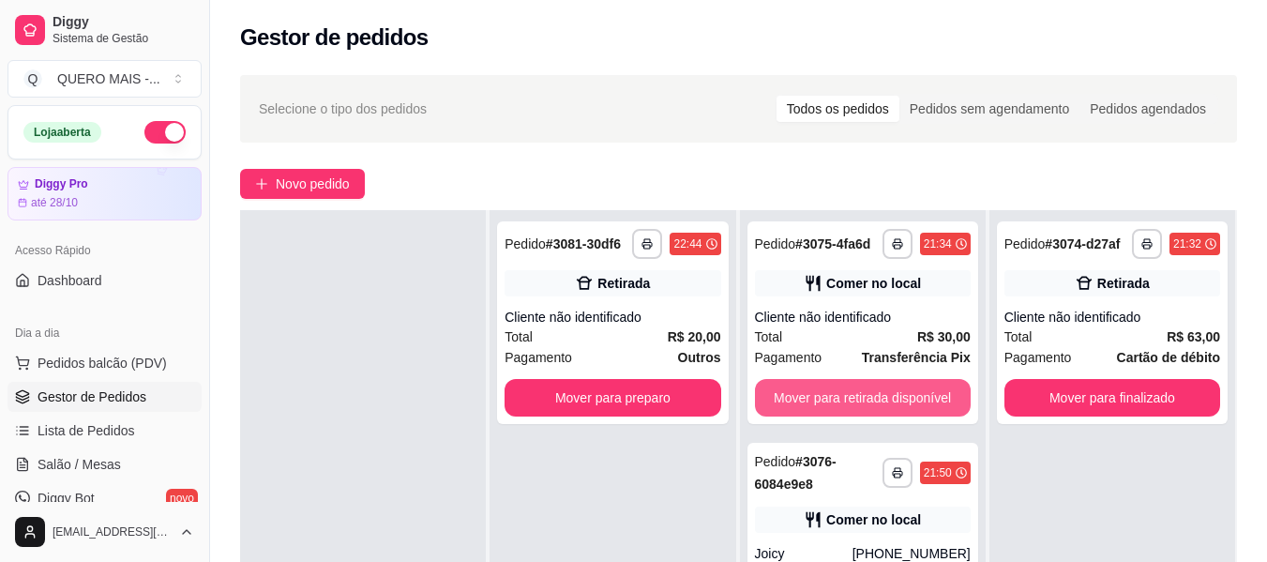
click at [898, 401] on button "Mover para retirada disponível" at bounding box center [863, 398] width 216 height 38
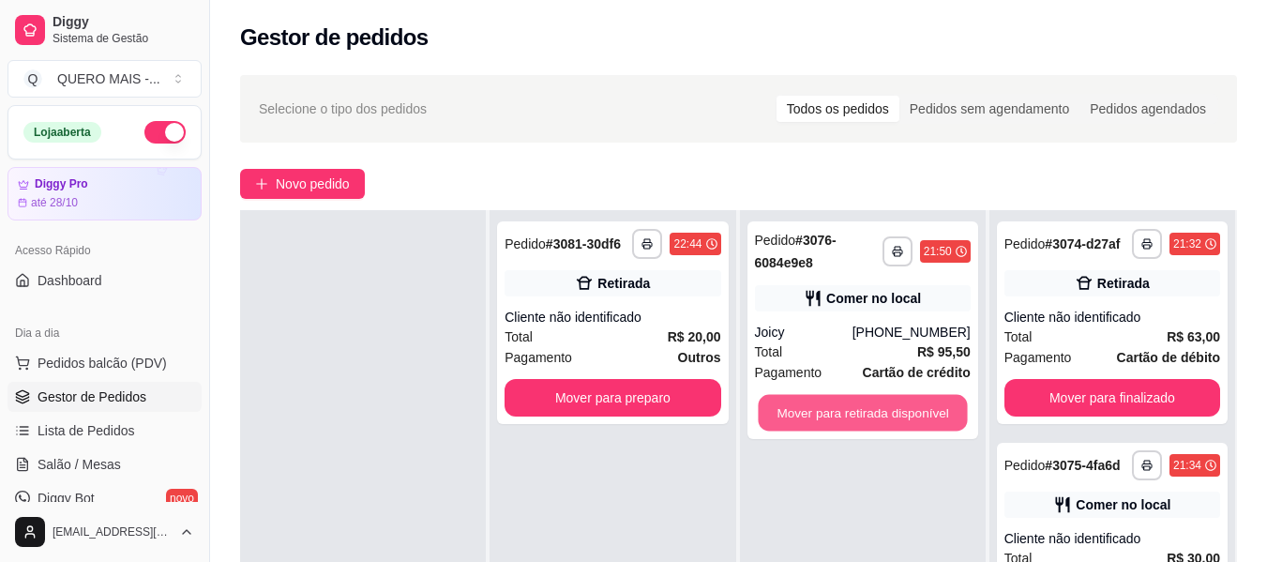
click at [898, 401] on button "Mover para retirada disponível" at bounding box center [862, 413] width 209 height 37
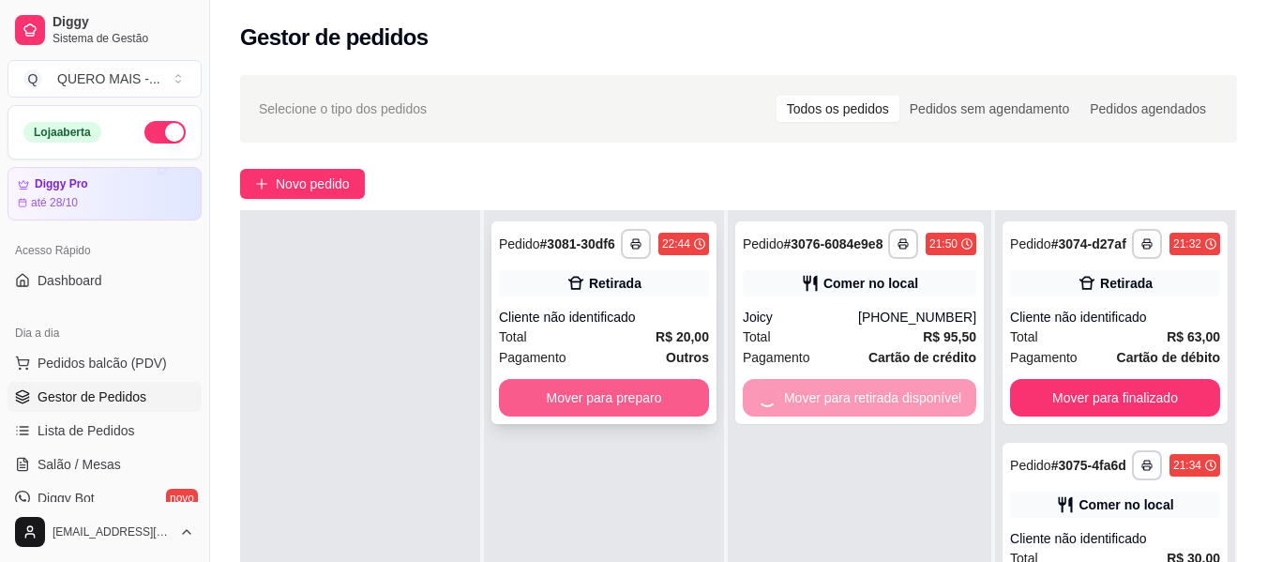
click at [593, 395] on button "Mover para preparo" at bounding box center [604, 398] width 210 height 38
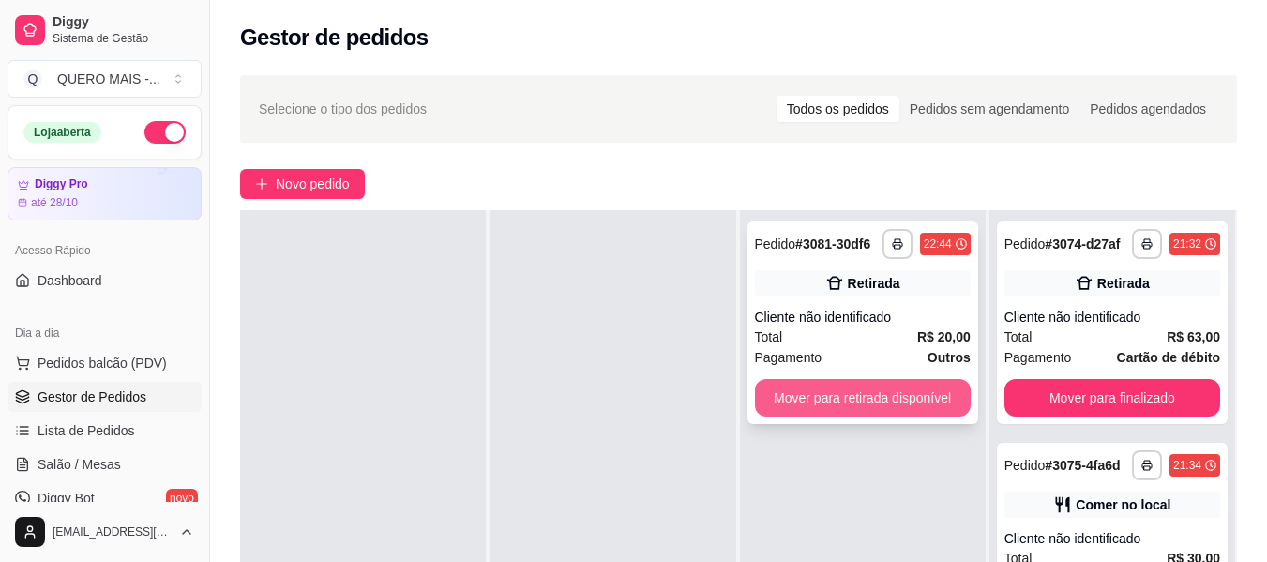
click at [832, 413] on button "Mover para retirada disponível" at bounding box center [863, 398] width 216 height 38
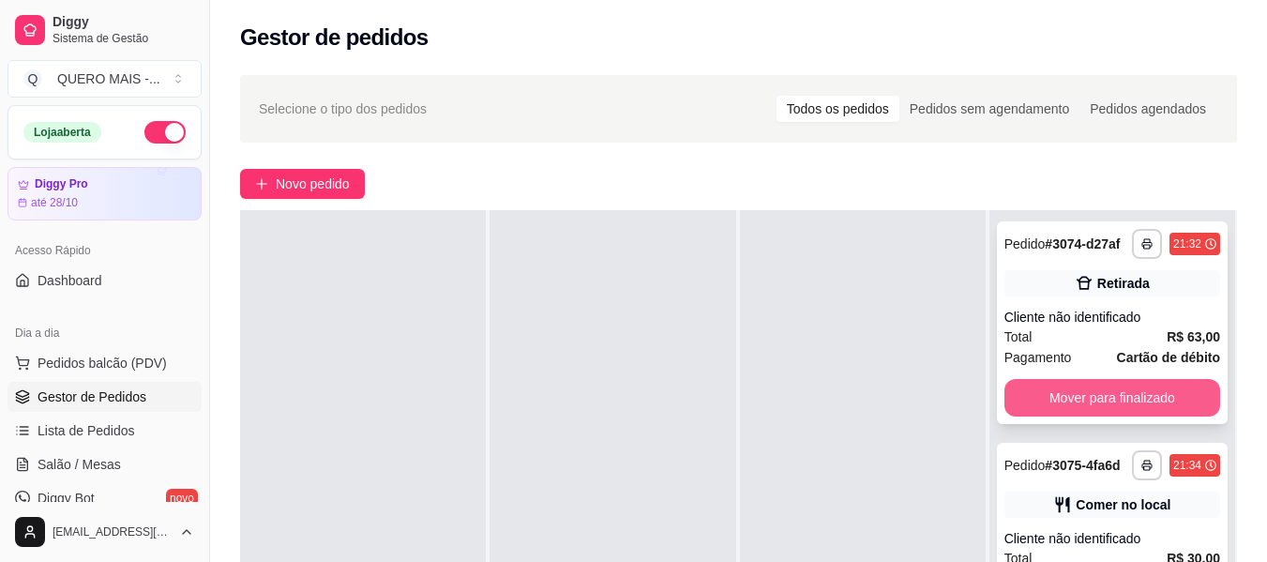
click at [1045, 408] on button "Mover para finalizado" at bounding box center [1113, 398] width 216 height 38
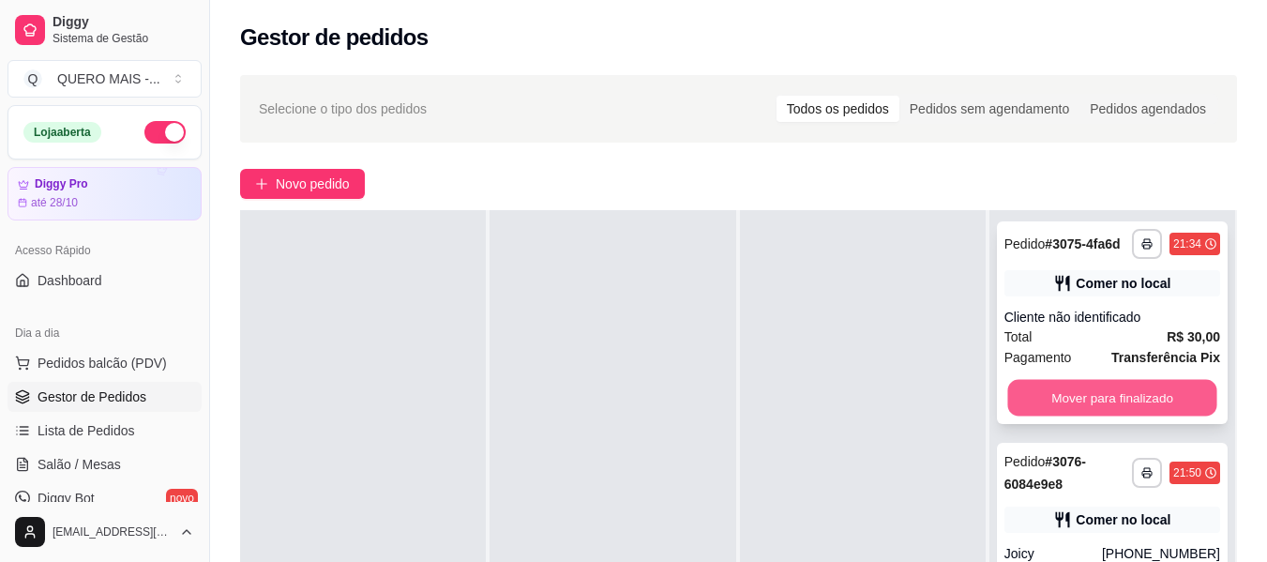
click at [1046, 409] on button "Mover para finalizado" at bounding box center [1111, 398] width 209 height 37
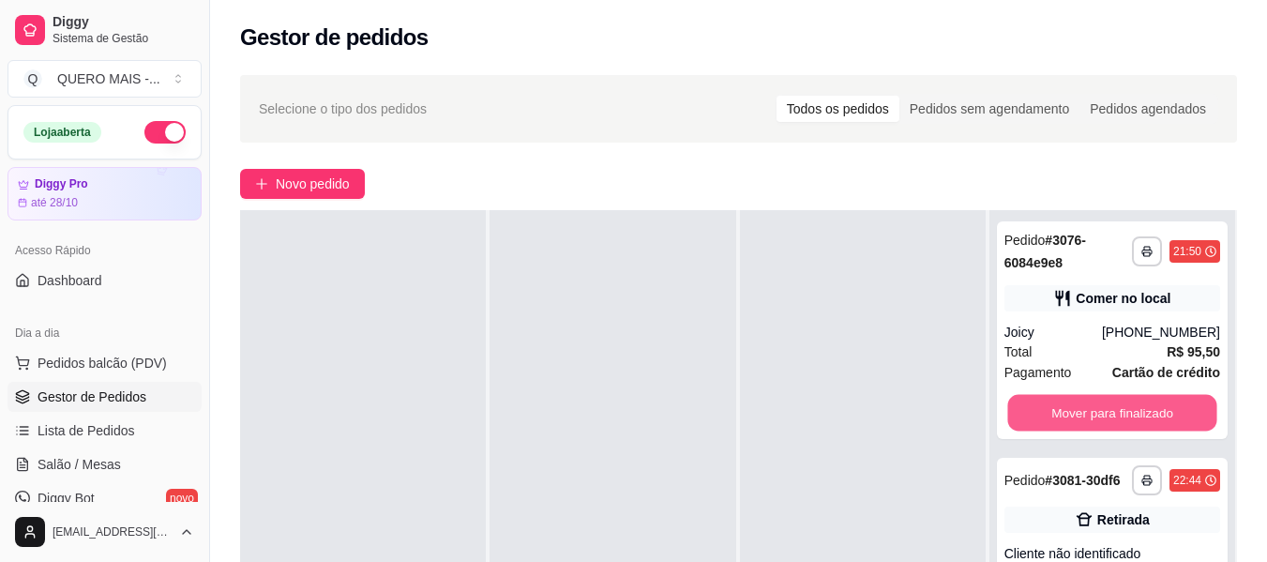
click at [1046, 409] on button "Mover para finalizado" at bounding box center [1111, 413] width 209 height 37
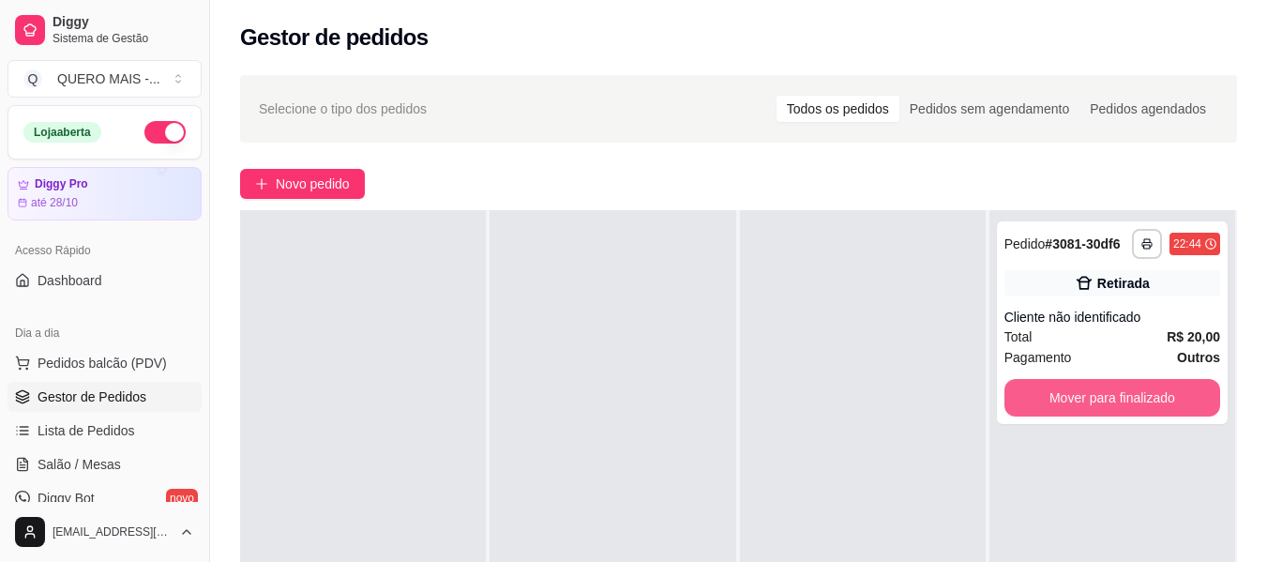
click at [1046, 409] on button "Mover para finalizado" at bounding box center [1113, 398] width 216 height 38
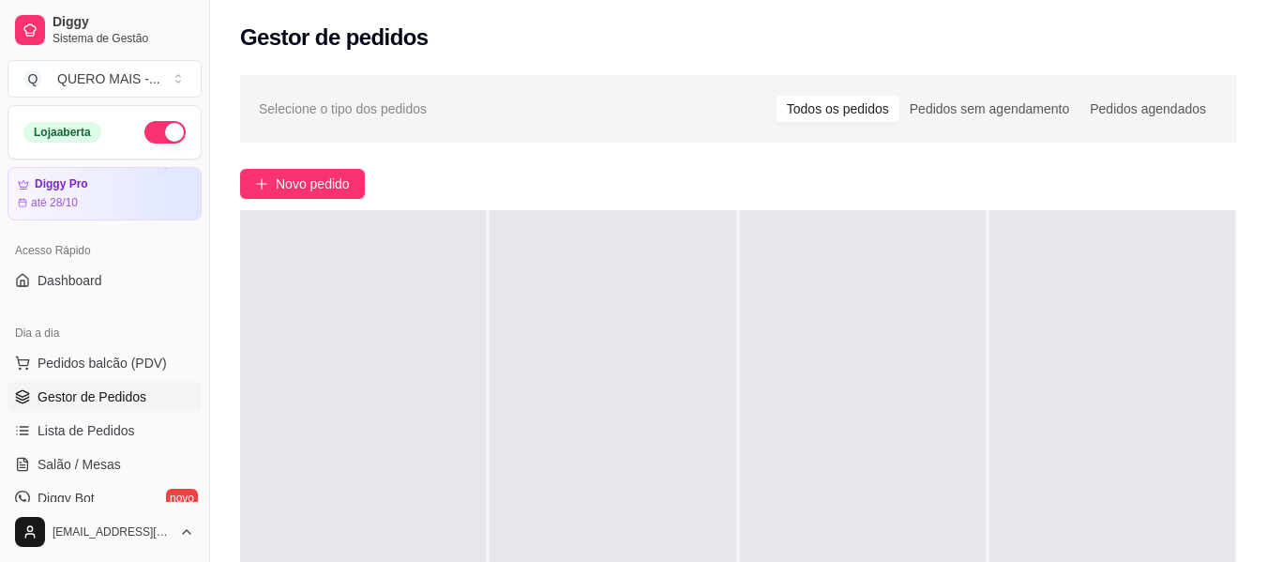
click at [159, 137] on button "button" at bounding box center [164, 132] width 41 height 23
